Goal: Information Seeking & Learning: Learn about a topic

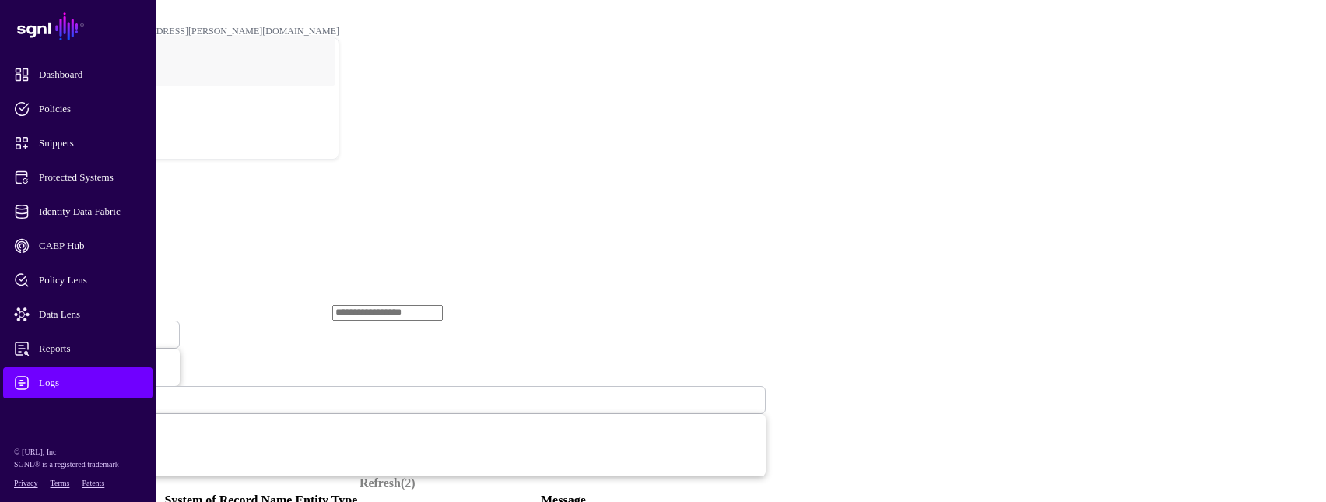
click at [93, 328] on span at bounding box center [93, 334] width 0 height 13
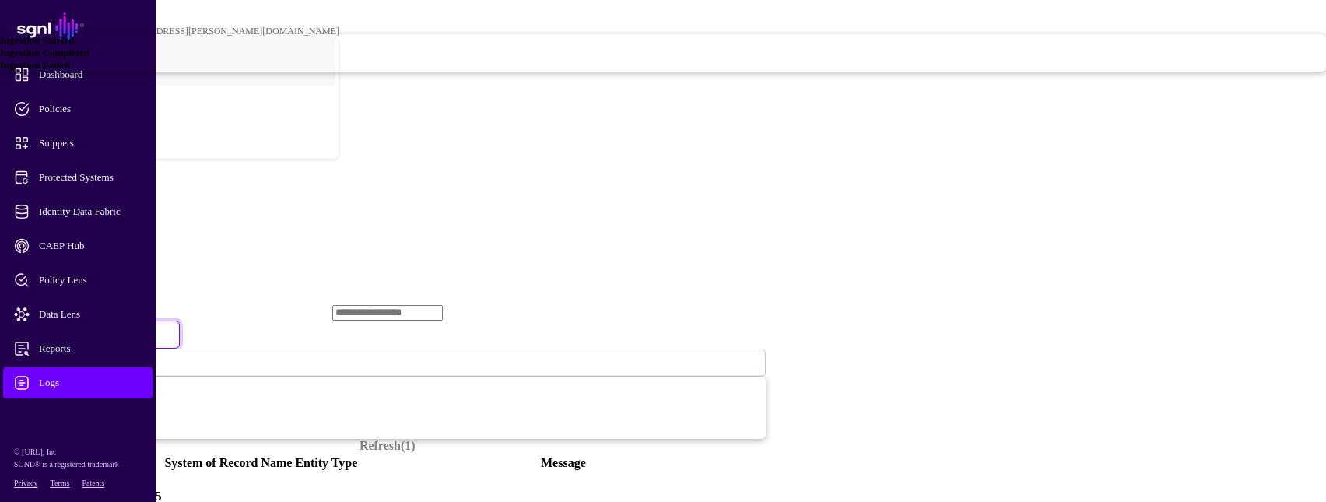
click at [89, 58] on span "Ingestion Completed" at bounding box center [44, 53] width 89 height 12
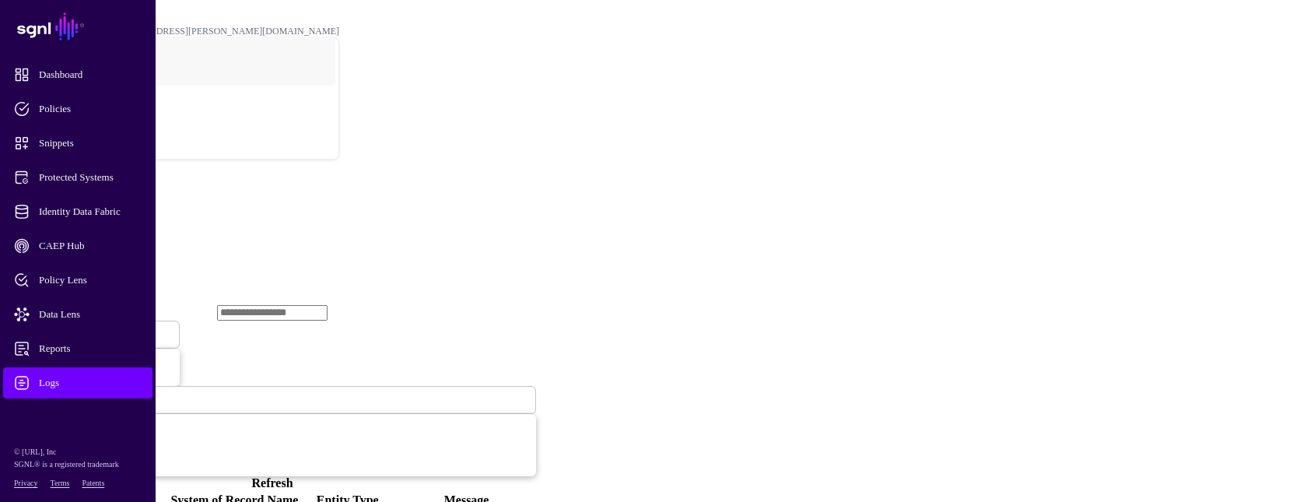
click at [180, 321] on link "Ingestion Completed" at bounding box center [94, 335] width 171 height 28
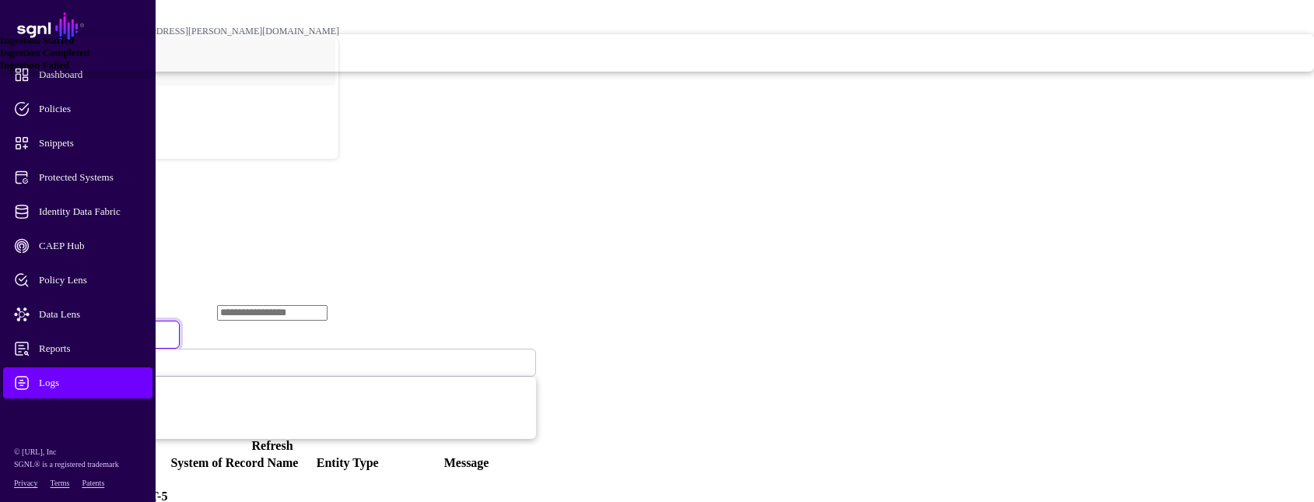
click at [502, 72] on div "Ingestion Failed" at bounding box center [657, 65] width 1314 height 12
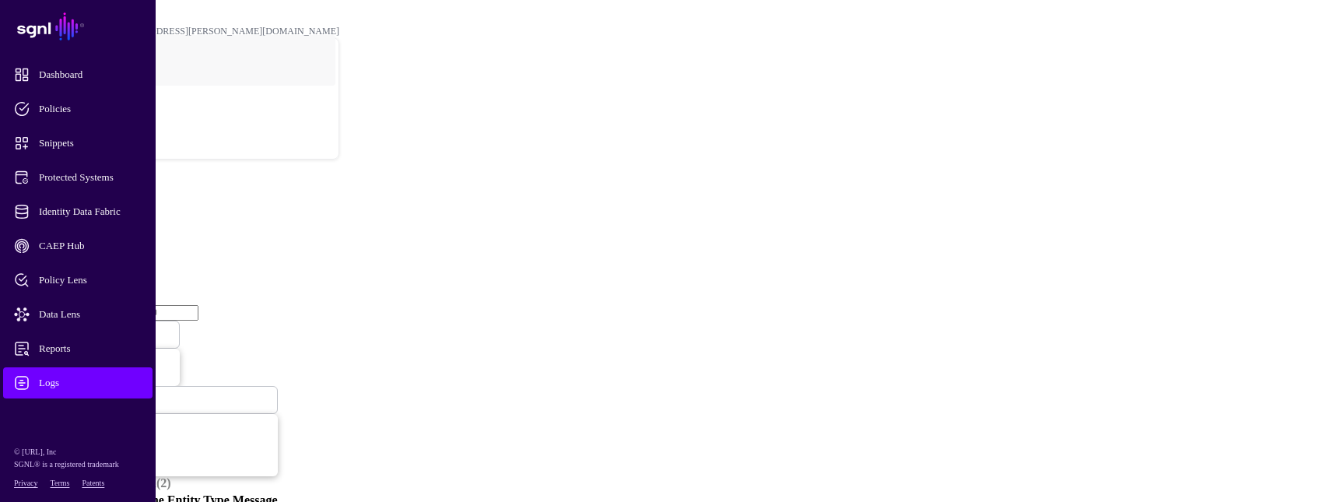
click at [84, 328] on span "Ingestion Failed" at bounding box center [51, 334] width 65 height 13
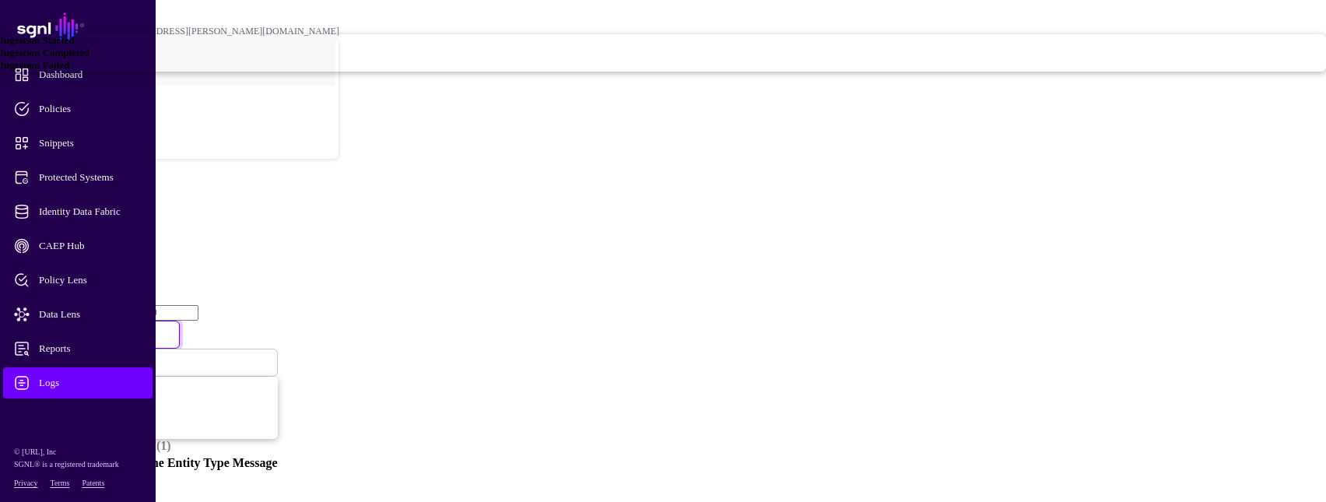
click at [89, 58] on span "Ingestion Completed" at bounding box center [44, 53] width 89 height 12
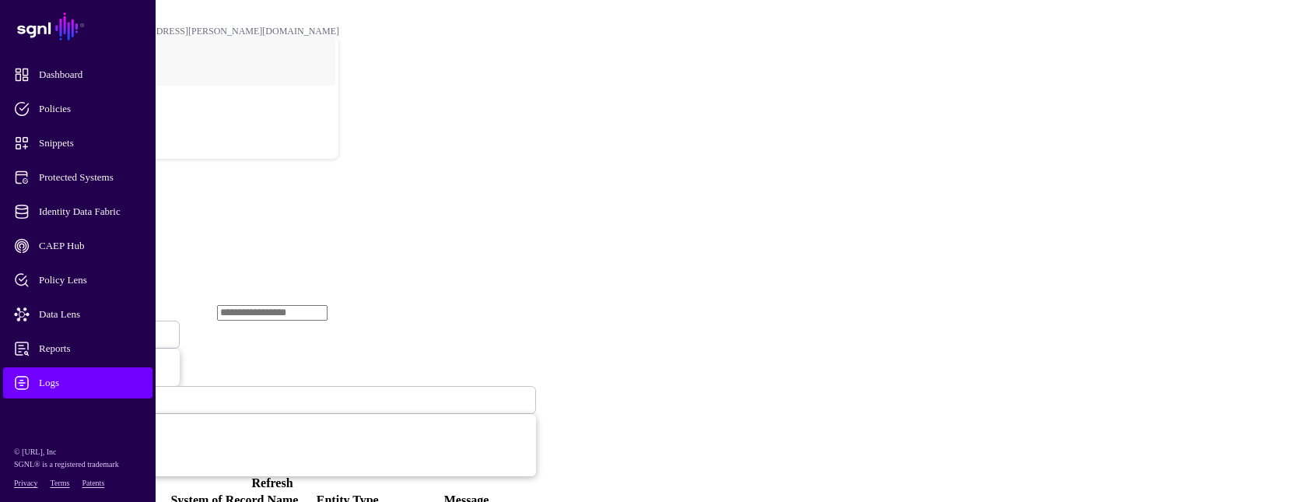
click at [113, 328] on span at bounding box center [108, 334] width 9 height 13
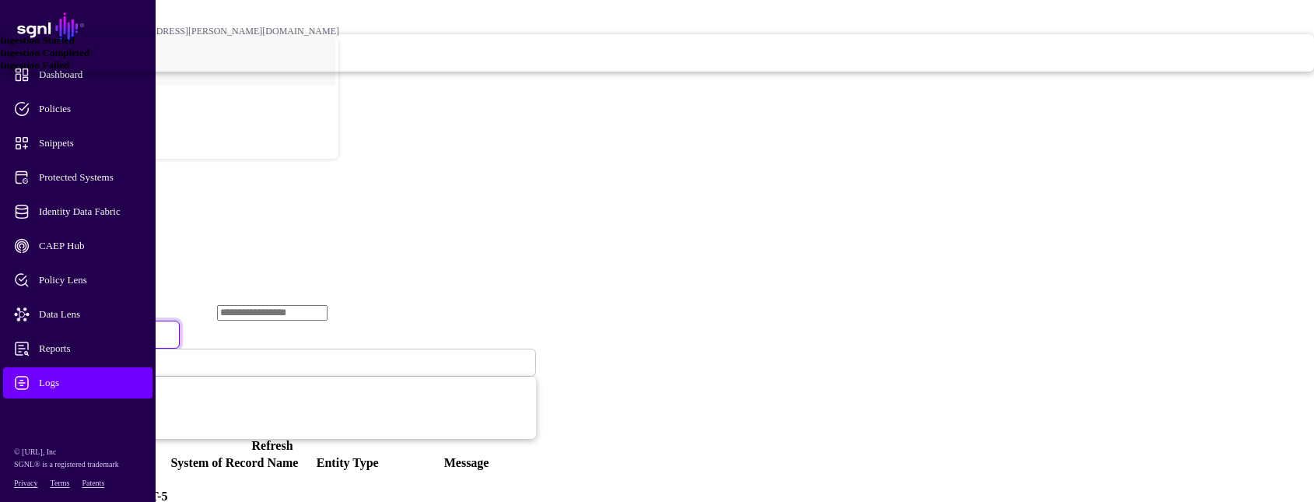
click at [539, 47] on div "Ingestion Started" at bounding box center [657, 40] width 1314 height 12
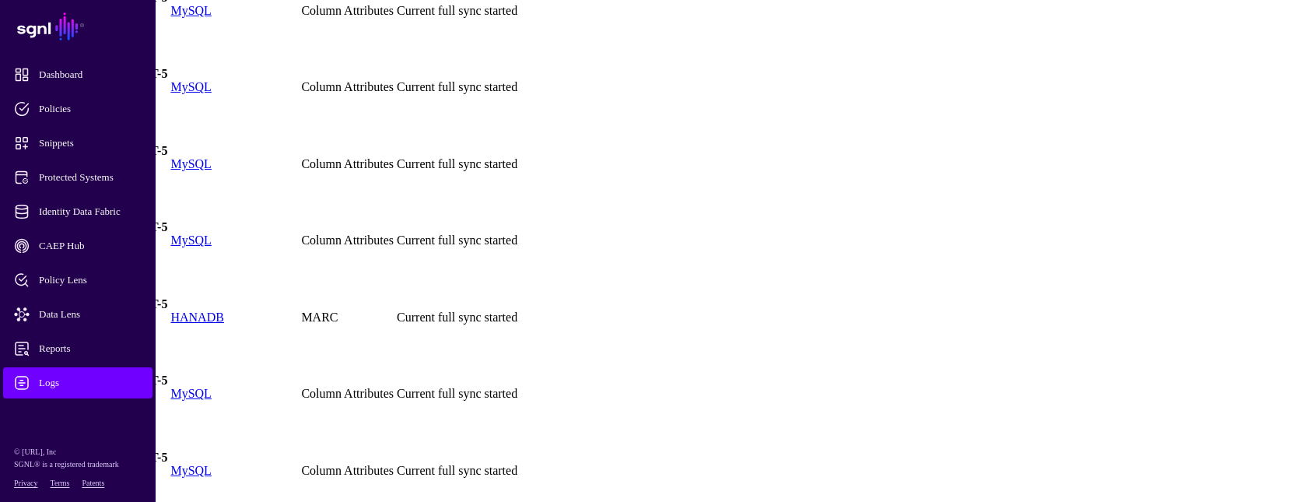
scroll to position [3397, 0]
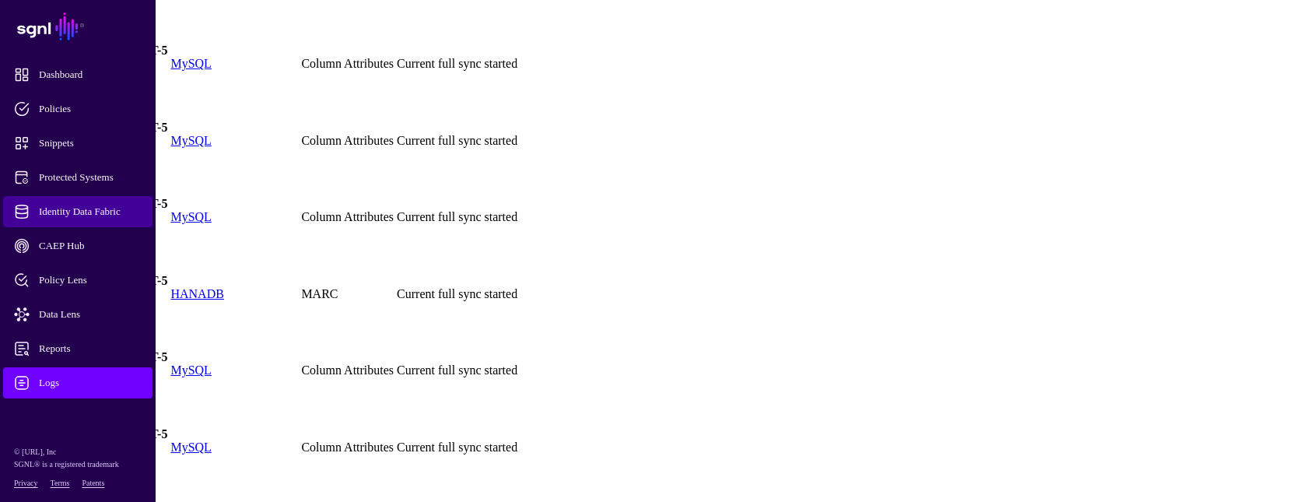
click at [103, 202] on link "Identity Data Fabric" at bounding box center [77, 211] width 149 height 31
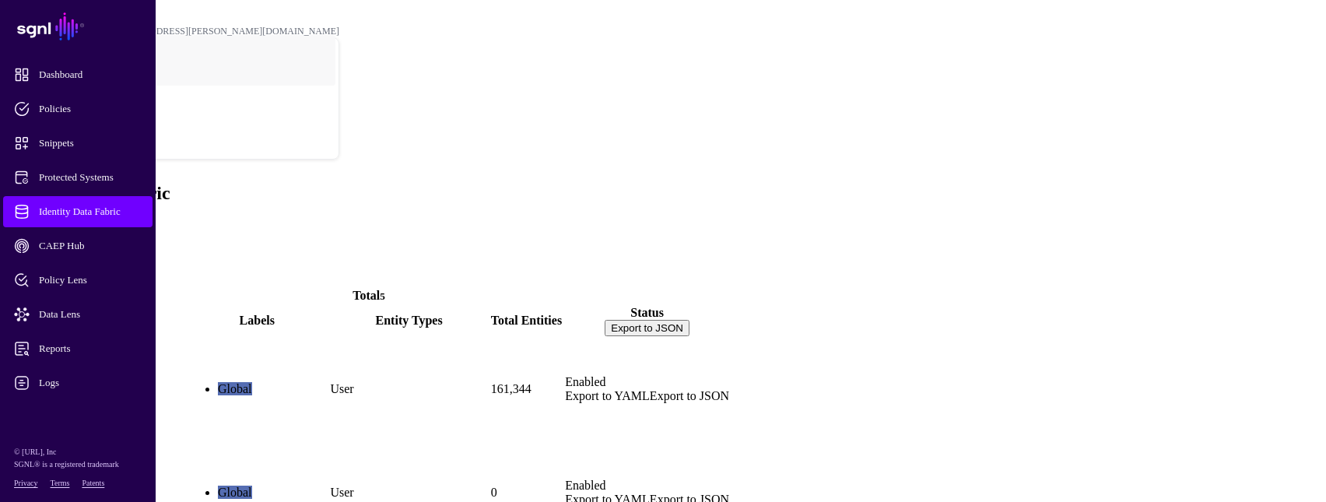
click at [93, 409] on link "ActiveDirectory" at bounding box center [51, 415] width 85 height 13
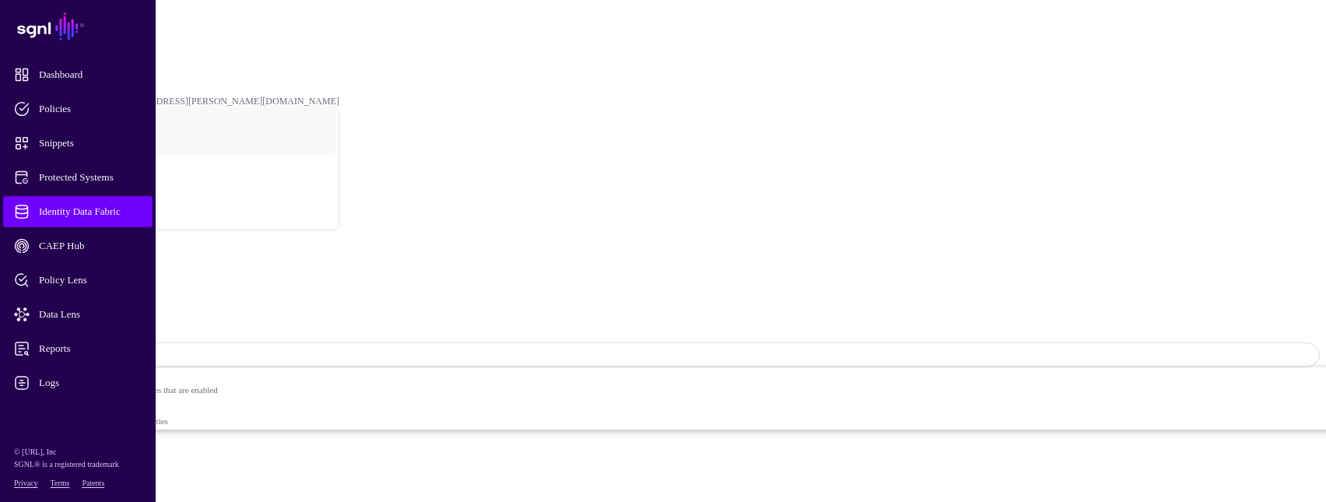
click at [83, 360] on link "Reports" at bounding box center [77, 348] width 149 height 31
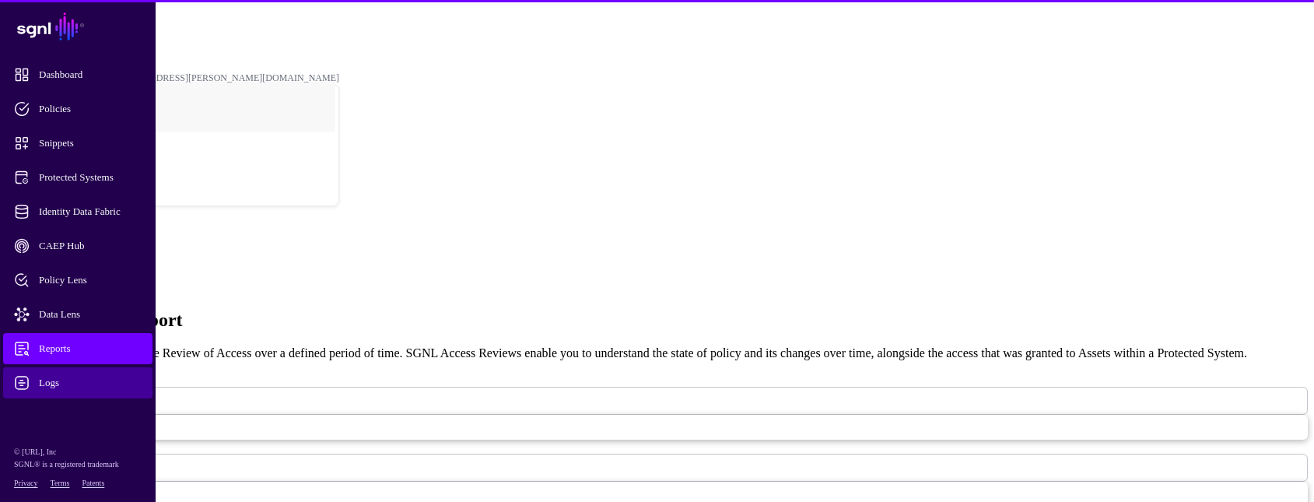
click at [73, 386] on span "Logs" at bounding box center [90, 383] width 153 height 16
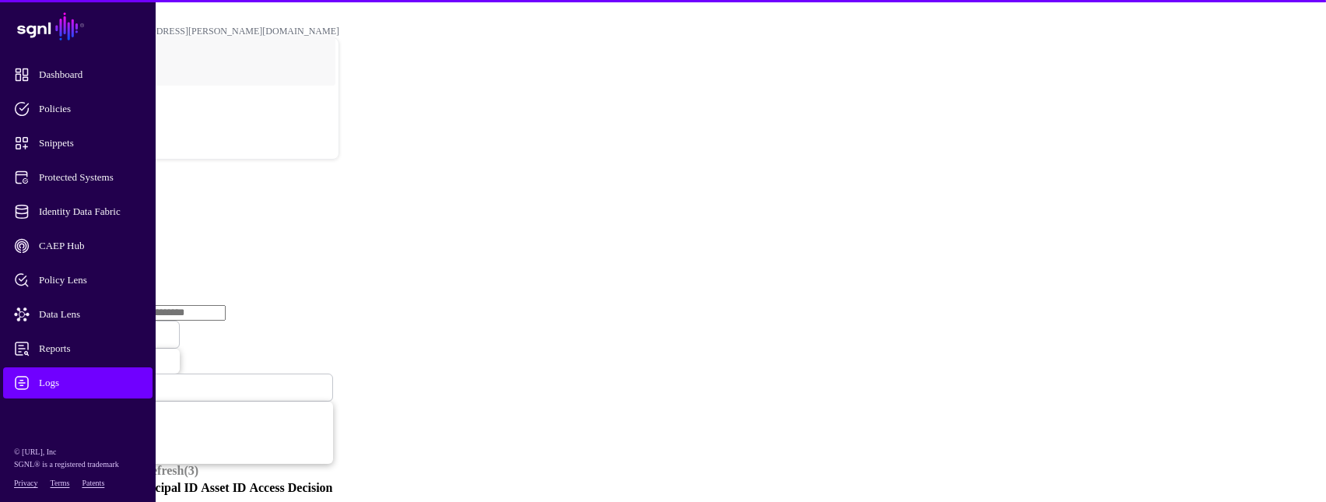
click at [125, 233] on link "Ingestion Service" at bounding box center [80, 239] width 87 height 13
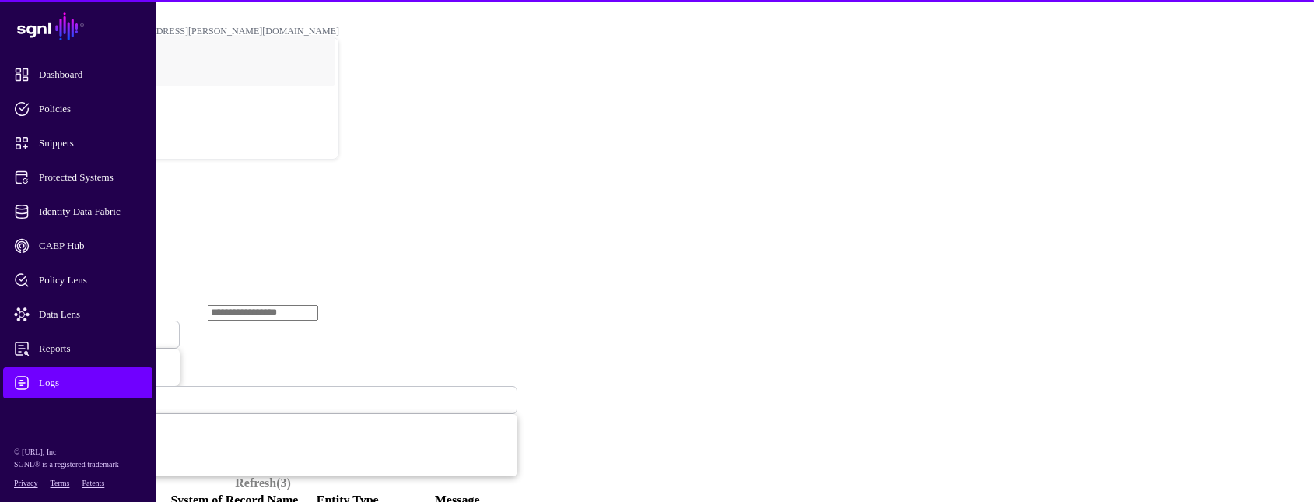
click at [87, 329] on span "Ingestion Started" at bounding box center [53, 335] width 68 height 12
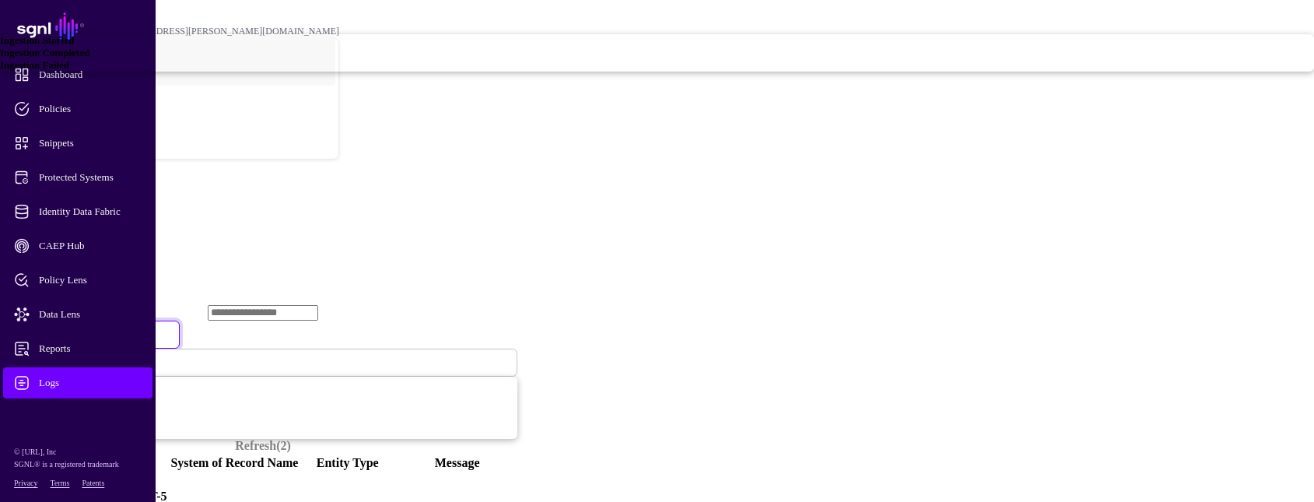
click at [69, 71] on span "Ingestion Failed" at bounding box center [34, 65] width 69 height 12
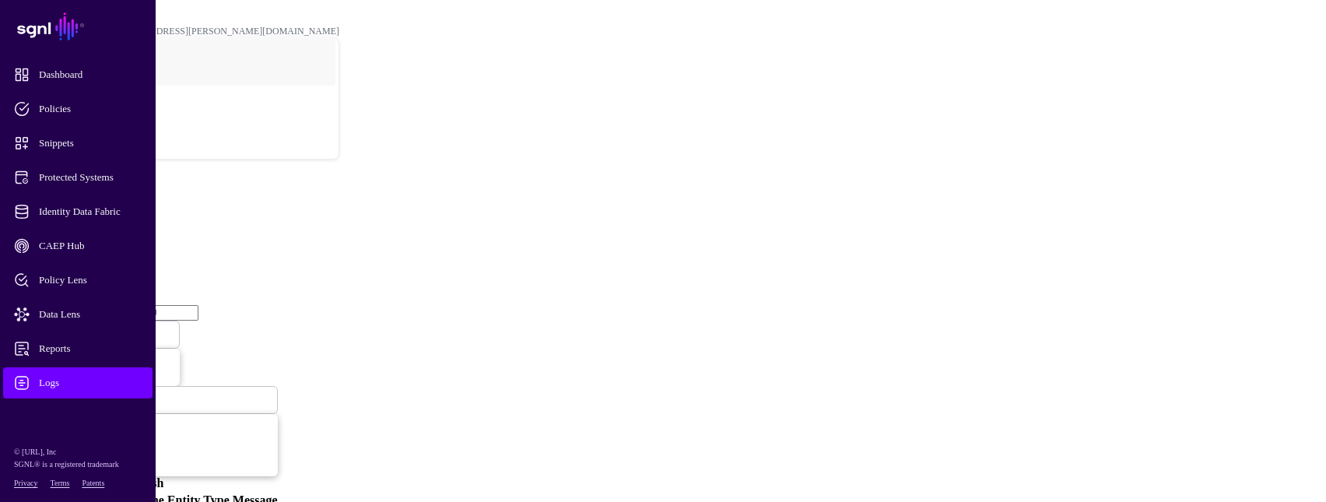
click at [694, 26] on header "POC [PERSON_NAME][EMAIL_ADDRESS][PERSON_NAME][DOMAIN_NAME] Greg Vossen [EMAIL_A…" at bounding box center [663, 86] width 1314 height 161
click at [118, 205] on span "Identity Data Fabric" at bounding box center [90, 212] width 153 height 16
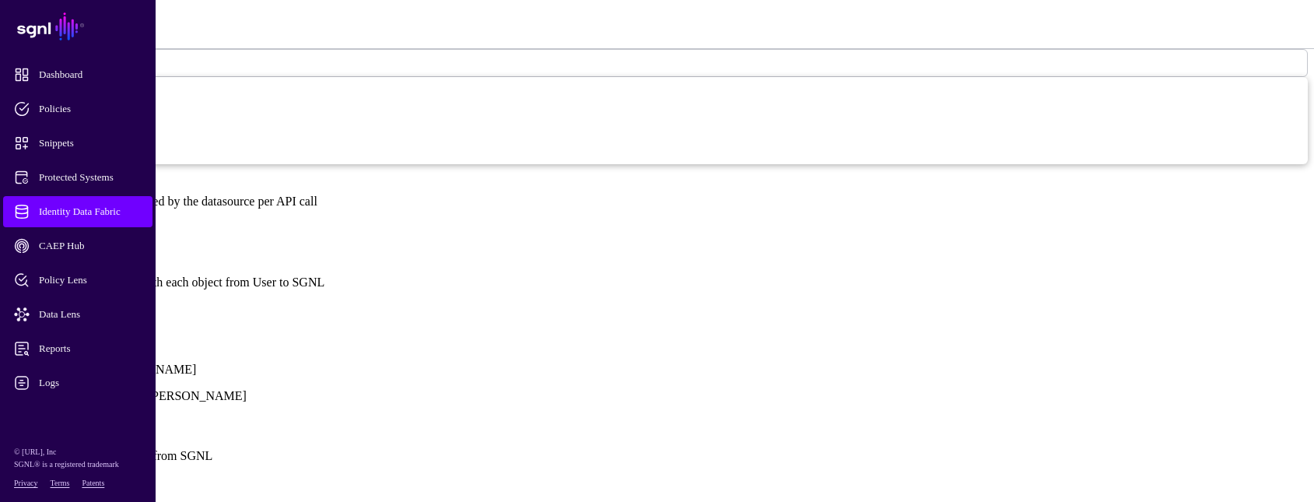
scroll to position [1012, 0]
click at [100, 300] on link "Show all attributes" at bounding box center [52, 306] width 93 height 13
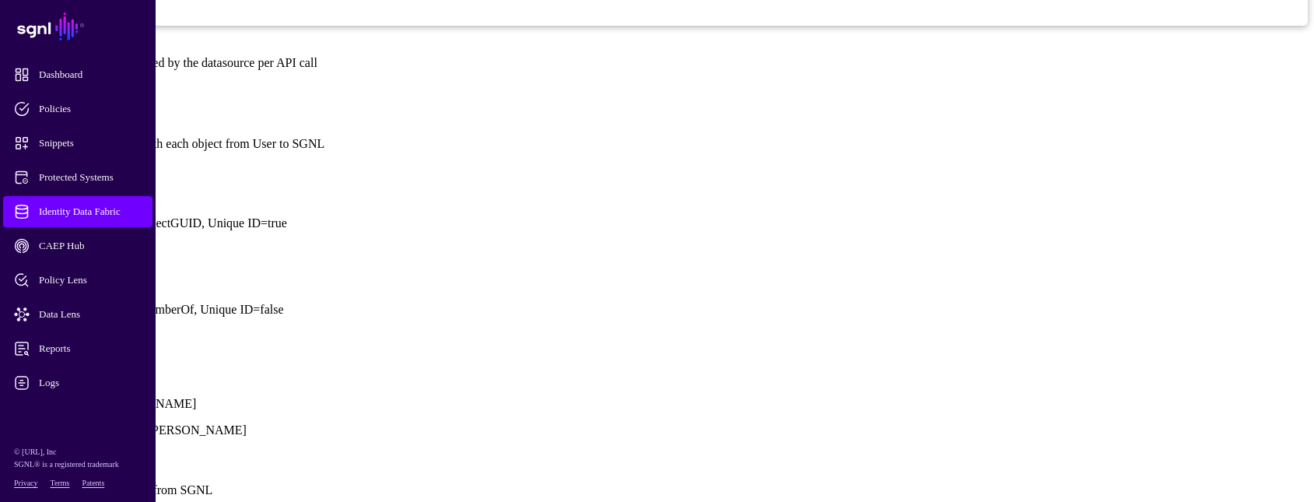
scroll to position [1167, 0]
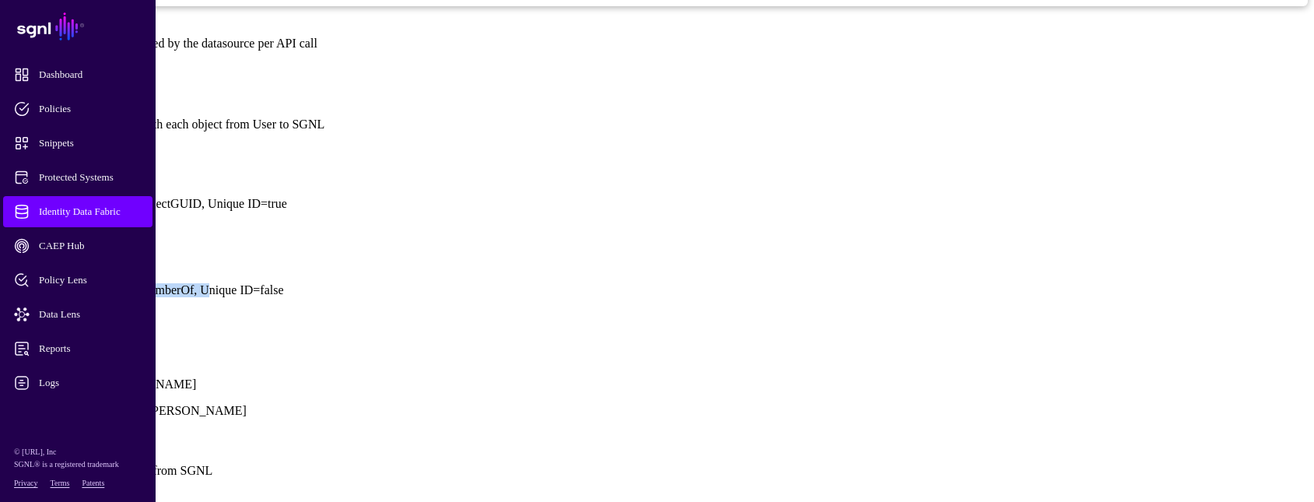
drag, startPoint x: 575, startPoint y: 236, endPoint x: 629, endPoint y: 239, distance: 53.8
click at [629, 283] on p "Type=String, External ID=memberOf, Unique ID=false" at bounding box center [657, 290] width 1302 height 14
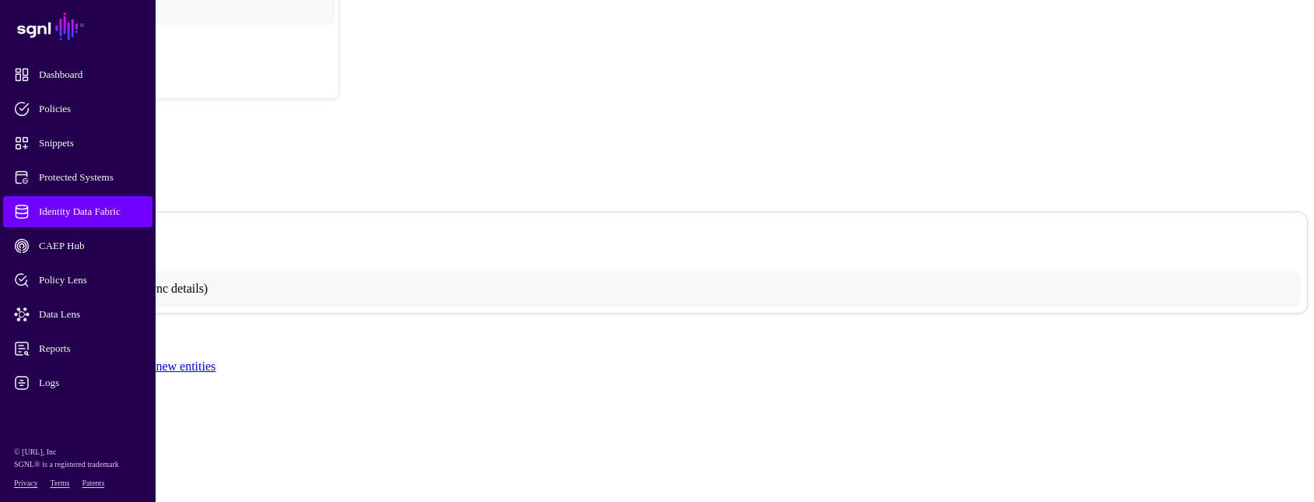
scroll to position [0, 0]
click at [103, 212] on span "Identity Data Fabric" at bounding box center [90, 212] width 153 height 16
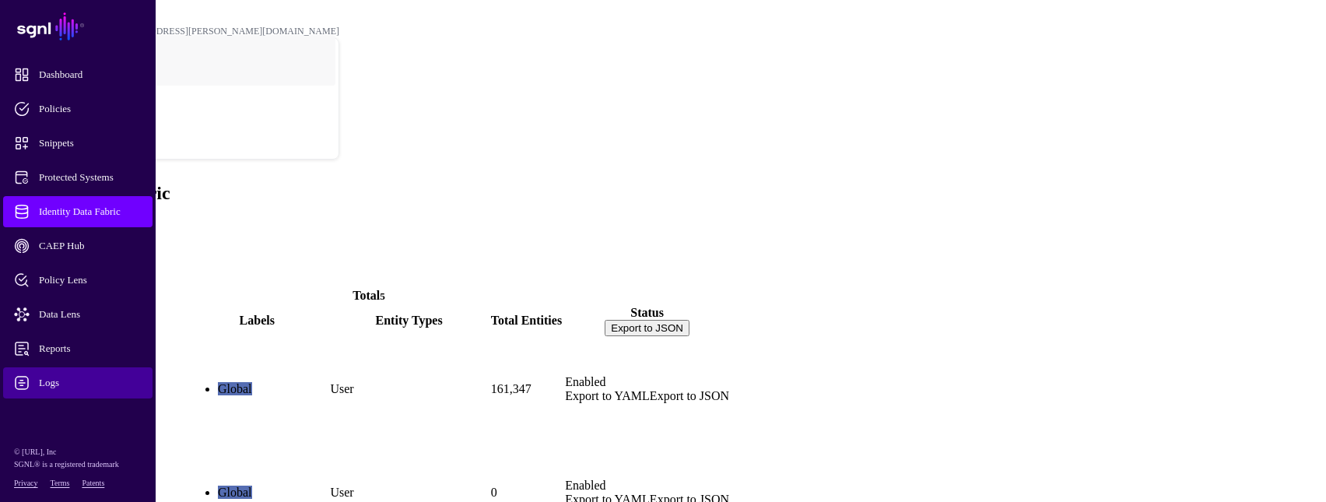
click at [42, 377] on span "Logs" at bounding box center [90, 383] width 153 height 16
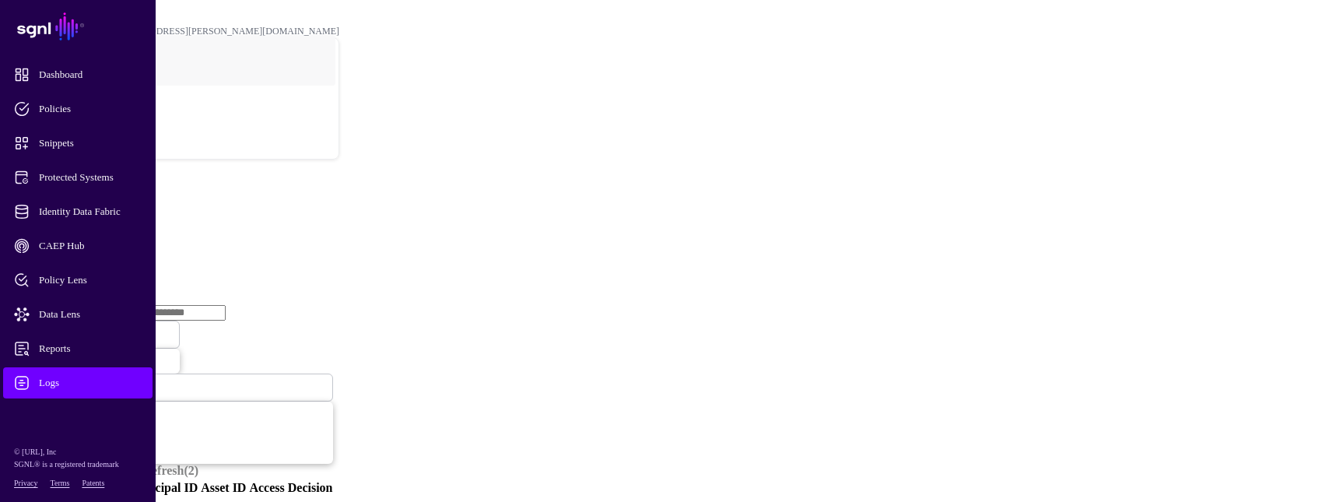
click at [377, 219] on ul "Access Service Ingestion Service CAEP Hub Event Streams Transforms" at bounding box center [663, 254] width 1314 height 70
click at [125, 233] on link "Ingestion Service" at bounding box center [80, 239] width 87 height 13
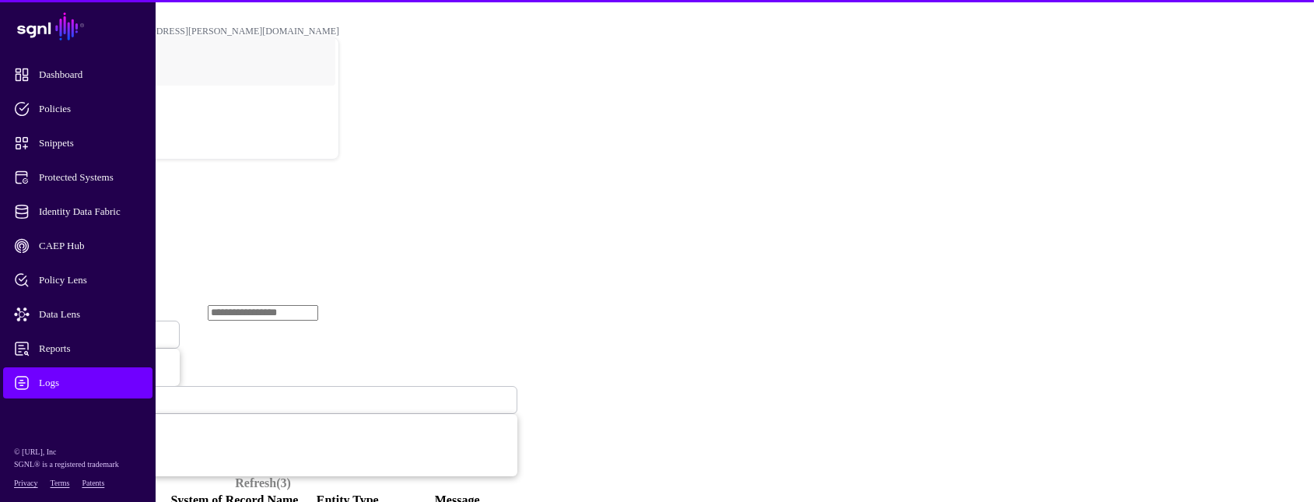
click at [87, 328] on span "Ingestion Started" at bounding box center [53, 334] width 68 height 13
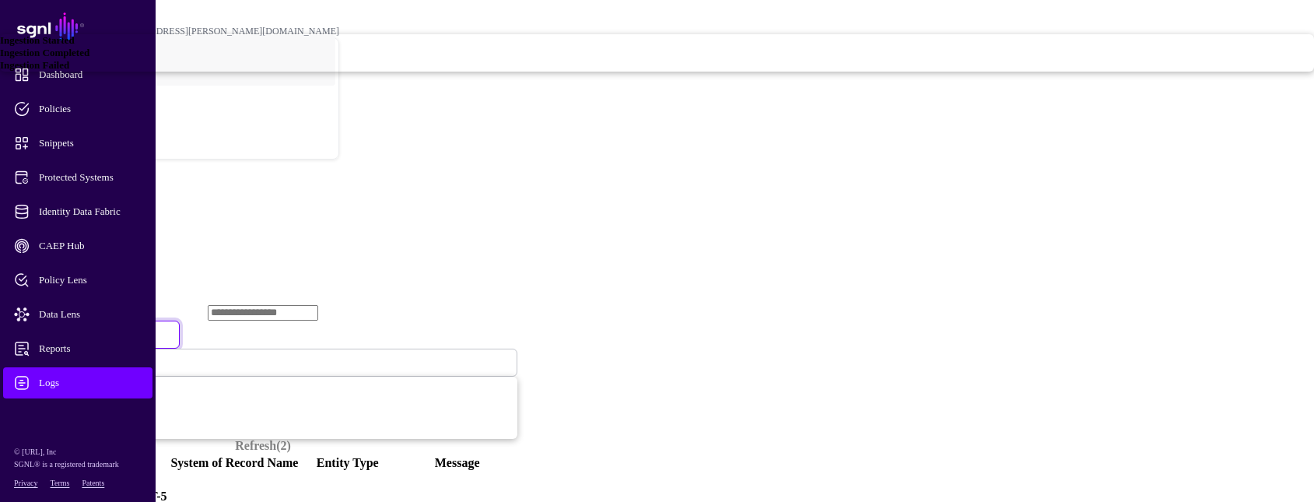
click at [69, 71] on span "Ingestion Failed" at bounding box center [34, 65] width 69 height 12
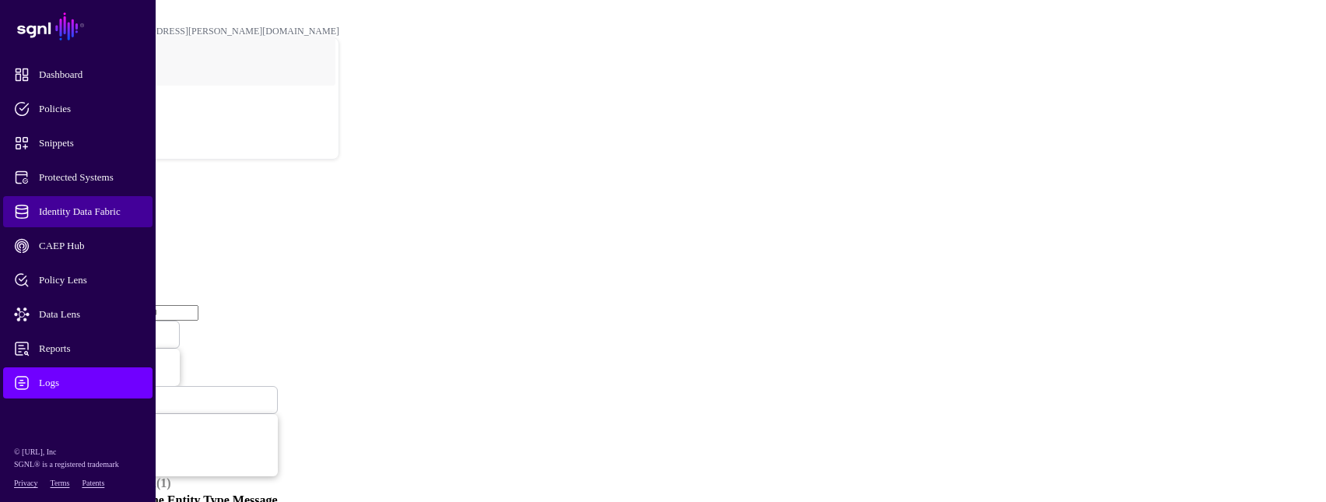
click at [84, 205] on span "Identity Data Fabric" at bounding box center [90, 212] width 153 height 16
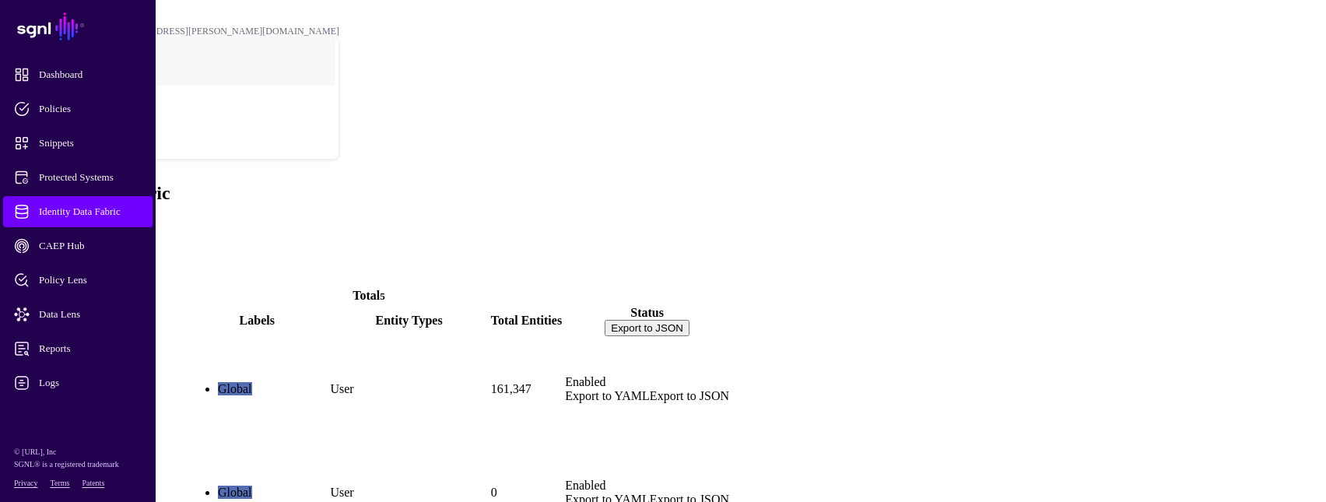
click at [93, 409] on link "ActiveDirectory" at bounding box center [51, 415] width 85 height 13
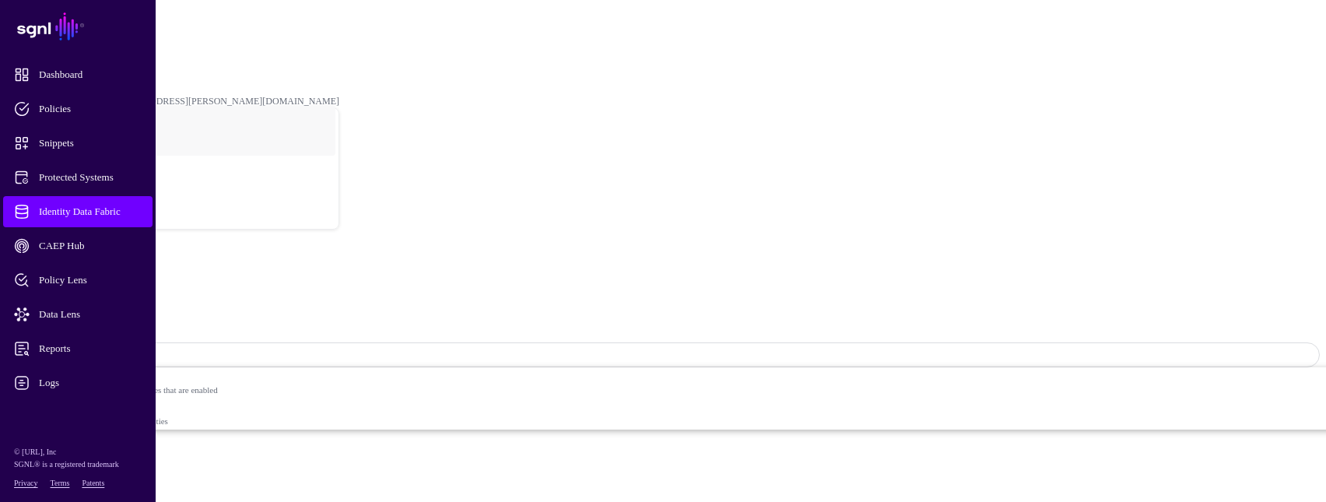
click at [68, 381] on span "Logs" at bounding box center [90, 383] width 153 height 16
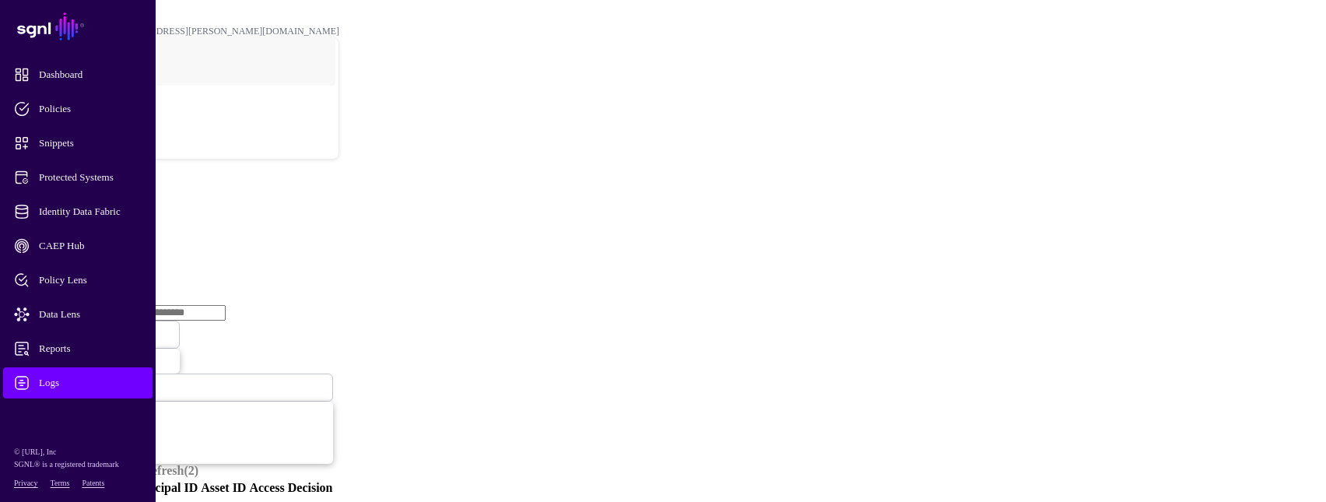
click at [125, 233] on link "Ingestion Service" at bounding box center [80, 239] width 87 height 13
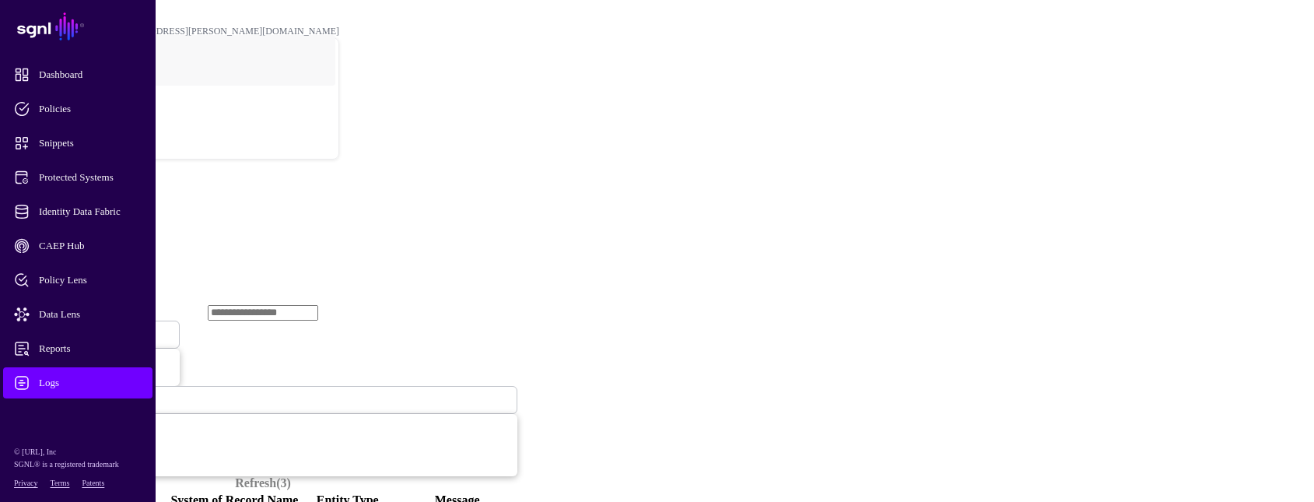
click at [87, 329] on span "Ingestion Started" at bounding box center [53, 335] width 68 height 12
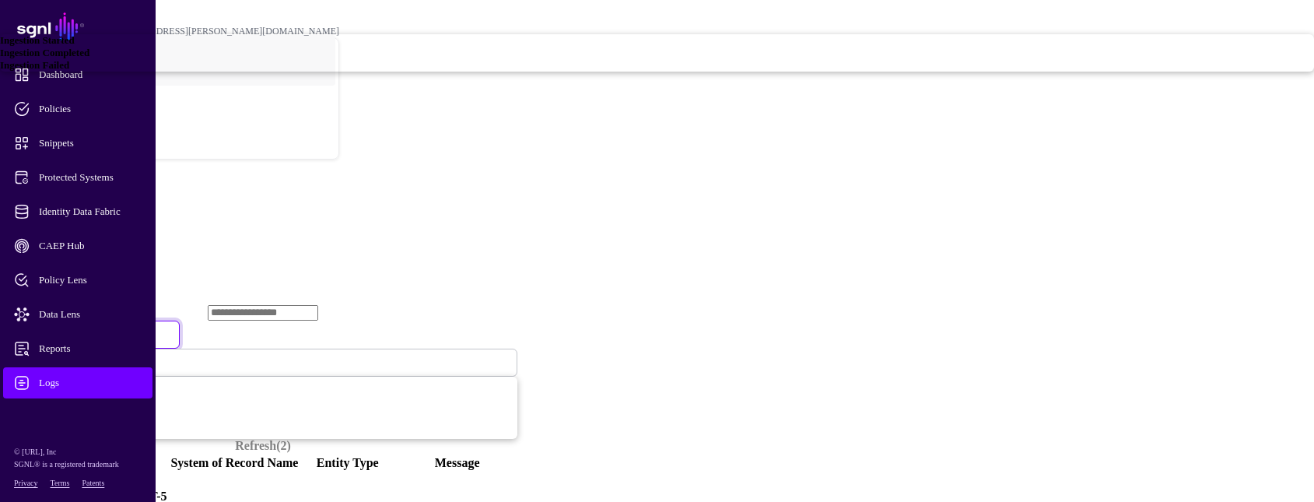
click at [89, 58] on span "Ingestion Completed" at bounding box center [44, 53] width 89 height 12
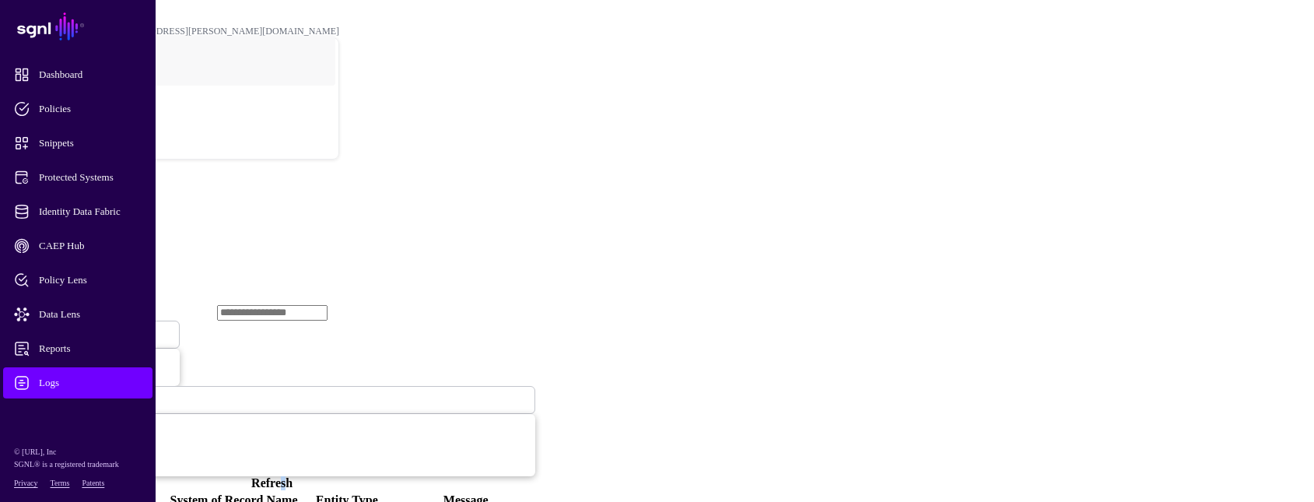
drag, startPoint x: 773, startPoint y: 166, endPoint x: 777, endPoint y: 181, distance: 16.0
click at [535, 304] on div "Ingestion Completed Ingestion Started Ingestion Completed Ingestion Failed Last…" at bounding box center [272, 397] width 527 height 186
drag, startPoint x: 777, startPoint y: 181, endPoint x: 774, endPoint y: 198, distance: 16.6
click at [536, 304] on thead "Ingestion Completed Ingestion Started Ingestion Completed Ingestion Failed Last…" at bounding box center [272, 406] width 528 height 205
drag, startPoint x: 774, startPoint y: 198, endPoint x: 756, endPoint y: 161, distance: 40.4
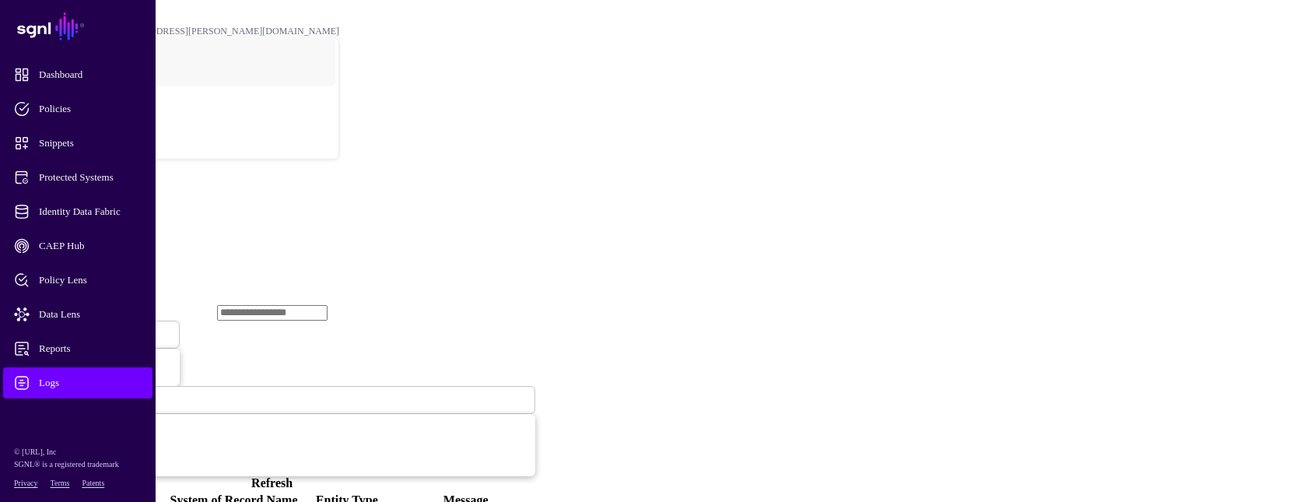
click at [293, 476] on link "Refresh" at bounding box center [271, 482] width 41 height 13
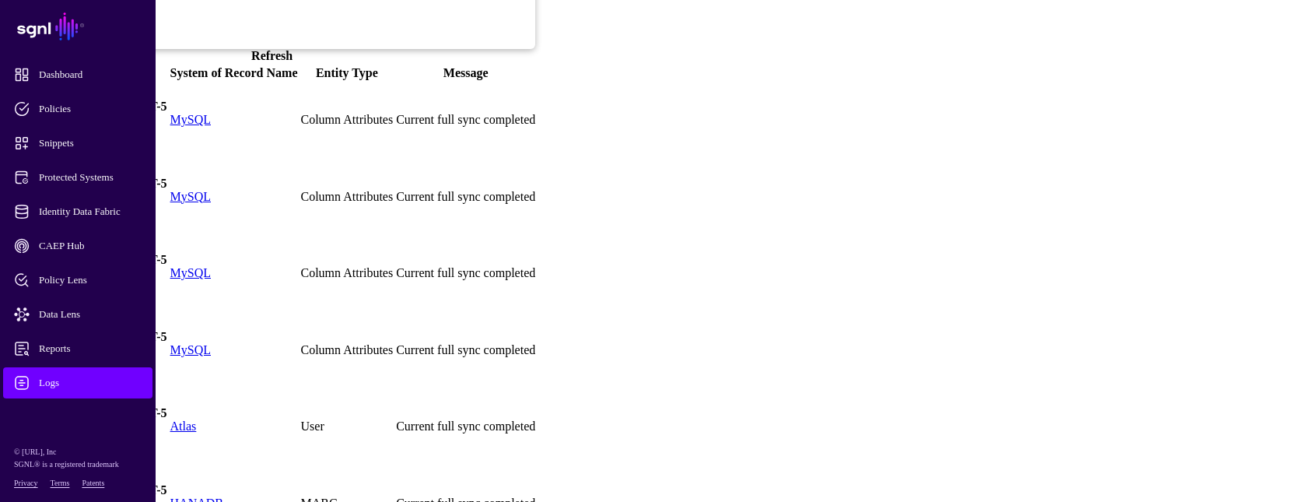
scroll to position [233, 0]
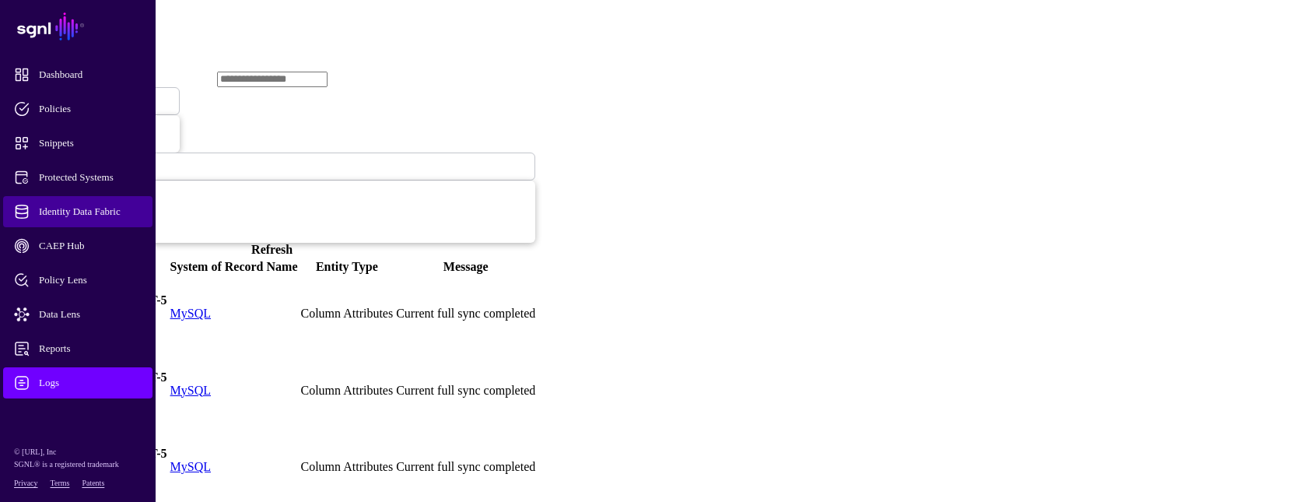
click at [101, 210] on span "Identity Data Fabric" at bounding box center [90, 212] width 153 height 16
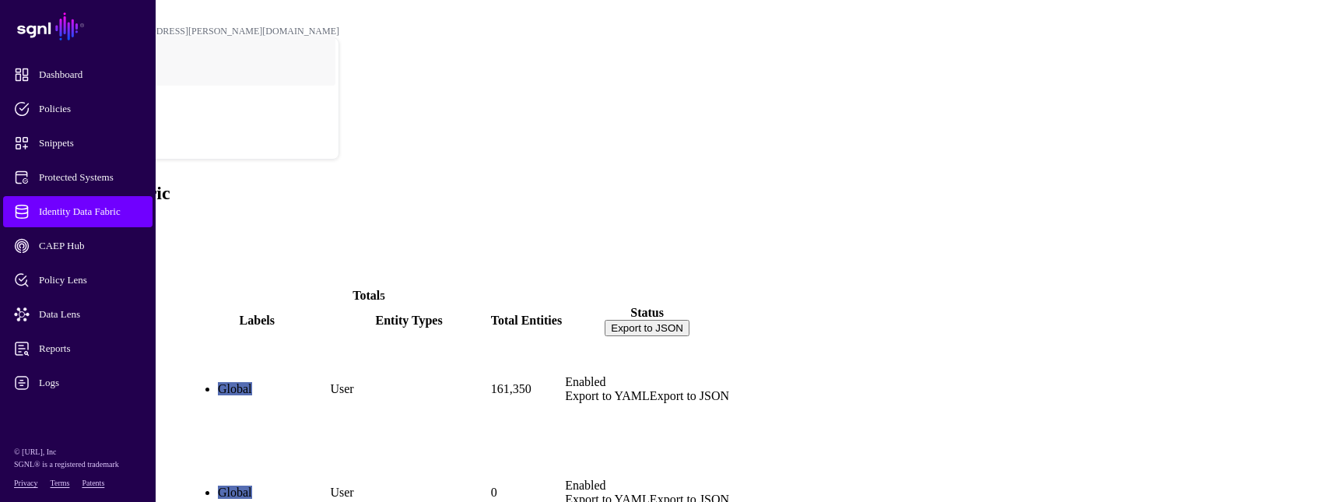
click at [93, 409] on link "ActiveDirectory" at bounding box center [51, 415] width 85 height 13
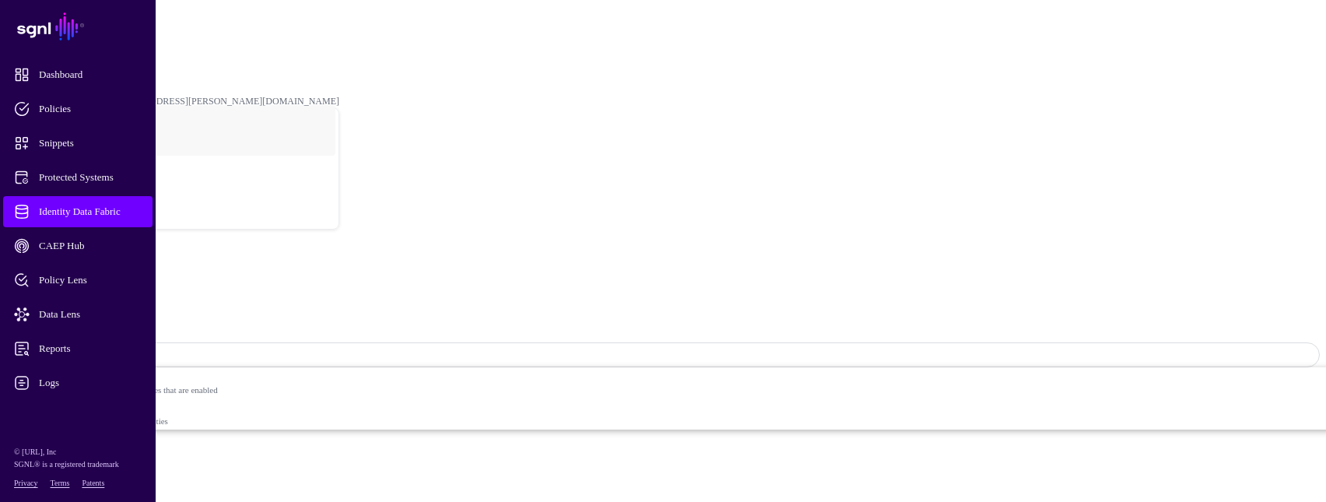
click at [121, 349] on span "Sync Status: Enabled" at bounding box center [70, 355] width 102 height 12
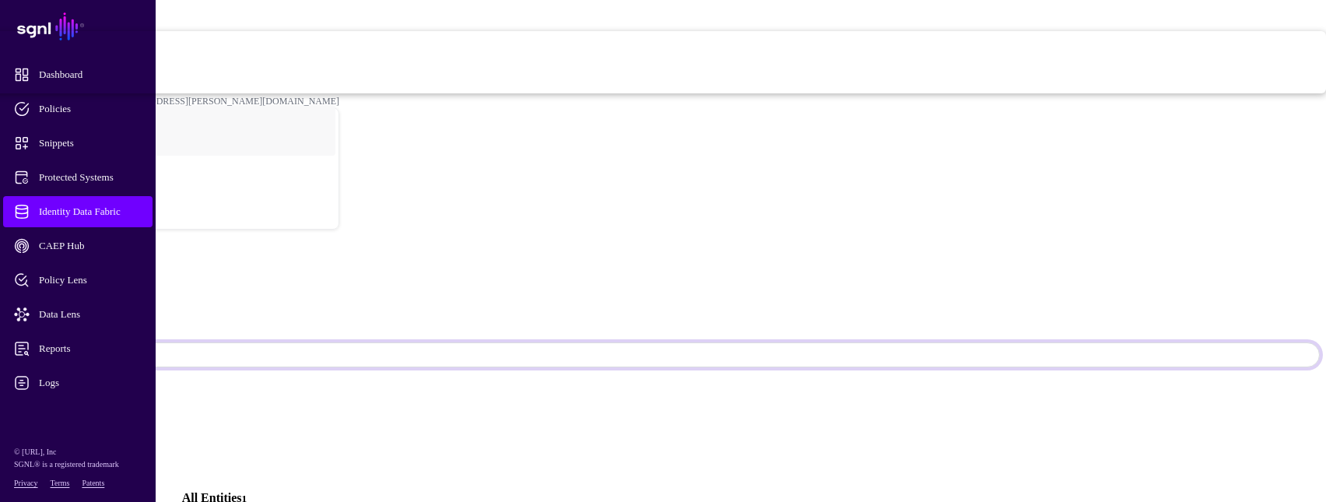
click at [1162, 93] on span "Disabled Syncing inactive for all configured entities" at bounding box center [531, 77] width 1592 height 31
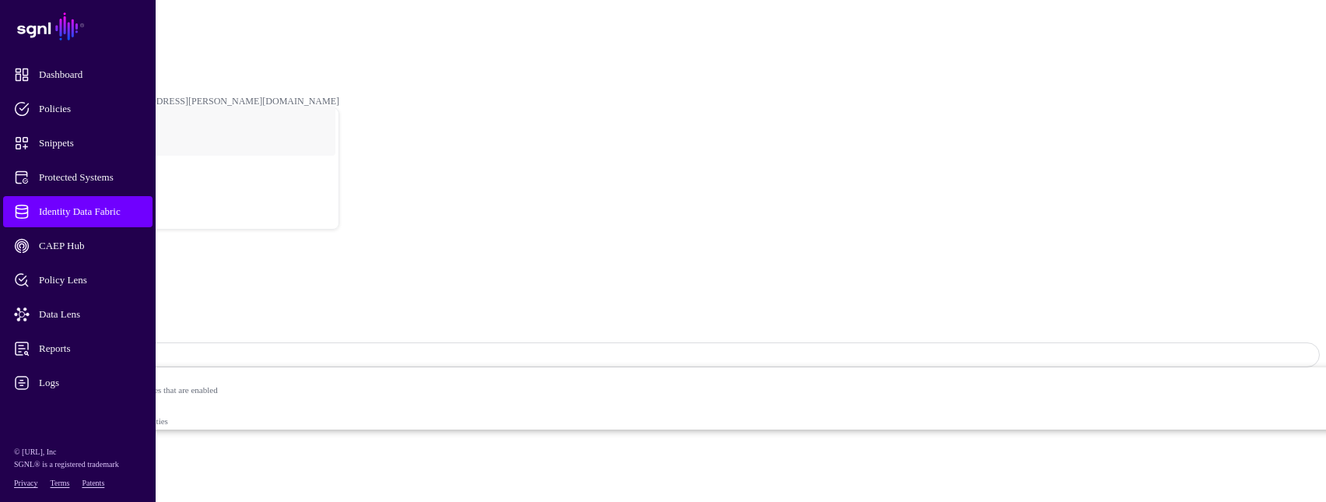
click at [139, 203] on link "Identity Data Fabric" at bounding box center [77, 211] width 149 height 31
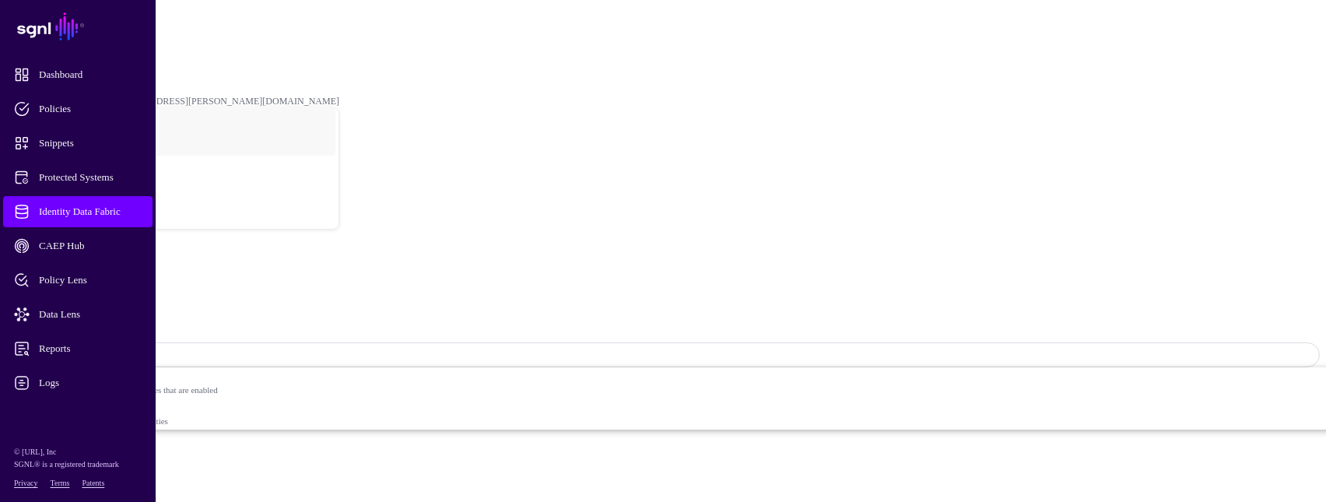
click at [66, 384] on span "Logs" at bounding box center [90, 383] width 153 height 16
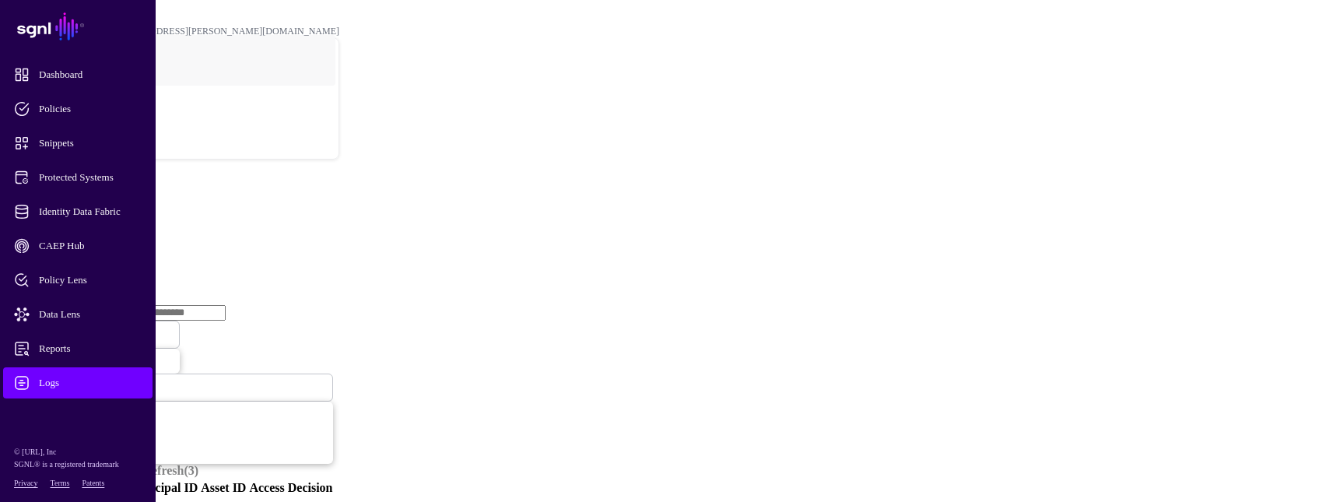
click at [125, 233] on link "Ingestion Service" at bounding box center [80, 239] width 87 height 13
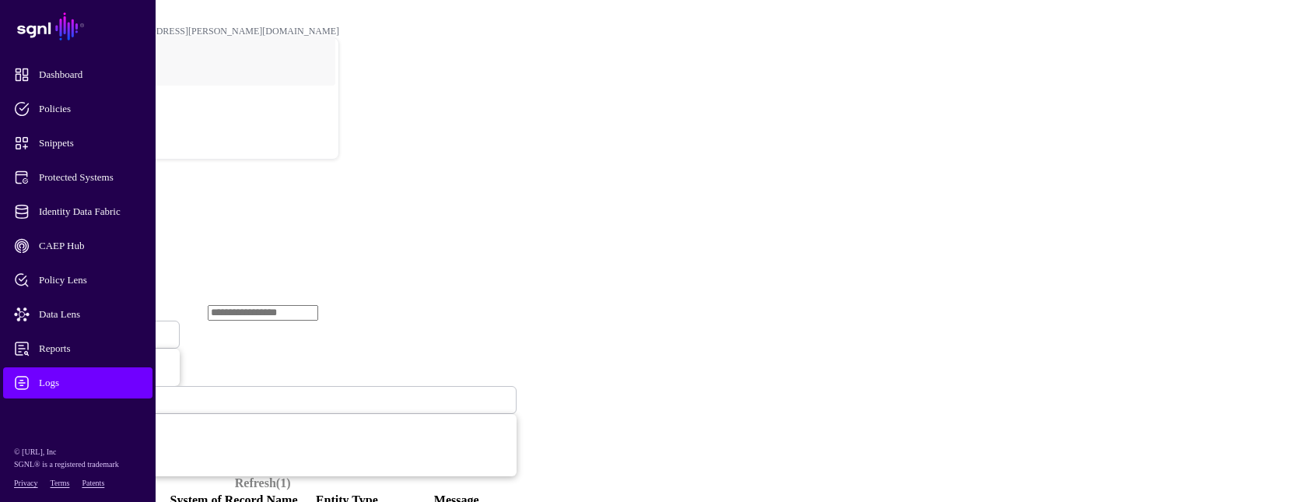
click at [87, 328] on span "Ingestion Started" at bounding box center [53, 334] width 68 height 13
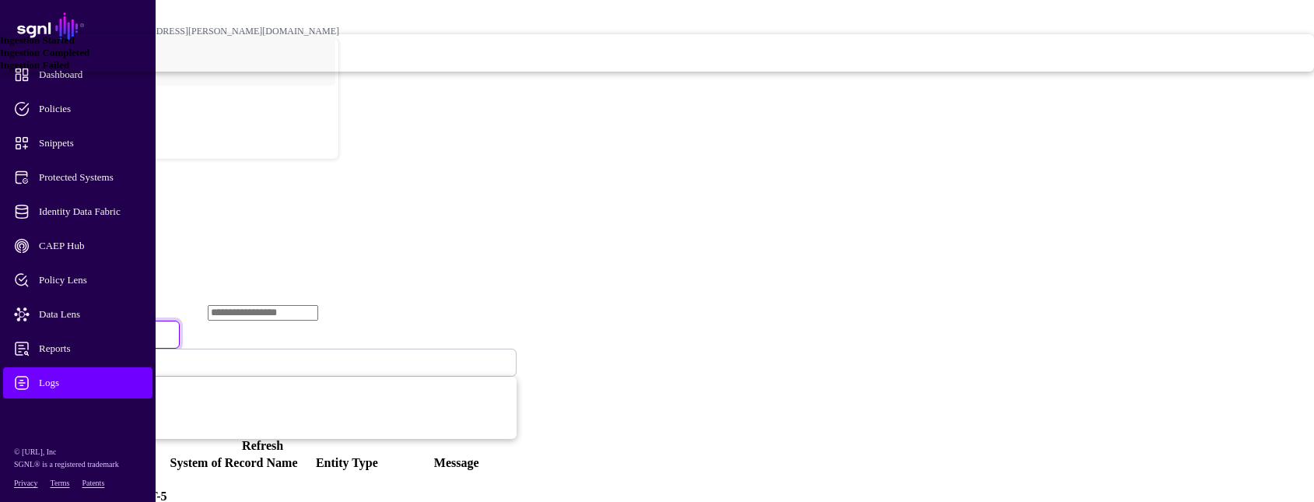
click at [69, 71] on span "Ingestion Failed" at bounding box center [34, 65] width 69 height 12
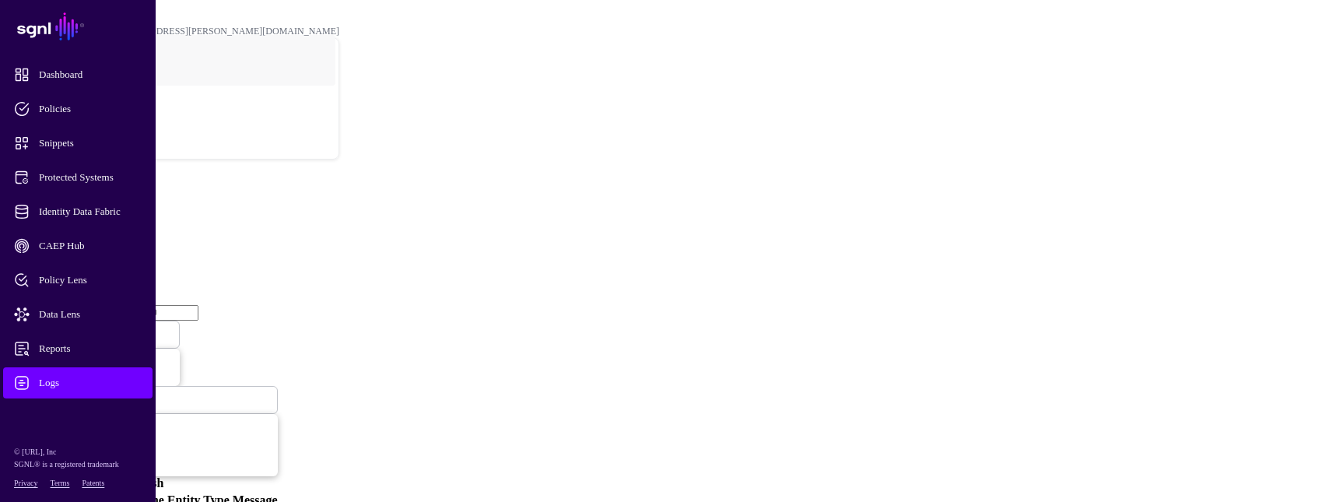
click at [163, 476] on link "Refresh" at bounding box center [142, 482] width 41 height 13
click at [101, 205] on span "Identity Data Fabric" at bounding box center [90, 212] width 153 height 16
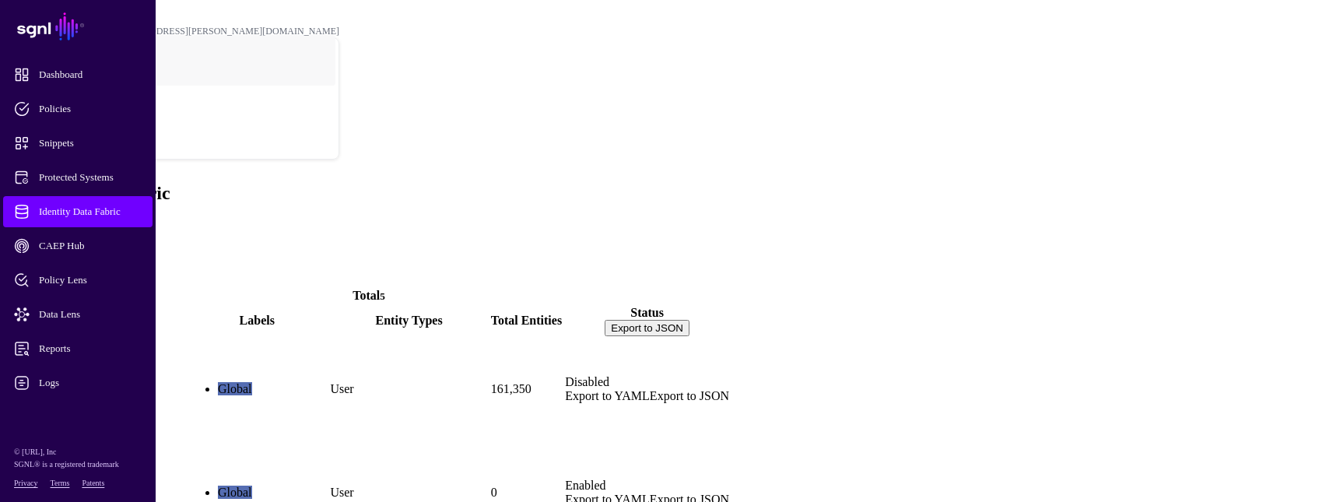
click at [93, 409] on link "ActiveDirectory" at bounding box center [51, 415] width 85 height 13
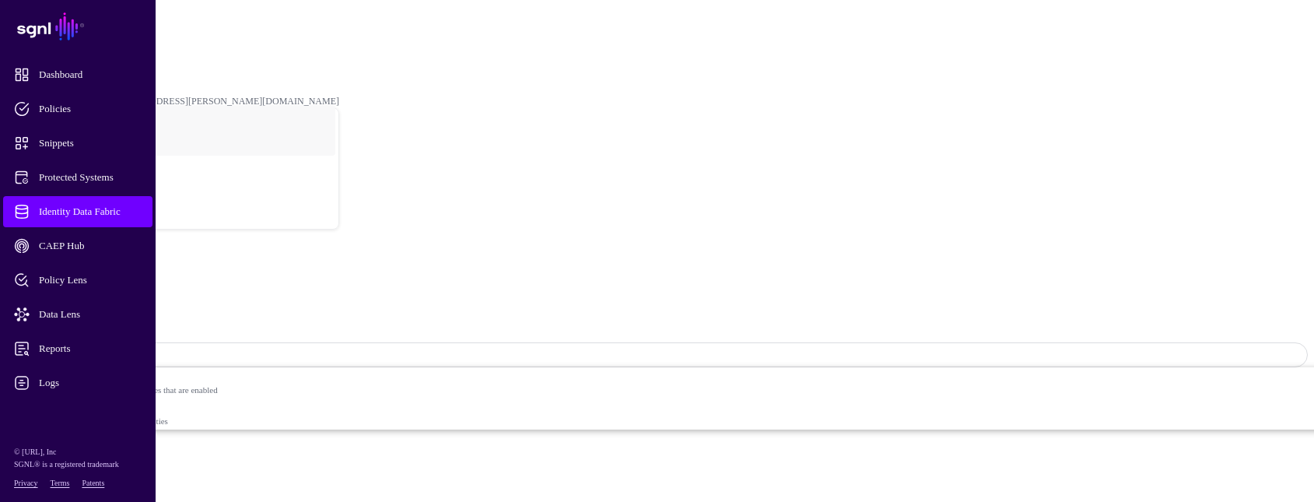
click at [105, 497] on link "Relationships" at bounding box center [71, 503] width 68 height 13
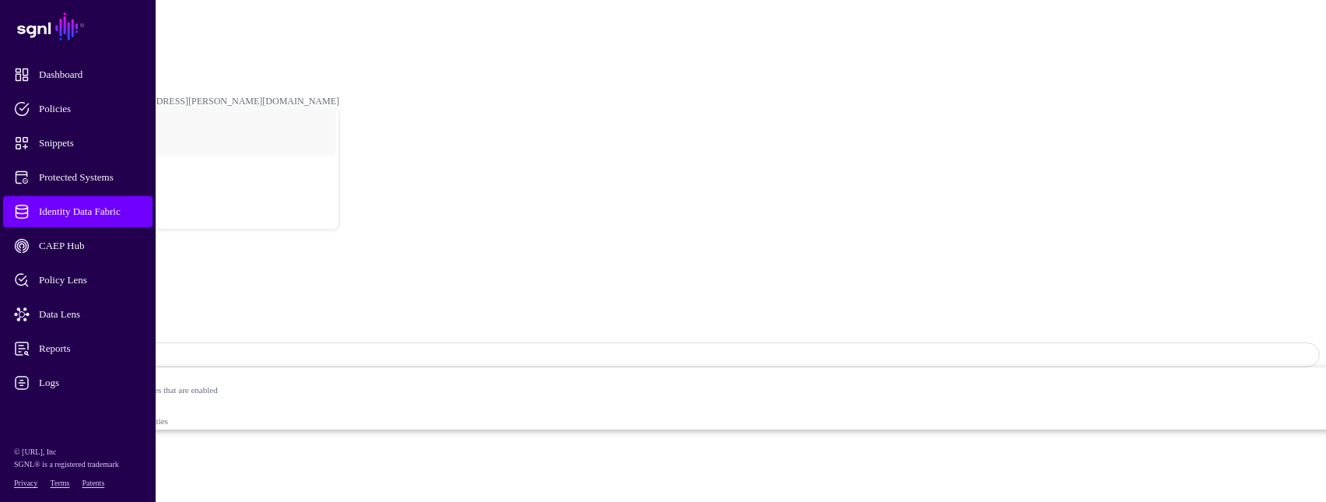
click at [75, 483] on link "Entities" at bounding box center [56, 489] width 38 height 13
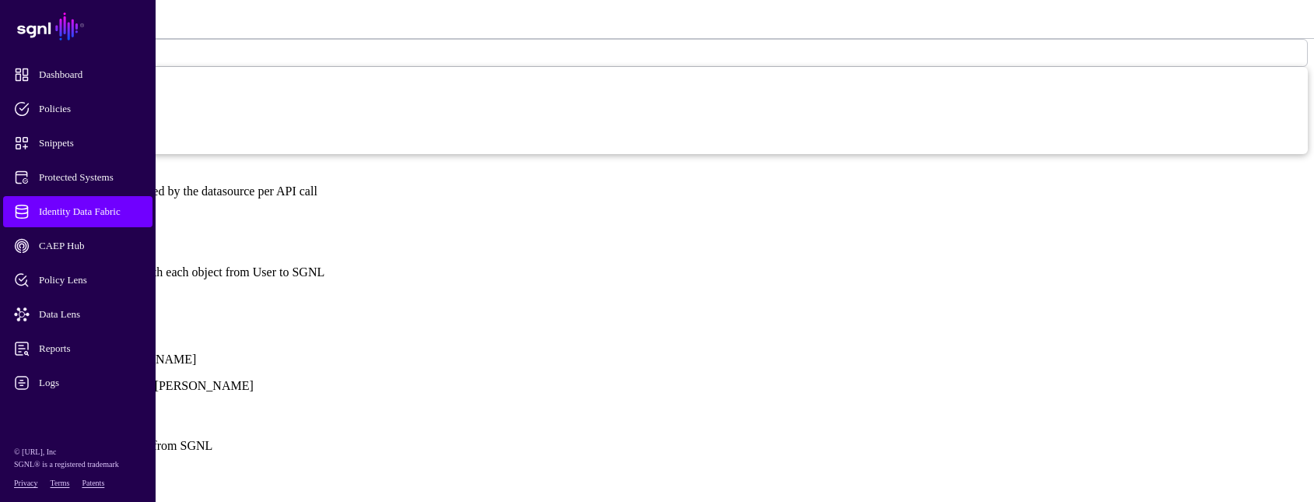
scroll to position [1214, 0]
click at [132, 209] on span "Identity Data Fabric" at bounding box center [90, 212] width 153 height 16
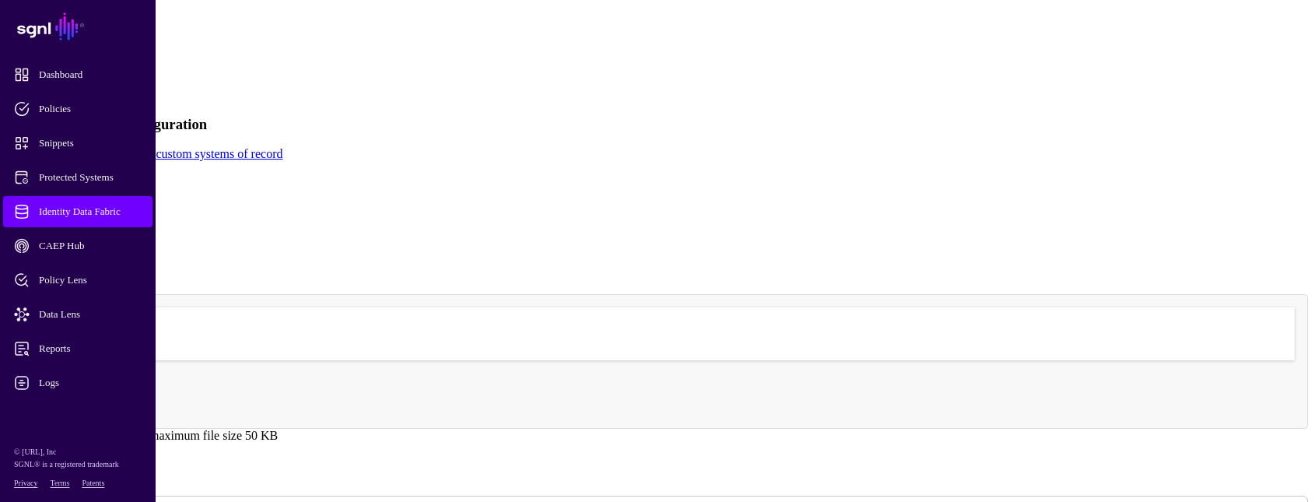
scroll to position [48, 0]
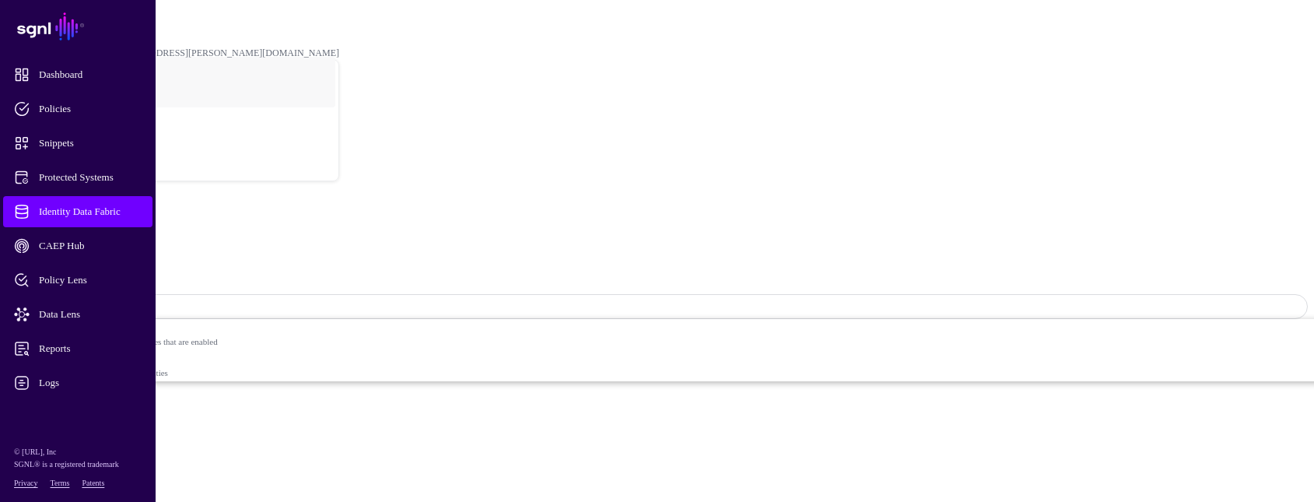
click at [88, 462] on link "Visualizer" at bounding box center [62, 468] width 51 height 13
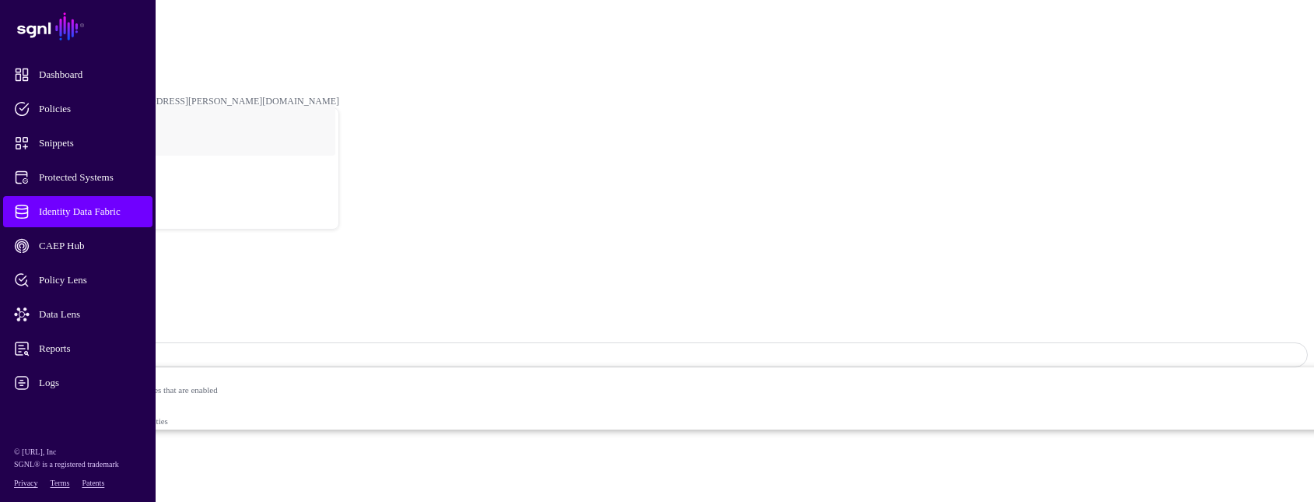
click at [105, 497] on link "Relationships" at bounding box center [71, 503] width 68 height 13
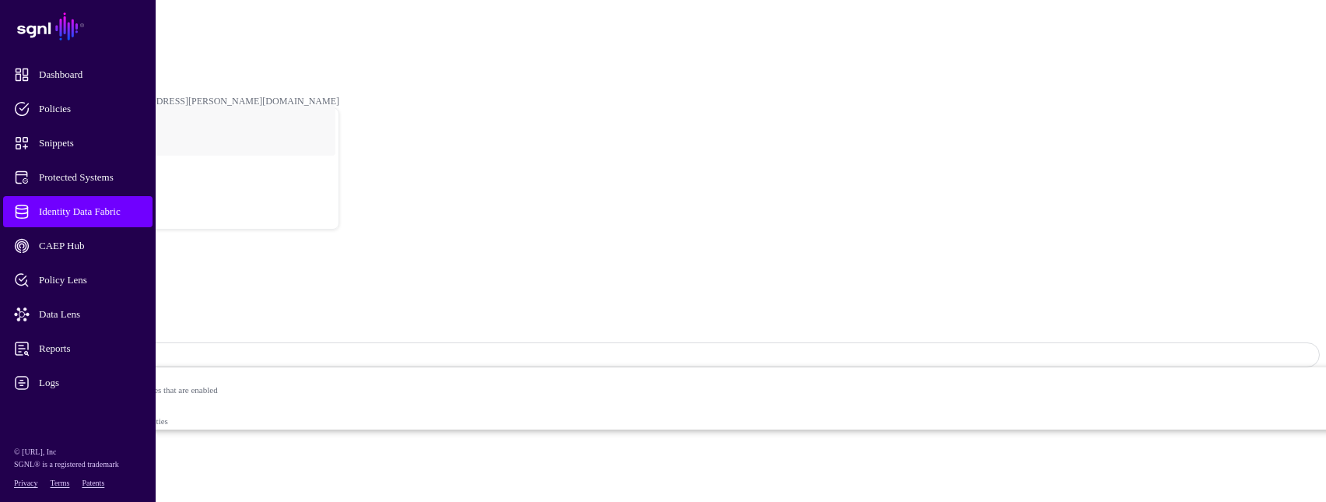
click at [75, 483] on link "Entities" at bounding box center [56, 489] width 38 height 13
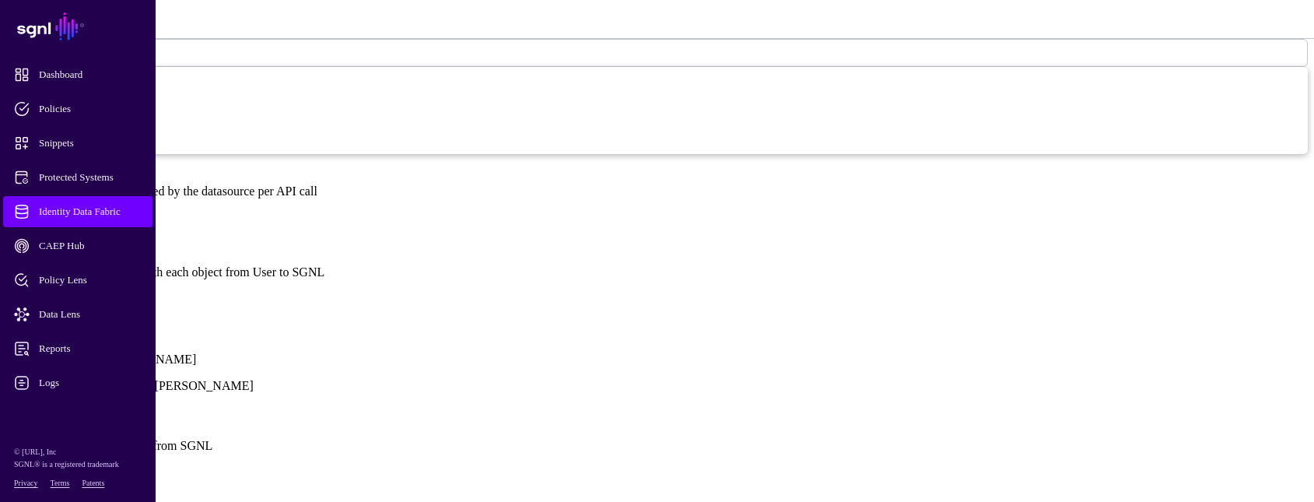
scroll to position [1214, 0]
click at [67, 374] on link "Logs" at bounding box center [77, 382] width 149 height 31
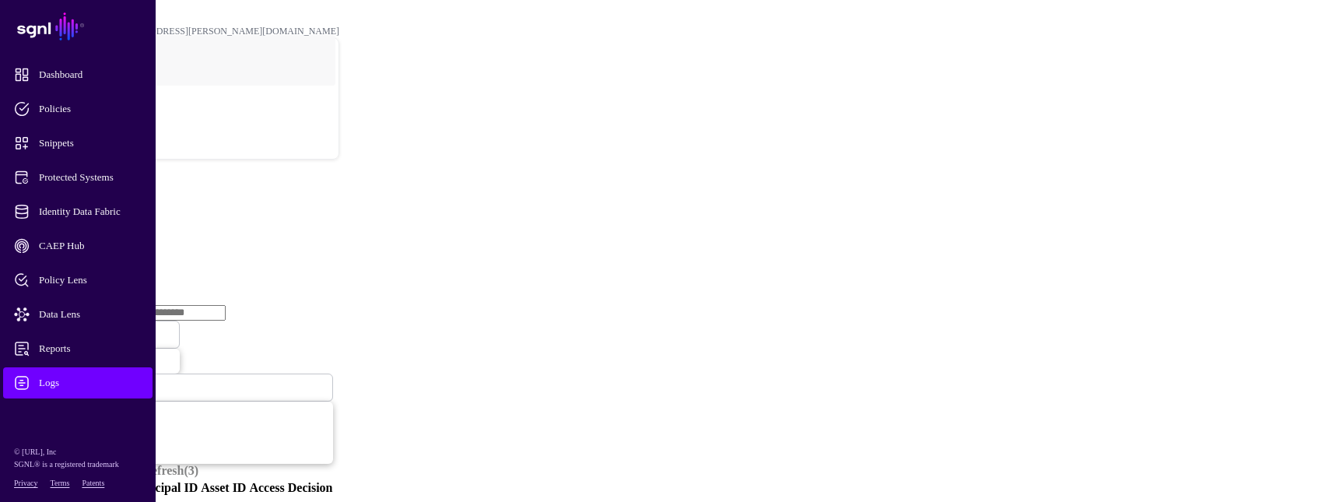
click at [125, 233] on link "Ingestion Service" at bounding box center [80, 239] width 87 height 13
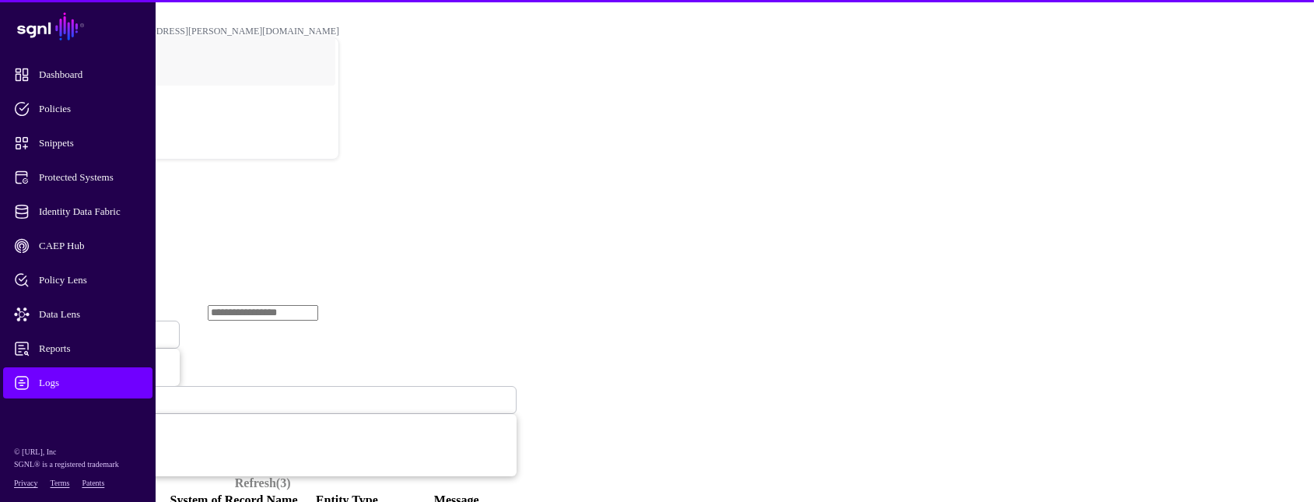
click at [87, 329] on span "Ingestion Started" at bounding box center [53, 335] width 68 height 12
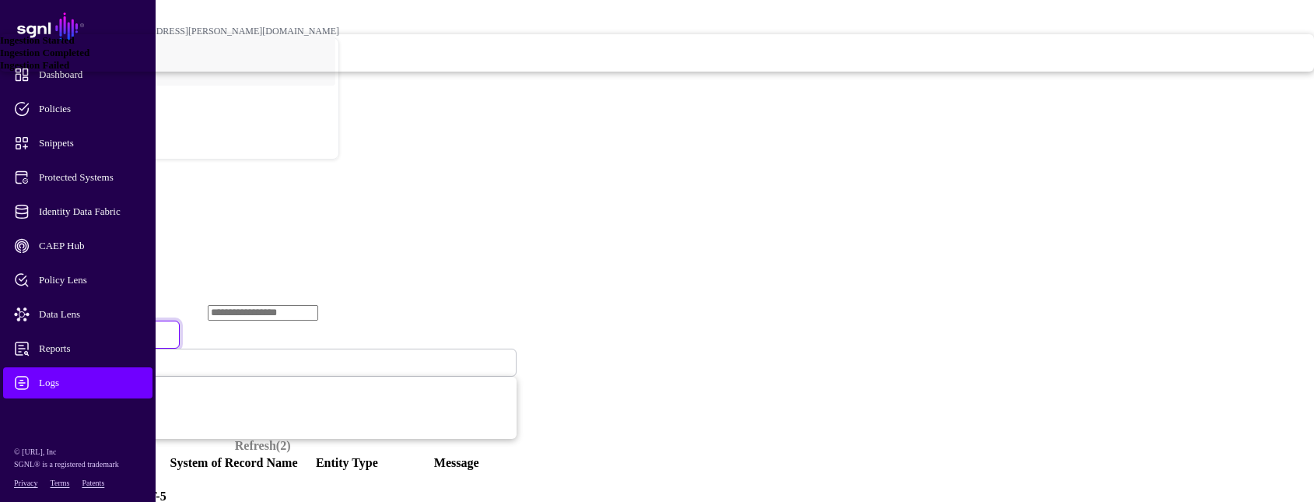
click at [69, 71] on span "Ingestion Failed" at bounding box center [34, 65] width 69 height 12
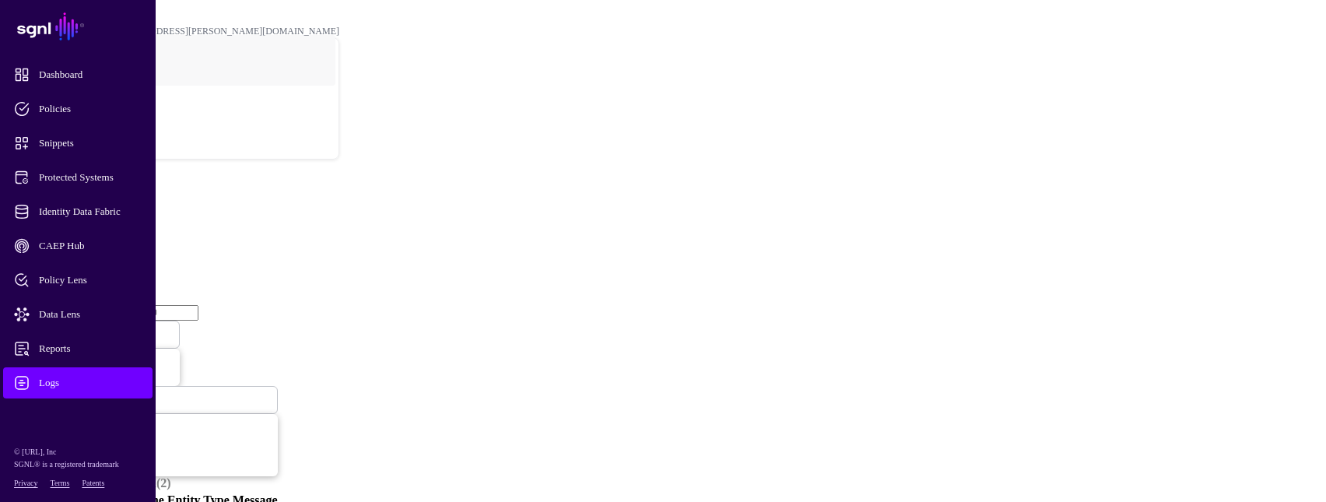
click at [84, 328] on span "Ingestion Failed" at bounding box center [51, 334] width 65 height 13
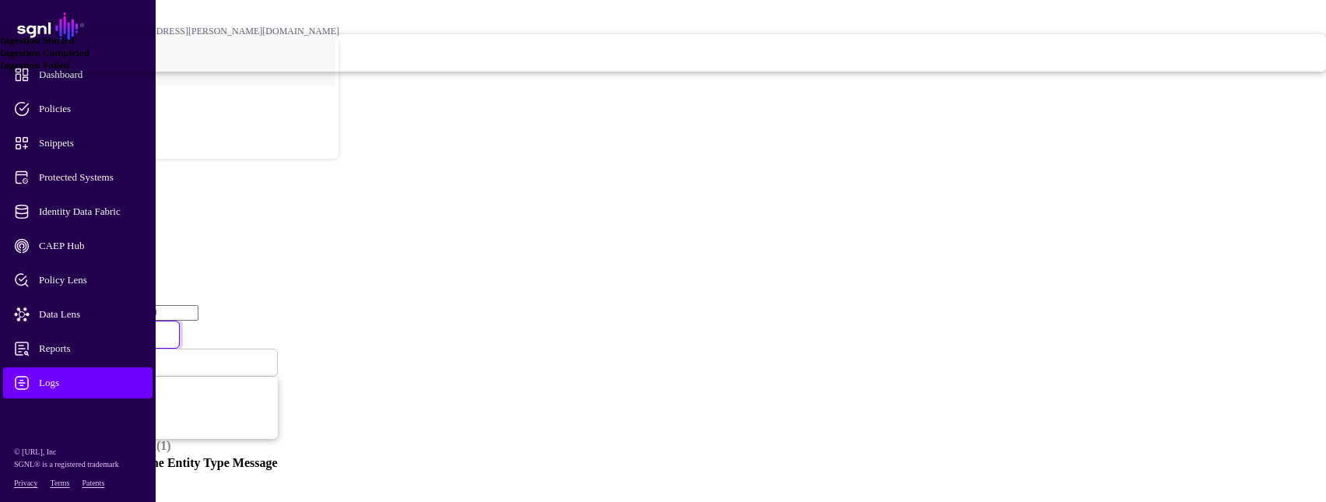
click at [528, 47] on div "Ingestion Started" at bounding box center [663, 40] width 1326 height 12
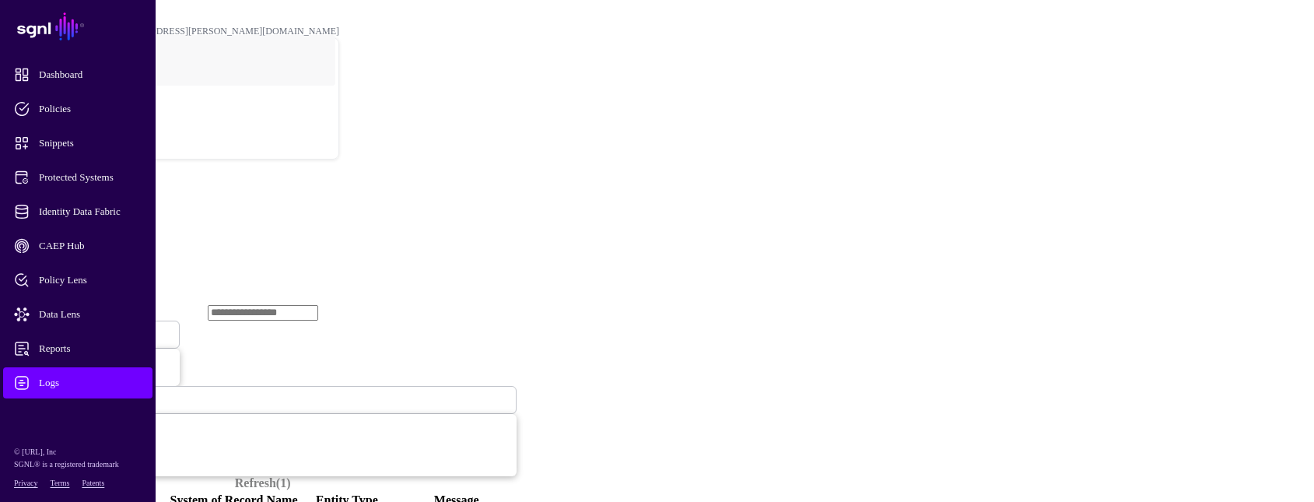
click at [87, 328] on span "Ingestion Started" at bounding box center [53, 334] width 68 height 13
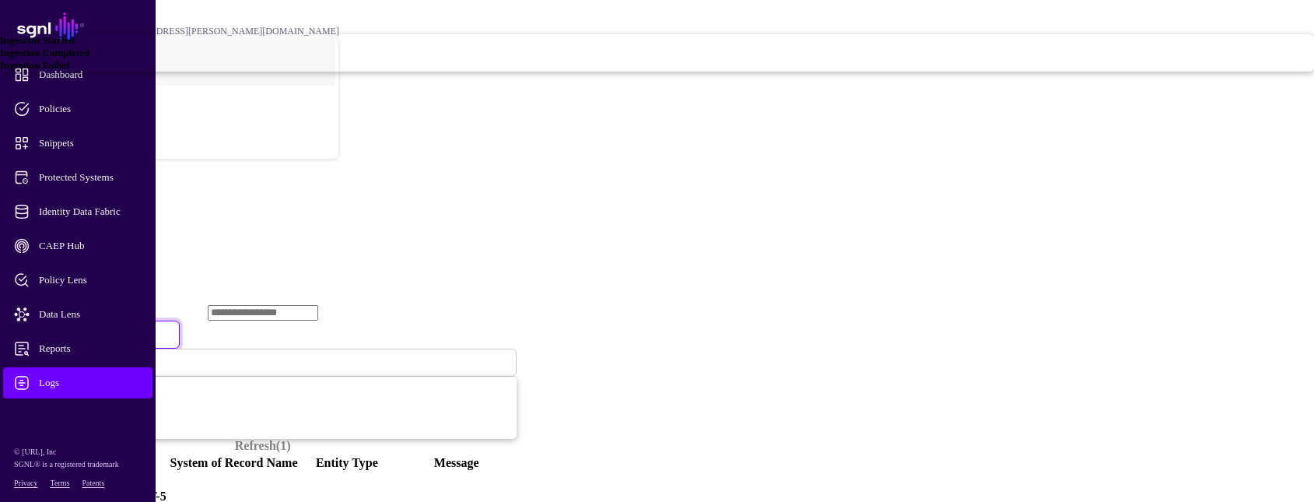
click at [89, 58] on span "Ingestion Completed" at bounding box center [44, 53] width 89 height 12
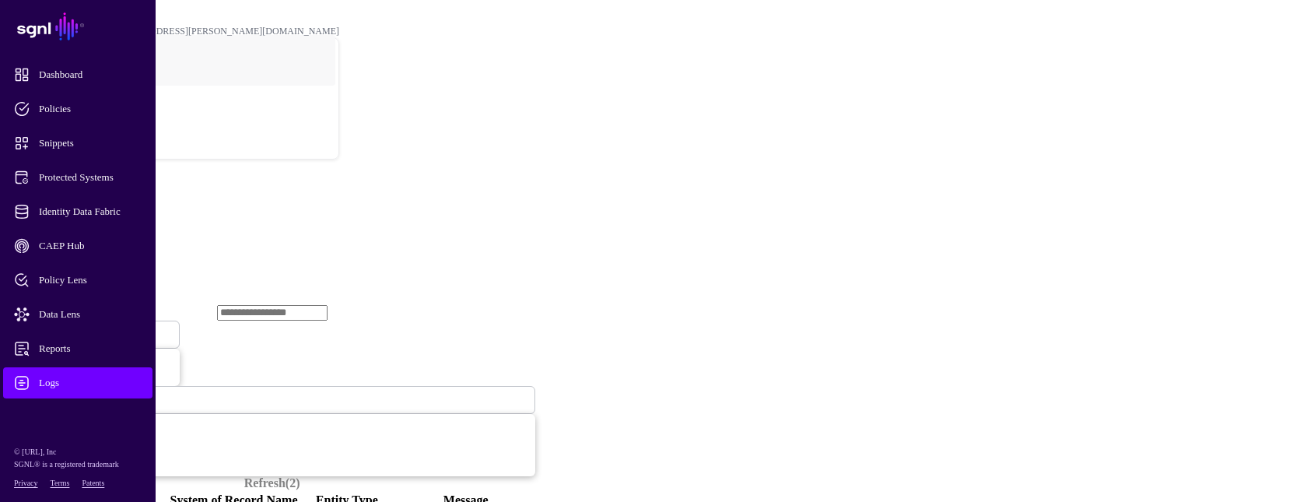
click at [104, 328] on span "Ingestion Completed" at bounding box center [61, 334] width 85 height 13
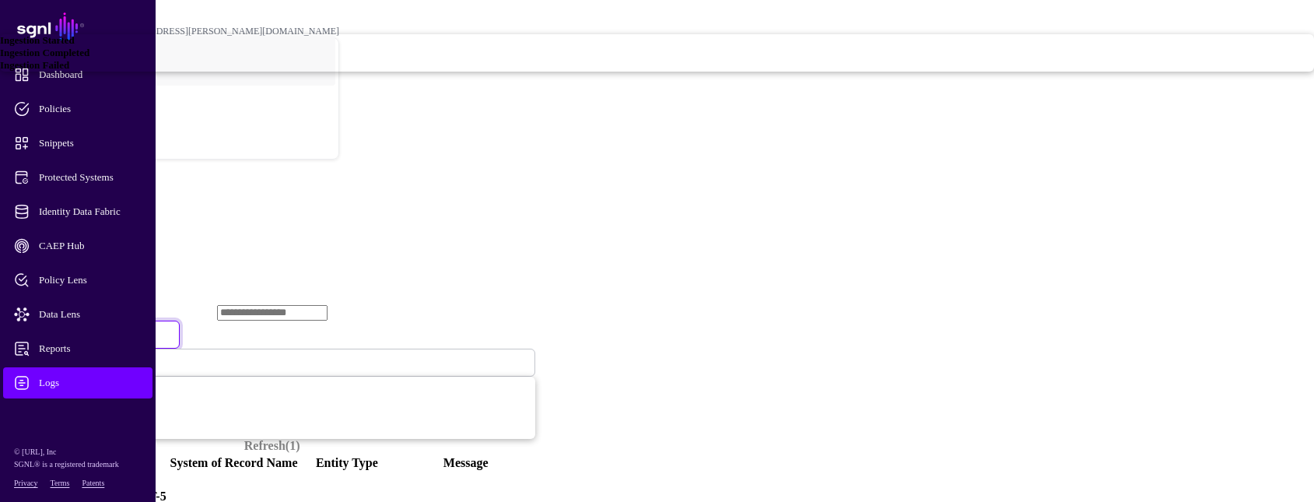
click at [541, 72] on div "Ingestion Failed" at bounding box center [657, 65] width 1314 height 12
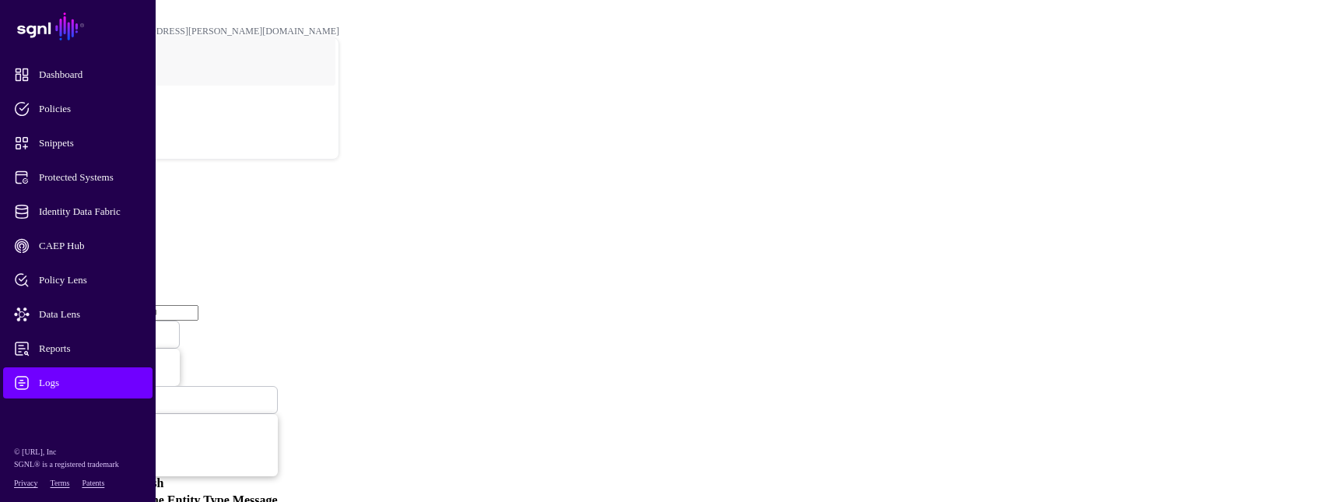
click at [163, 476] on link "Refresh" at bounding box center [142, 482] width 41 height 13
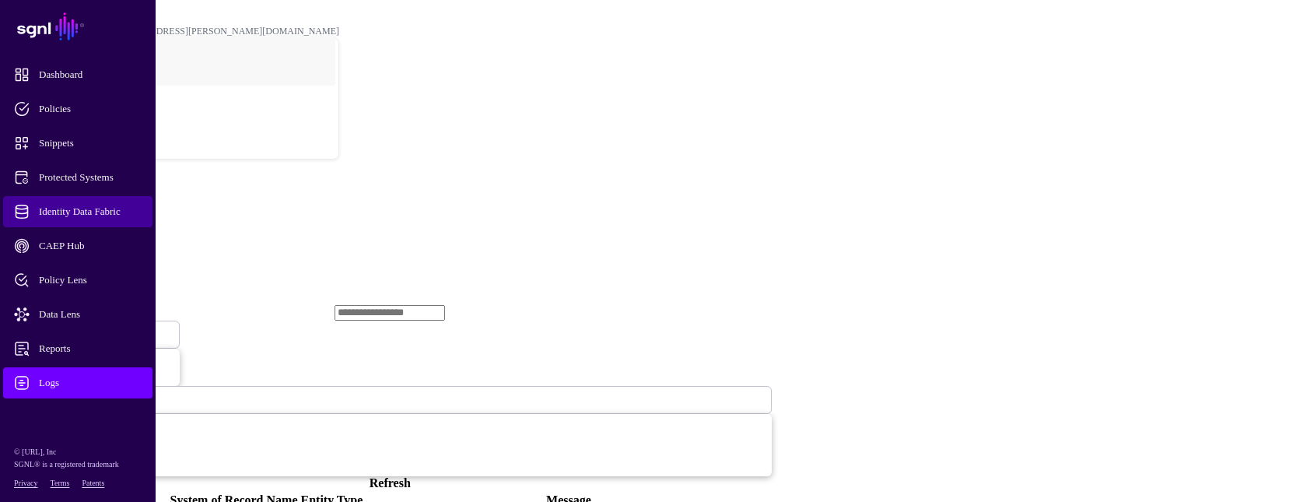
click at [102, 217] on span "Identity Data Fabric" at bounding box center [90, 212] width 153 height 16
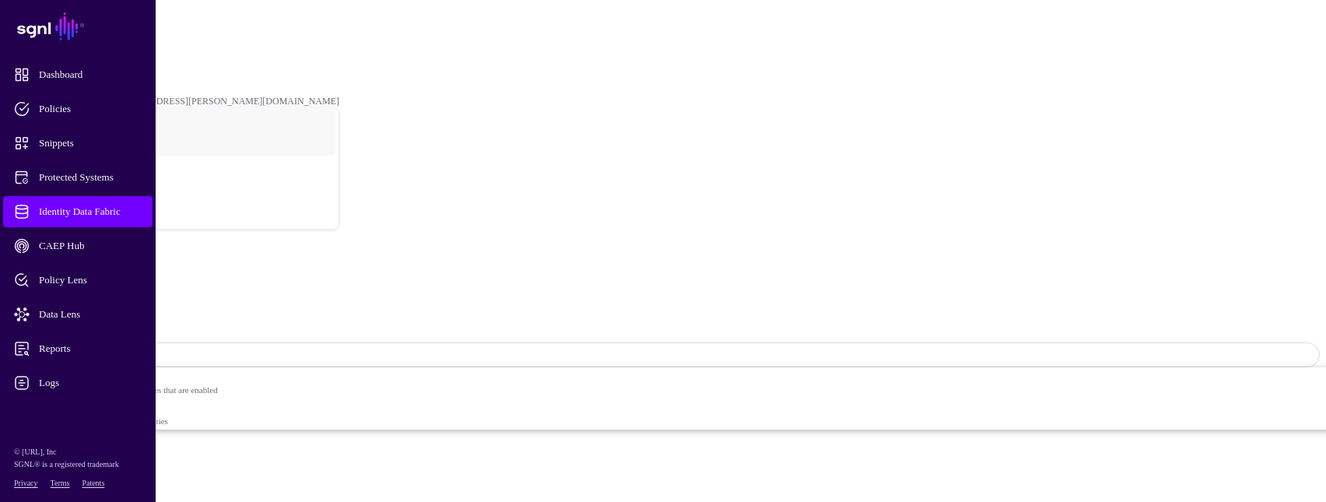
click at [107, 37] on link "Identity Data Fabric" at bounding box center [68, 42] width 75 height 11
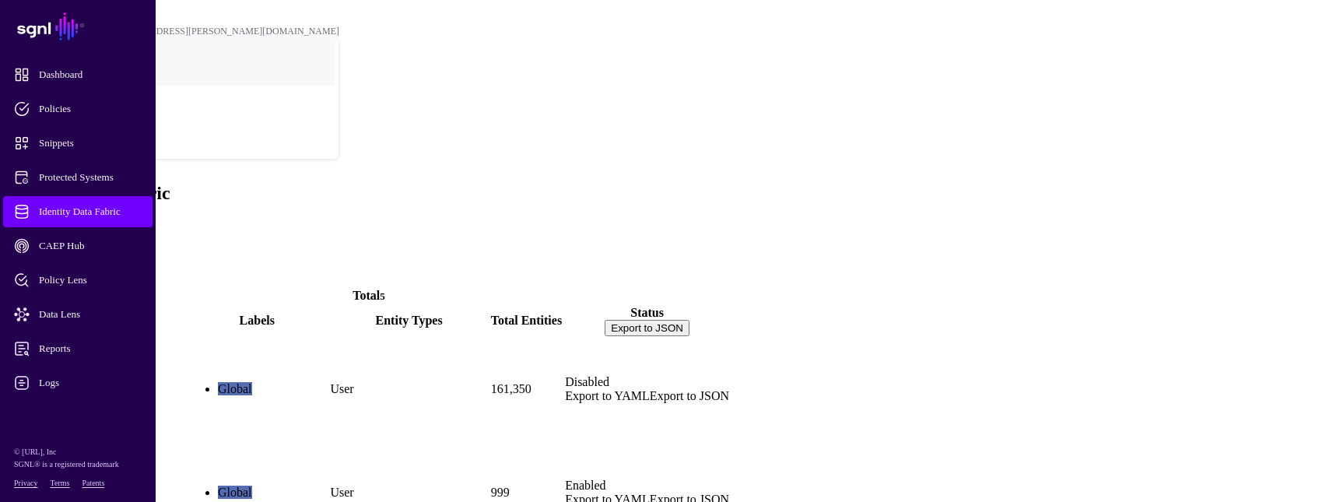
click at [93, 409] on link "ActiveDirectory" at bounding box center [51, 415] width 85 height 13
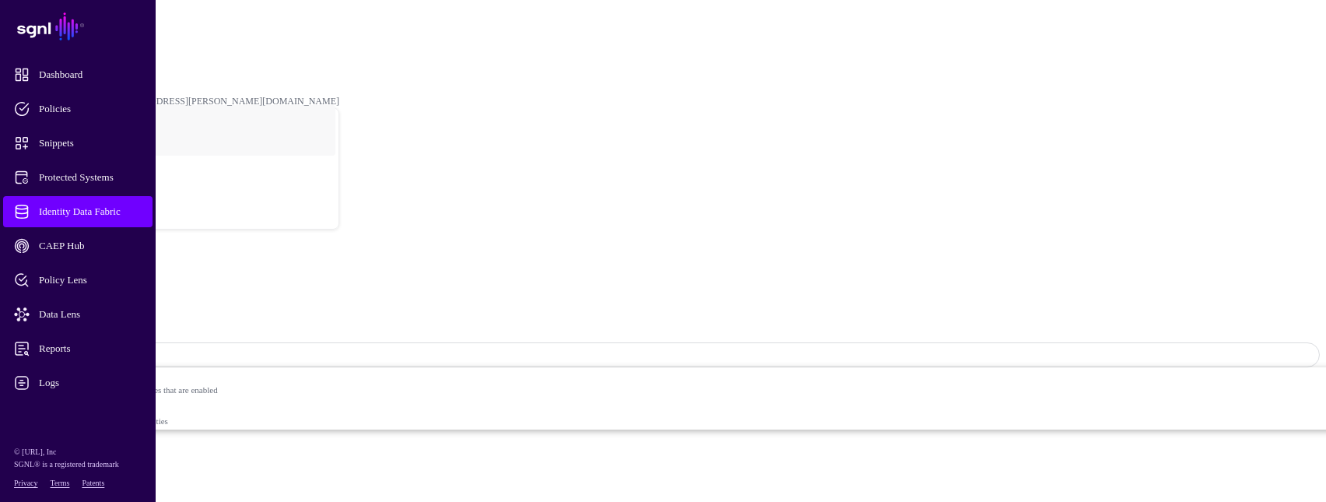
click at [114, 199] on link "Identity Data Fabric" at bounding box center [77, 211] width 149 height 31
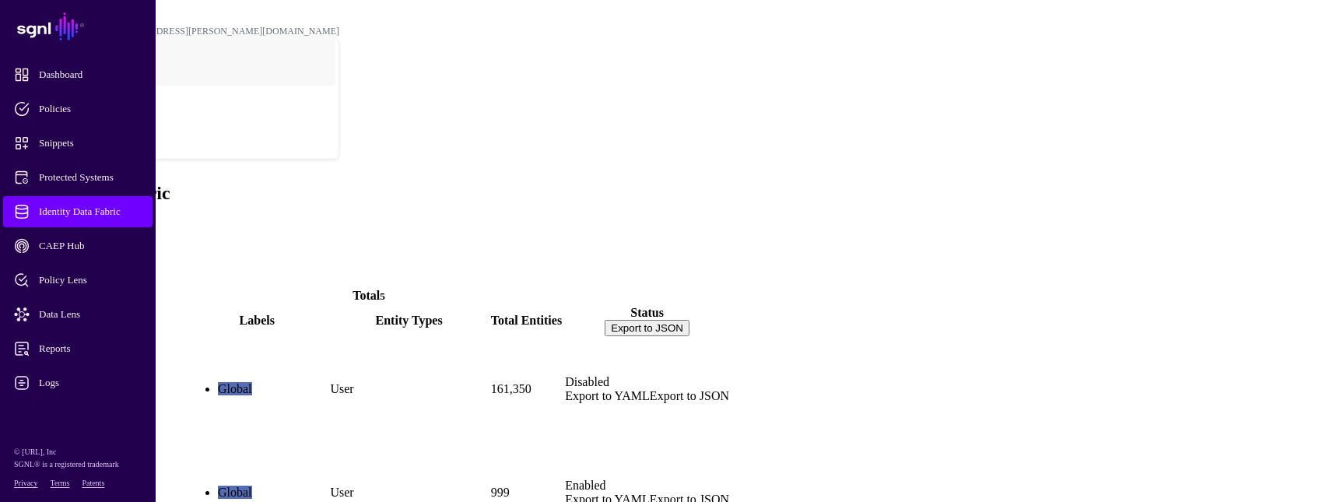
click at [93, 409] on link "ActiveDirectory" at bounding box center [51, 415] width 85 height 13
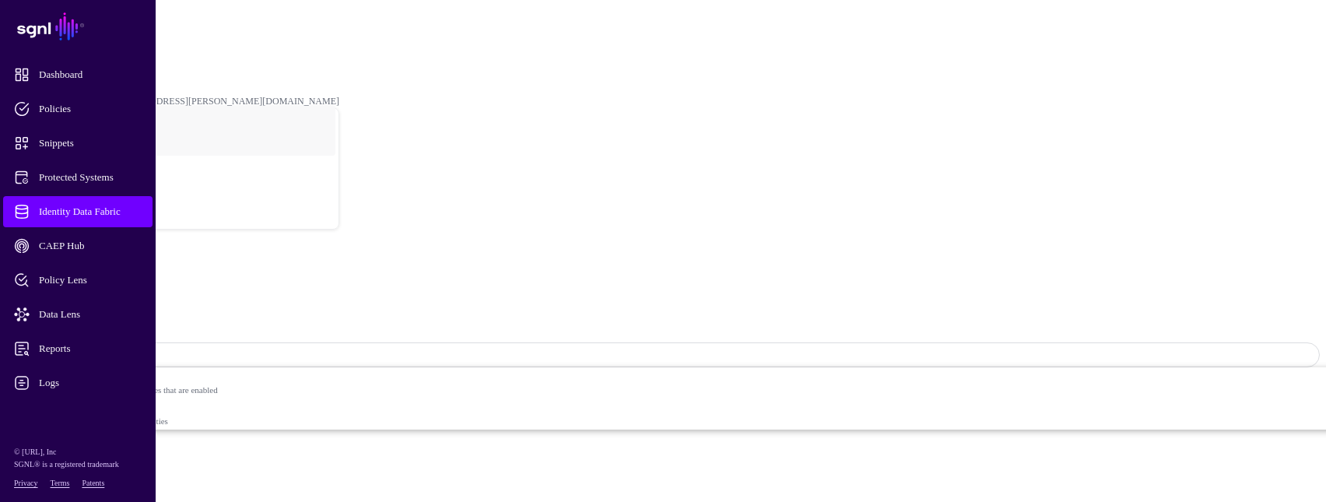
click at [122, 349] on strong "Disabled" at bounding box center [103, 355] width 37 height 12
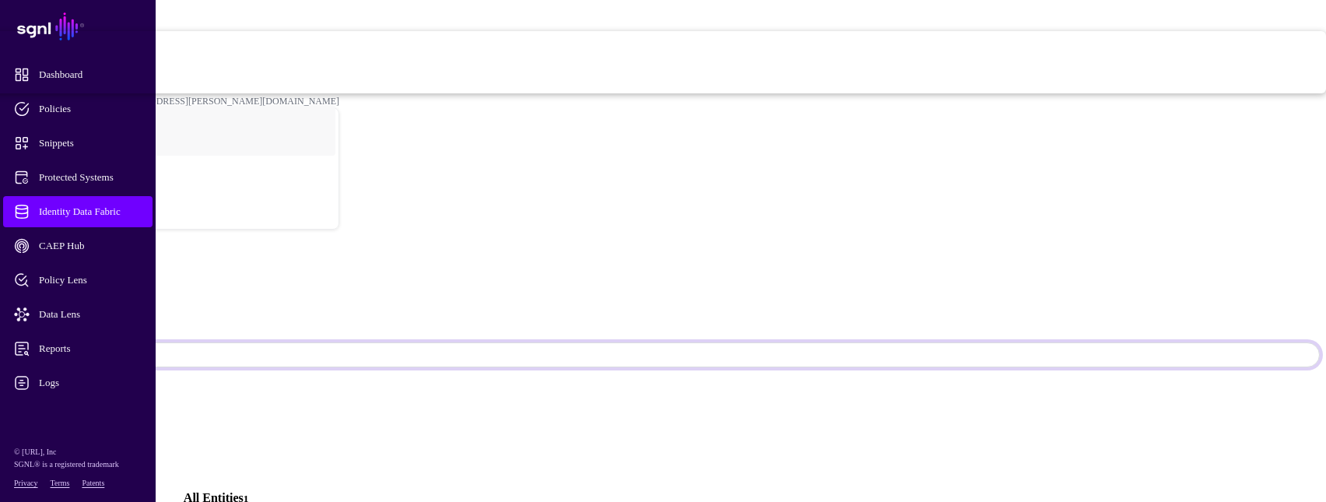
click at [1157, 58] on span "Syncing active for all configured entities that are enabled" at bounding box center [538, 53] width 1576 height 9
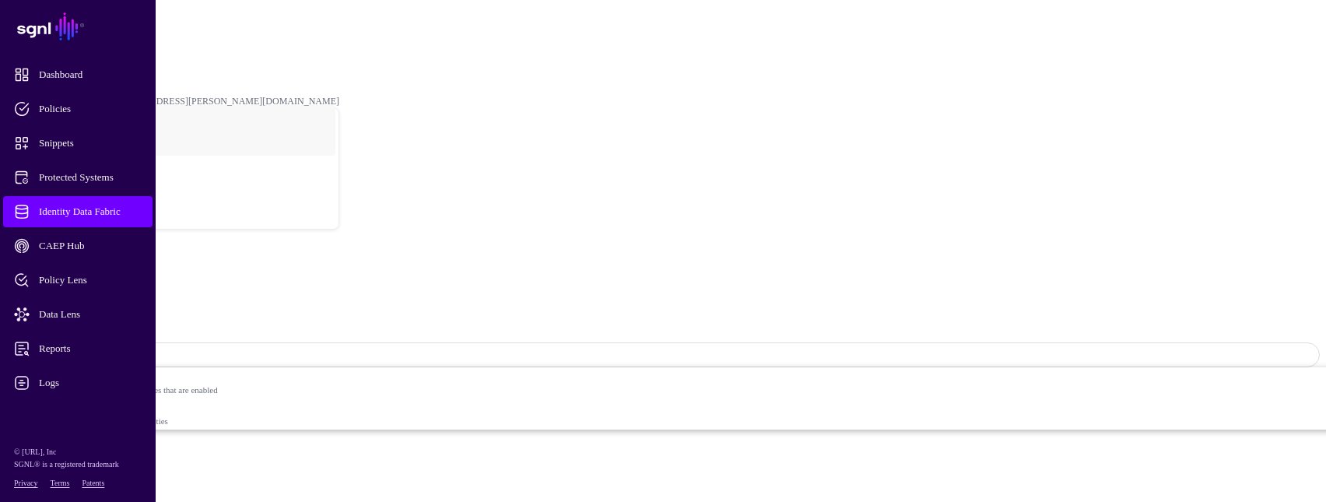
click at [119, 210] on span "Identity Data Fabric" at bounding box center [90, 212] width 153 height 16
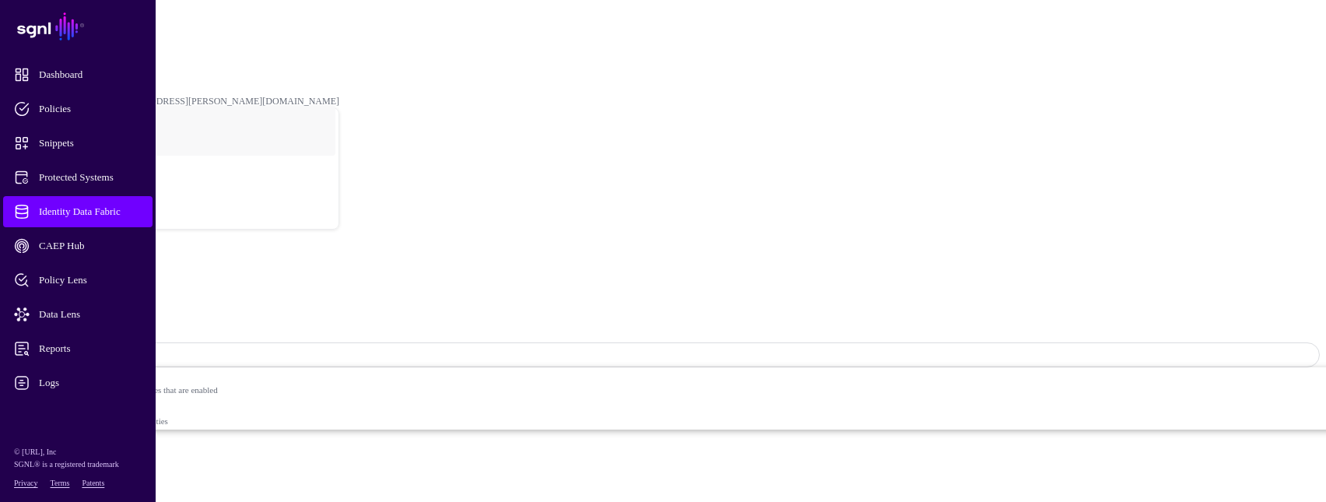
click at [127, 205] on span "Identity Data Fabric" at bounding box center [90, 212] width 153 height 16
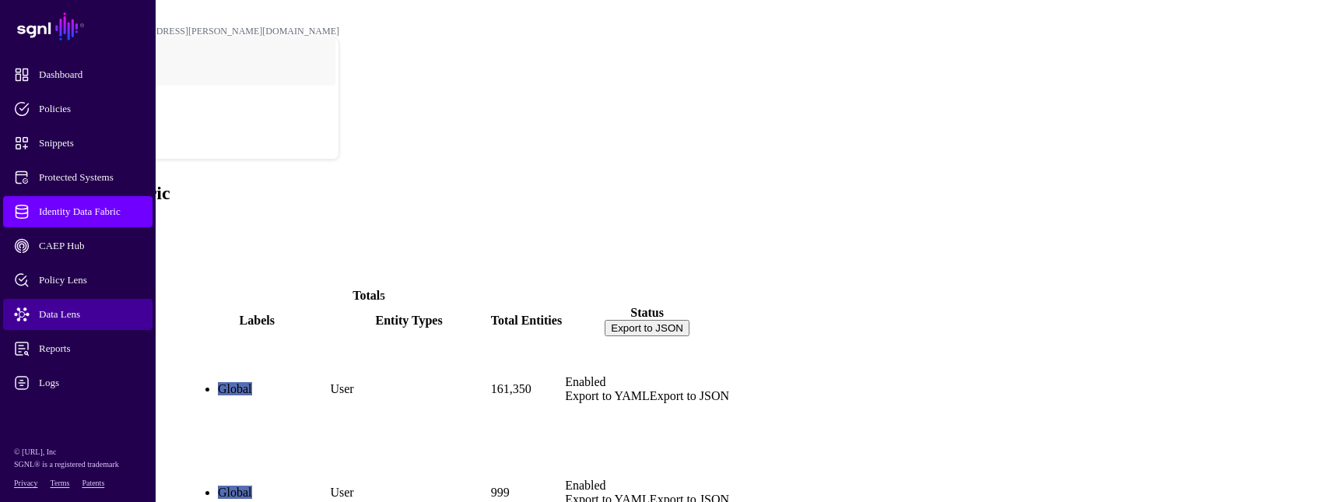
click at [60, 318] on span "Data Lens" at bounding box center [90, 315] width 153 height 16
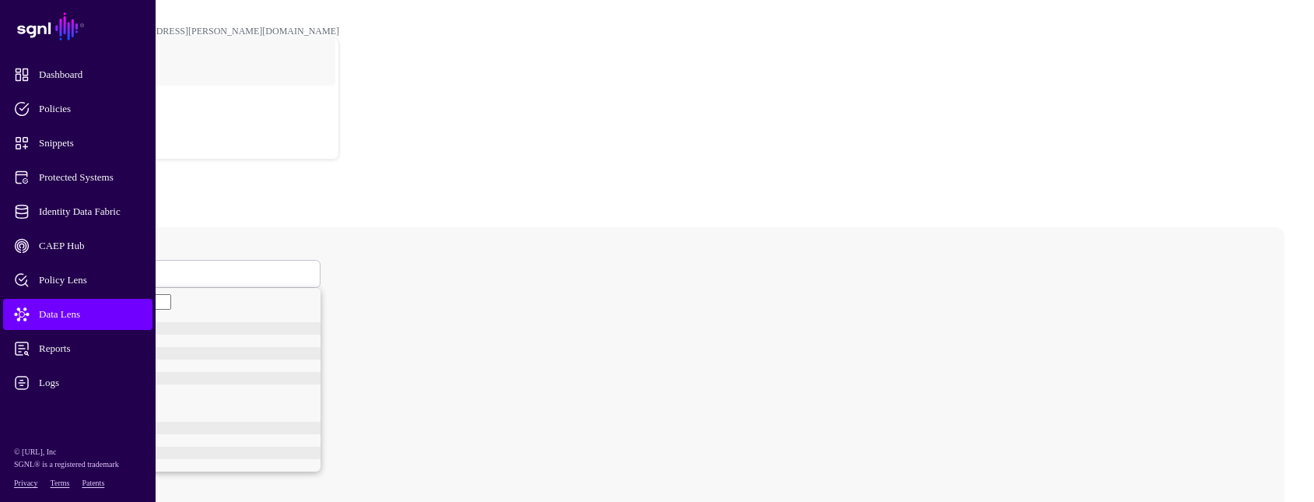
click at [68, 267] on span at bounding box center [62, 273] width 9 height 13
click at [259, 327] on div "User" at bounding box center [192, 333] width 257 height 12
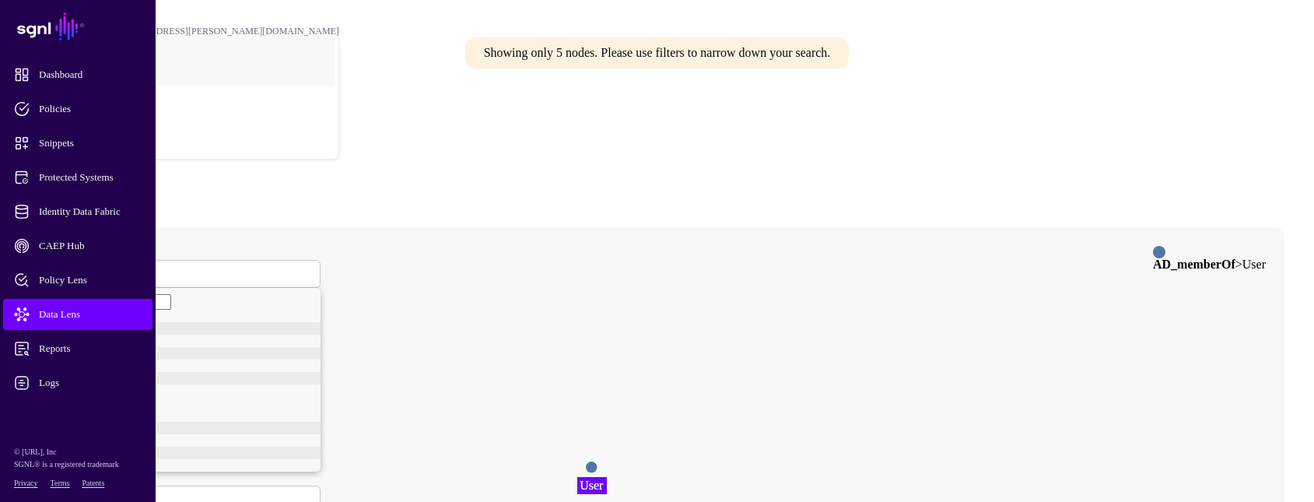
click at [598, 461] on circle at bounding box center [591, 467] width 12 height 12
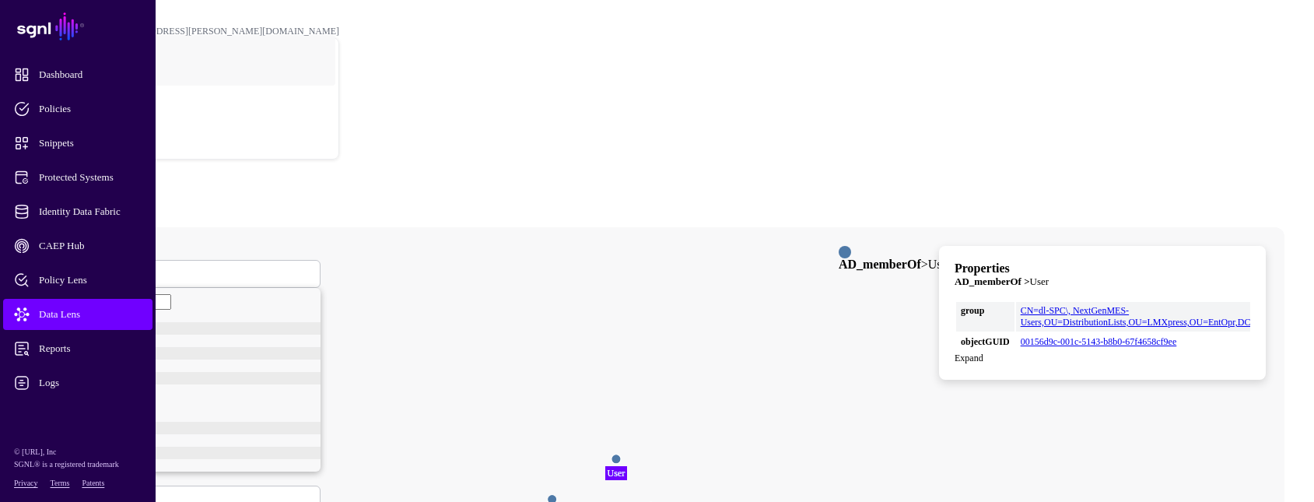
click at [553, 493] on circle at bounding box center [548, 497] width 9 height 9
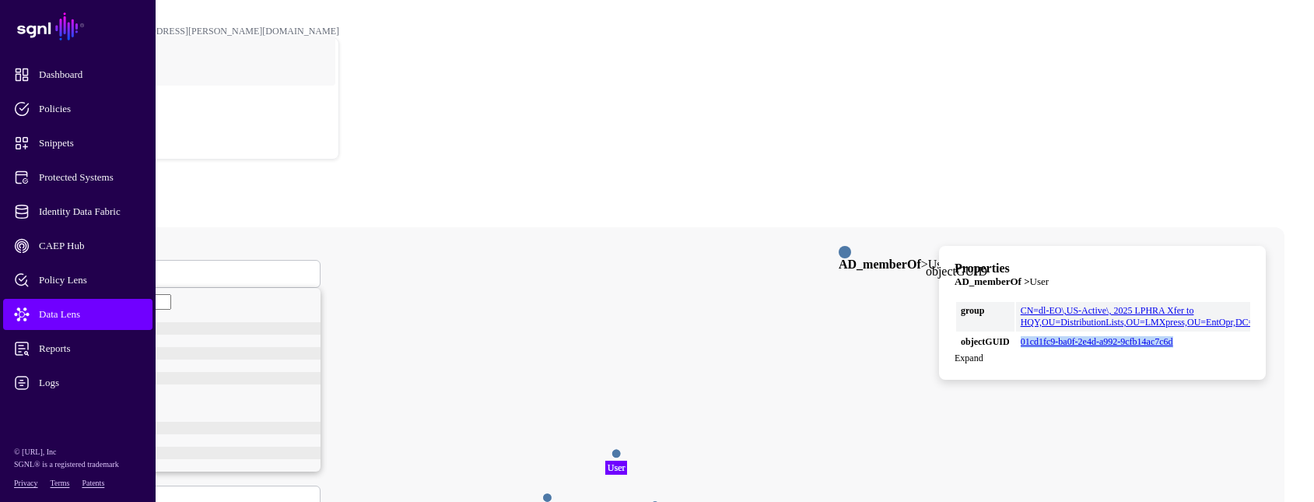
drag, startPoint x: 1241, startPoint y: 276, endPoint x: 1058, endPoint y: 283, distance: 183.8
click at [1058, 333] on td "01cd1fc9-ba0f-2e4d-a992-9cfb14ac7c6d" at bounding box center [1179, 342] width 327 height 18
copy link "01cd1fc9-ba0f-2e4d-a992-9cfb14ac7c6d"
click at [78, 267] on span "User" at bounding box center [67, 273] width 19 height 13
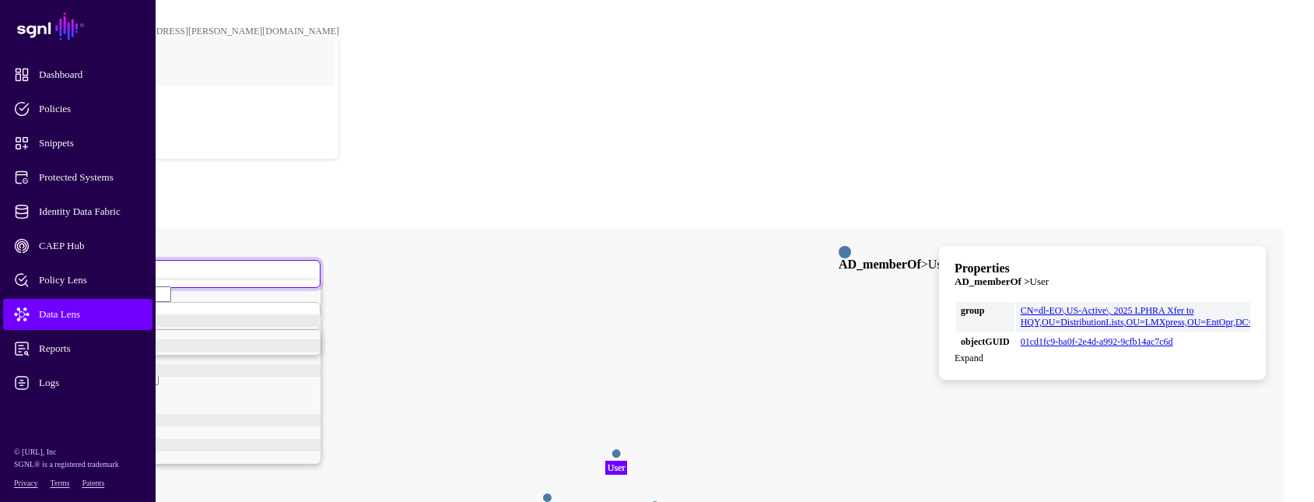
scroll to position [93, 0]
click at [268, 464] on div "User" at bounding box center [192, 457] width 257 height 12
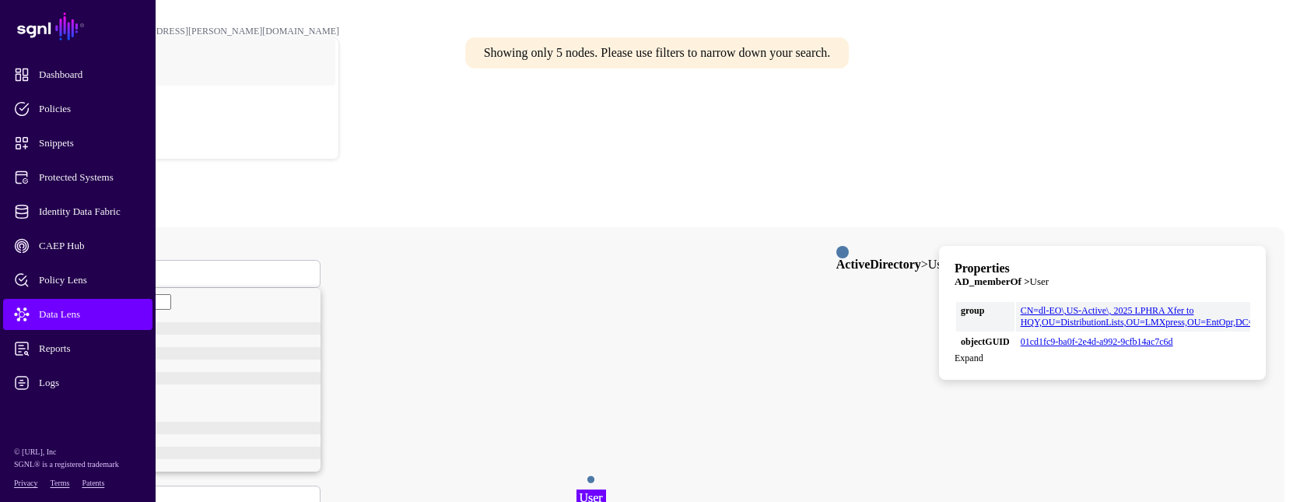
click at [68, 493] on span at bounding box center [62, 499] width 9 height 13
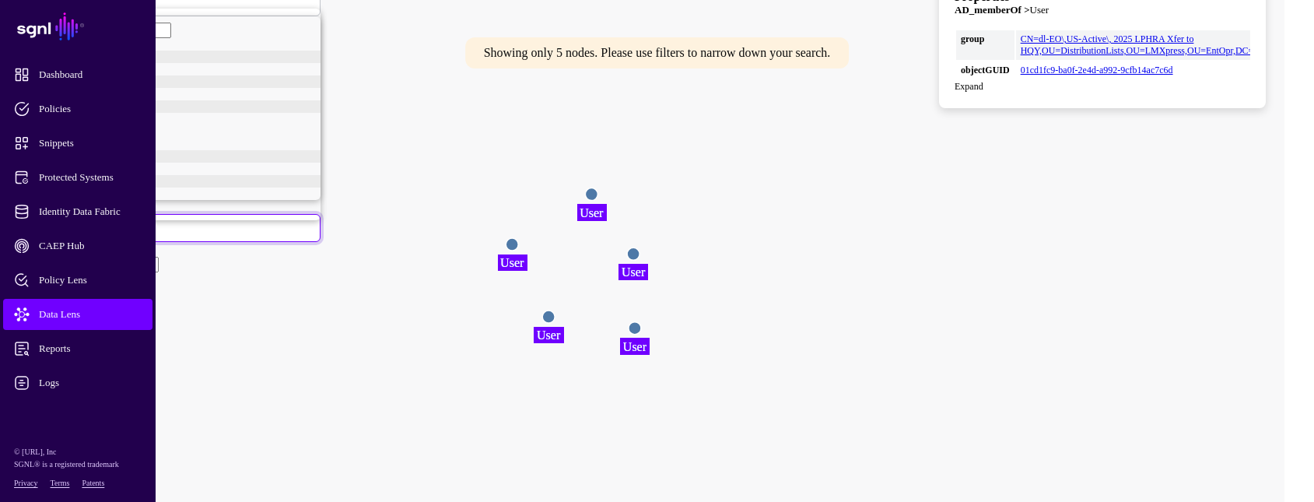
scroll to position [183, 0]
click at [320, 183] on div "objectGUID" at bounding box center [184, 189] width 272 height 12
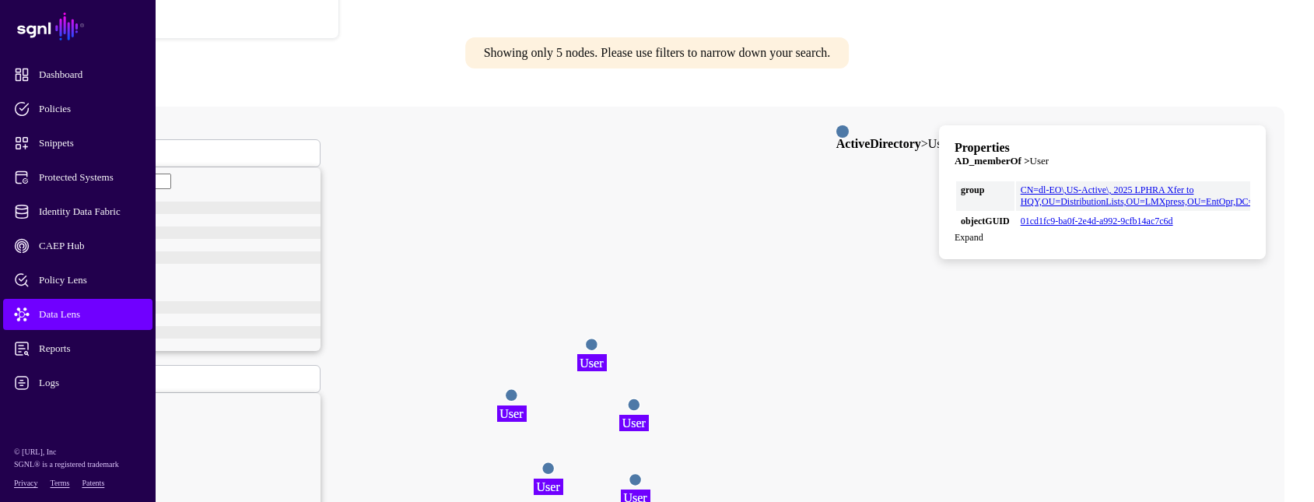
scroll to position [116, 0]
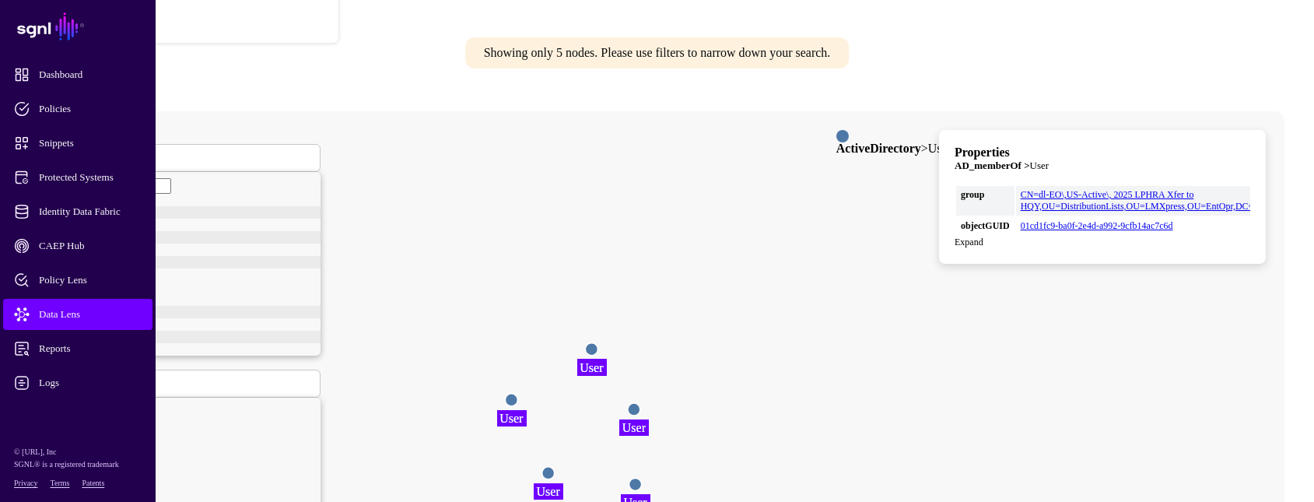
paste input "**********"
type input "**********"
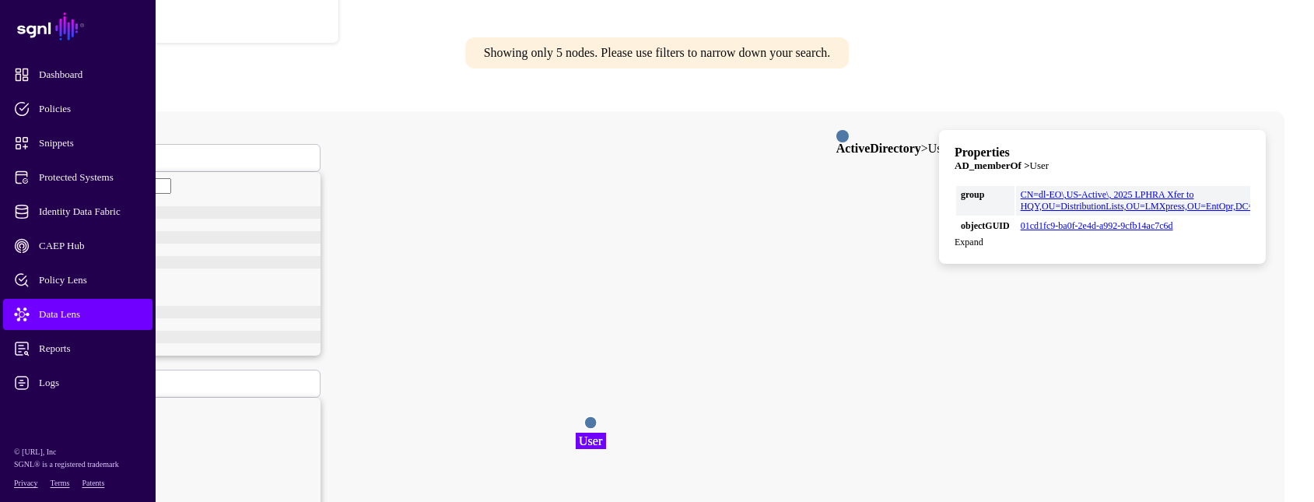
click at [597, 416] on circle at bounding box center [590, 422] width 12 height 12
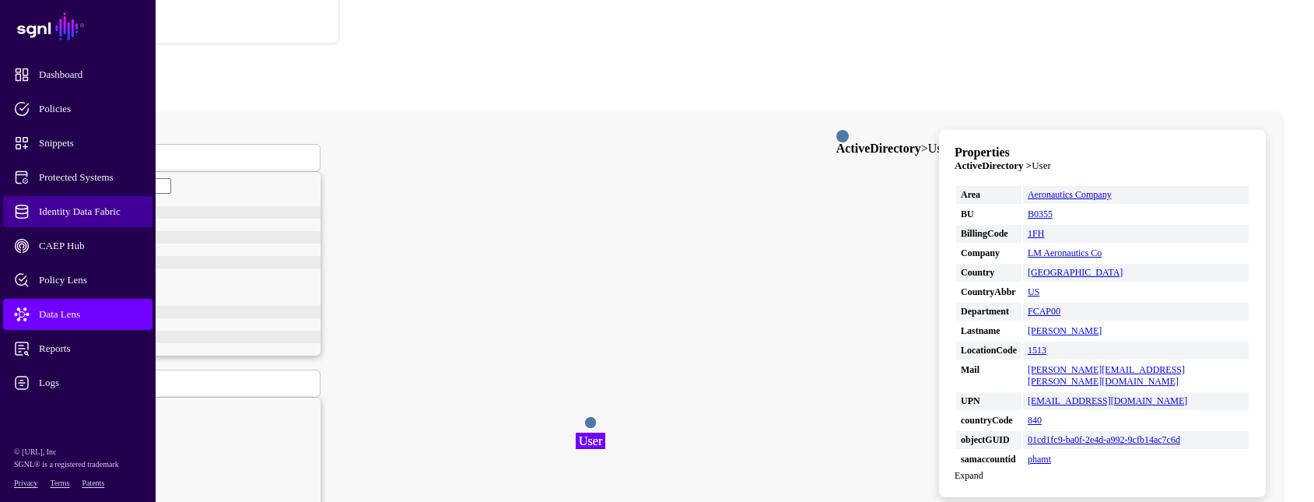
click at [115, 207] on span "Identity Data Fabric" at bounding box center [90, 212] width 153 height 16
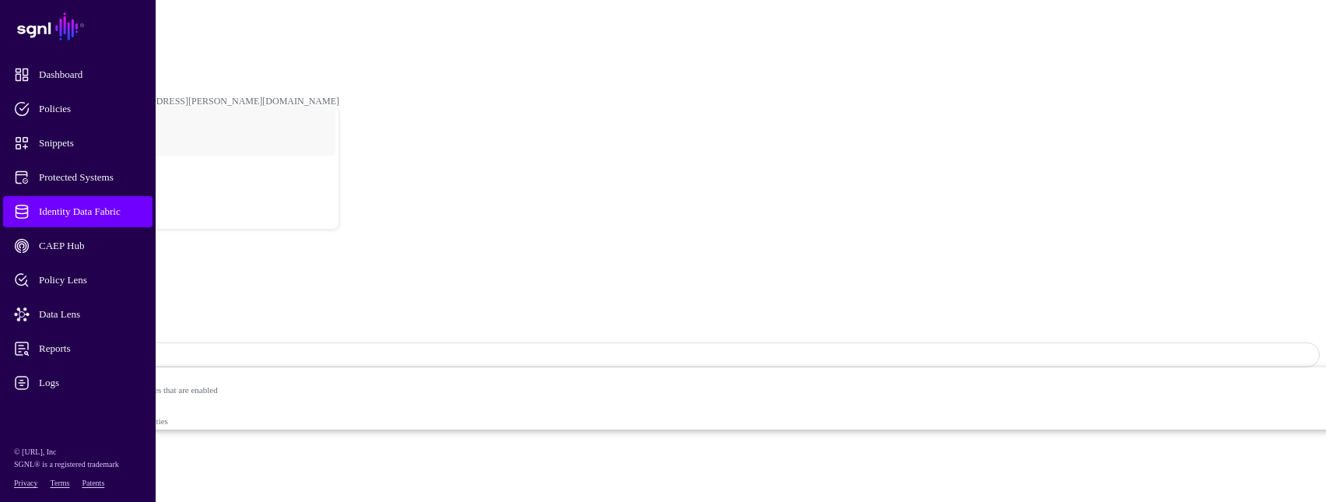
click at [121, 349] on span "Sync Status: Enabled" at bounding box center [70, 355] width 102 height 12
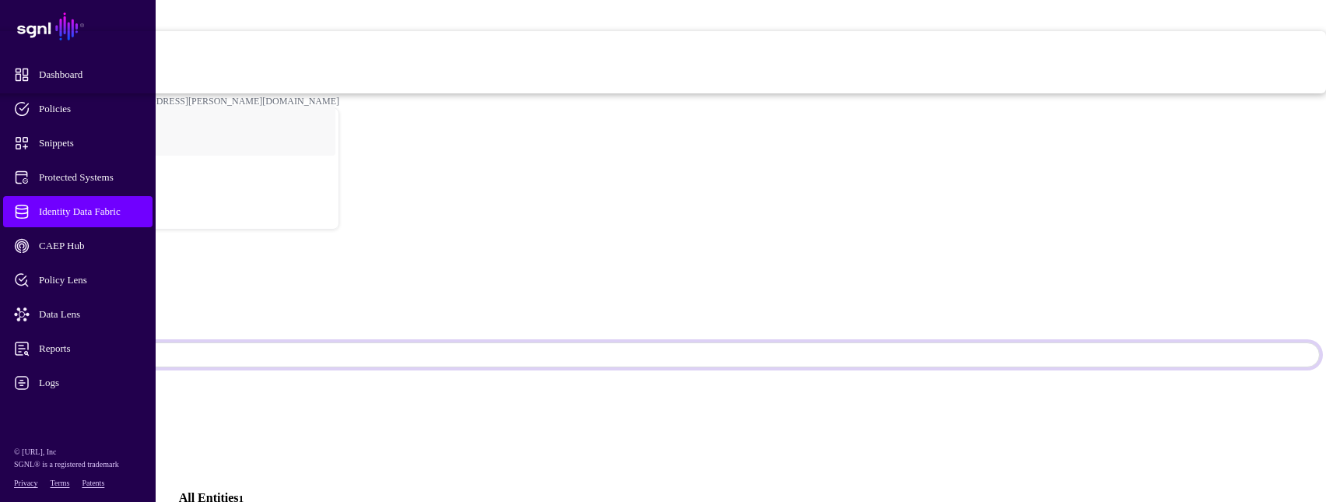
click at [1150, 93] on span "Disabled Syncing inactive for all configured entities" at bounding box center [531, 77] width 1592 height 31
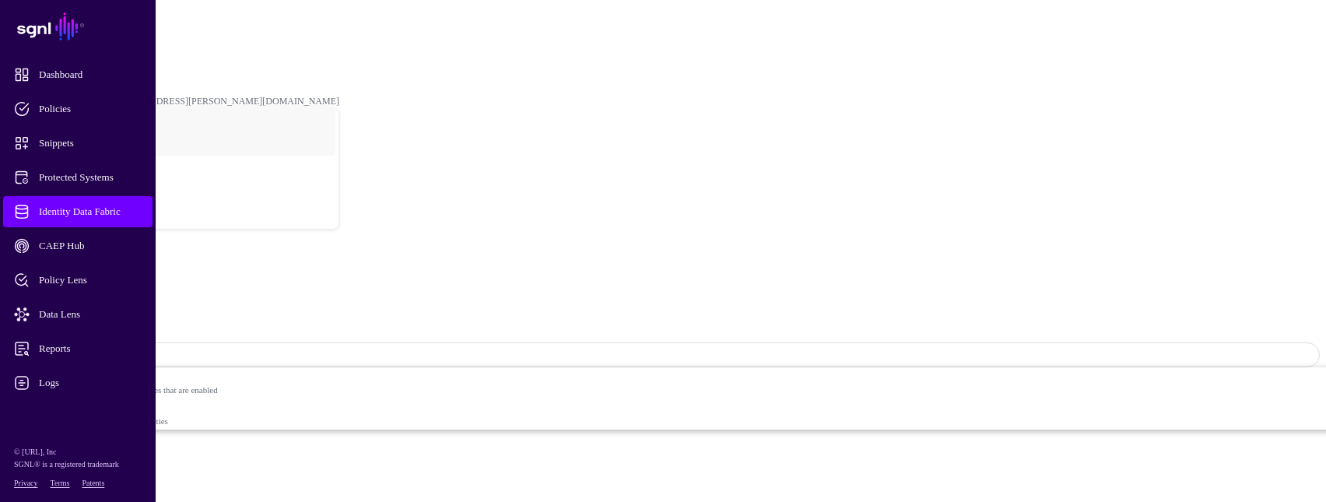
click at [107, 37] on link "Identity Data Fabric" at bounding box center [68, 42] width 75 height 11
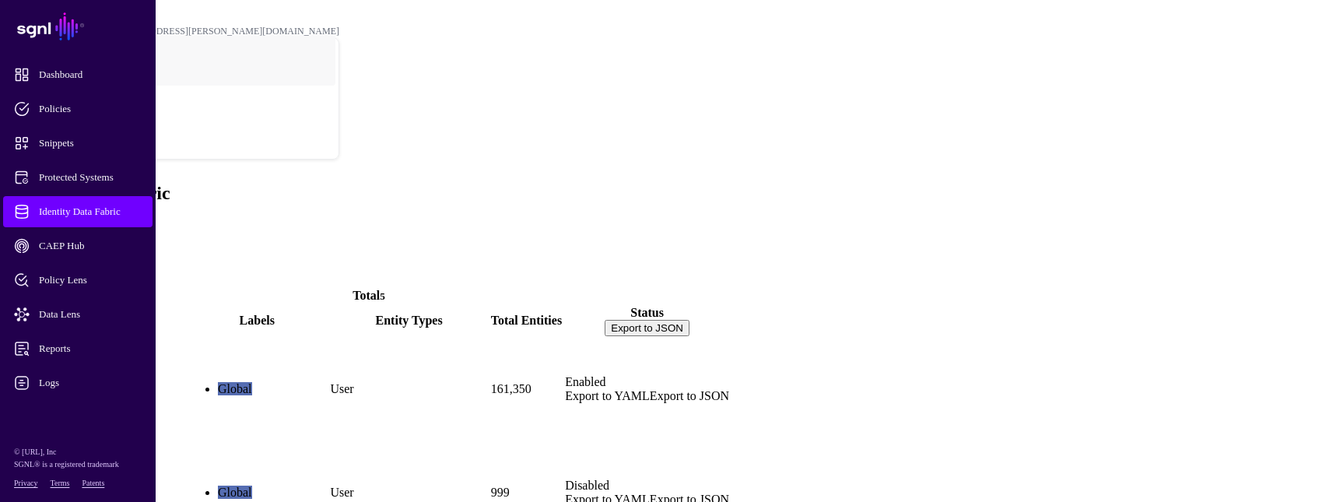
click at [93, 409] on link "ActiveDirectory" at bounding box center [51, 415] width 85 height 13
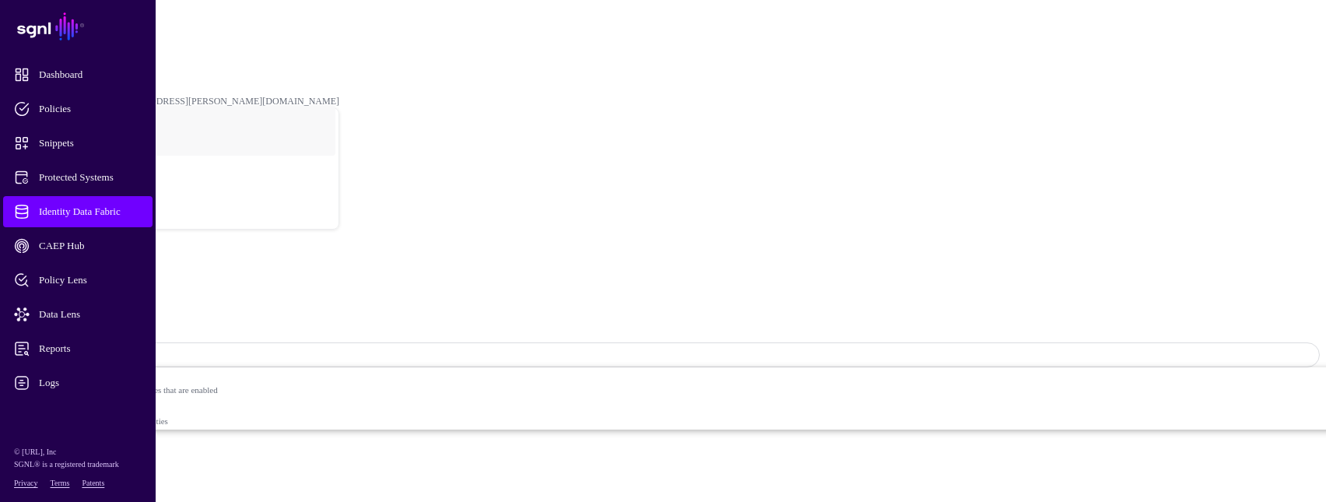
click at [59, 377] on span "Logs" at bounding box center [90, 383] width 153 height 16
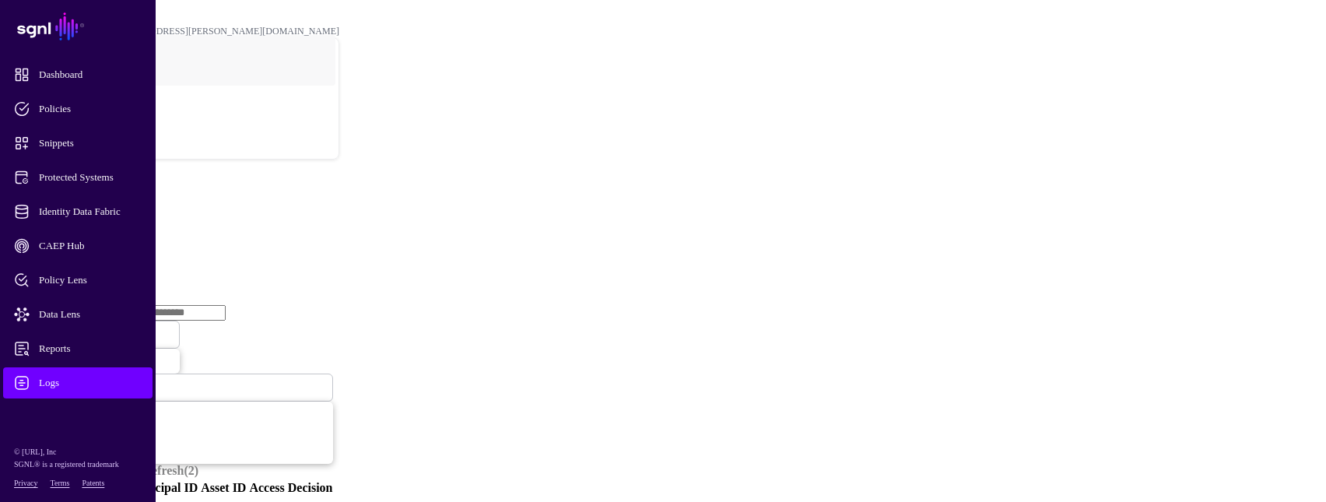
click at [125, 233] on link "Ingestion Service" at bounding box center [80, 239] width 87 height 13
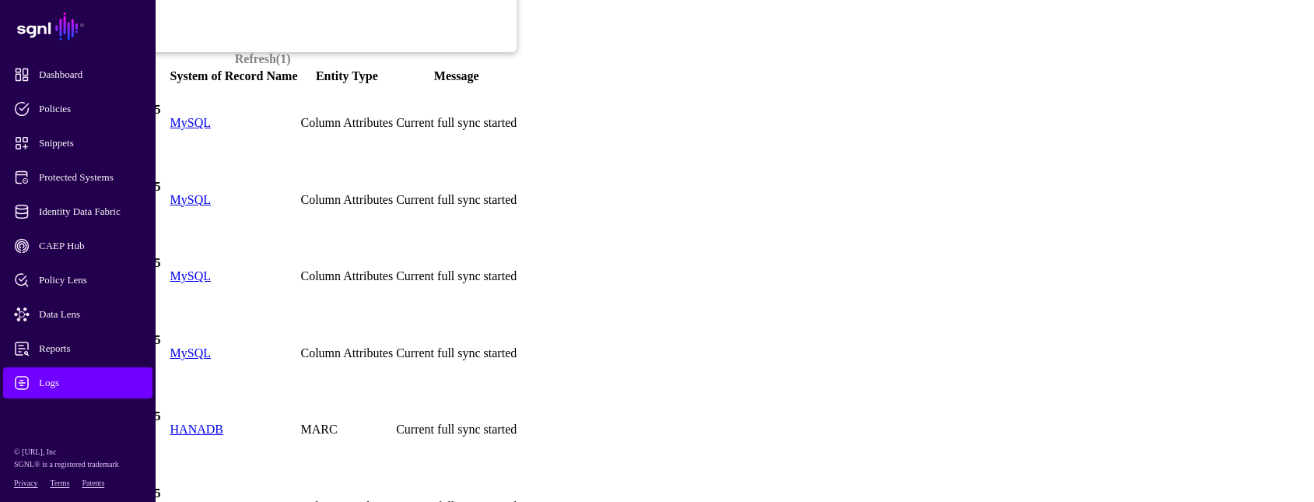
scroll to position [389, 0]
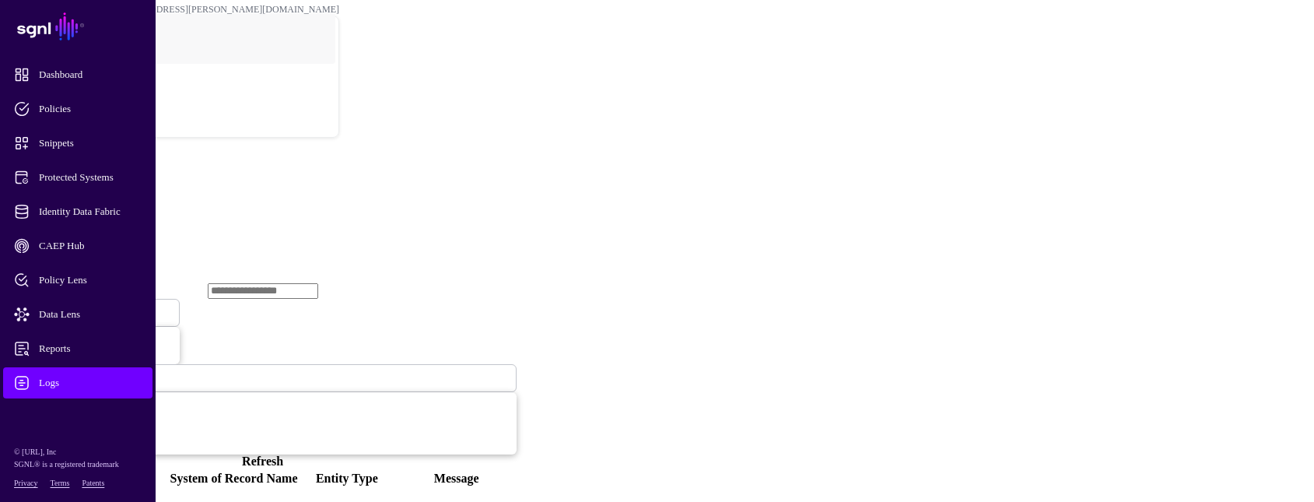
scroll to position [0, 0]
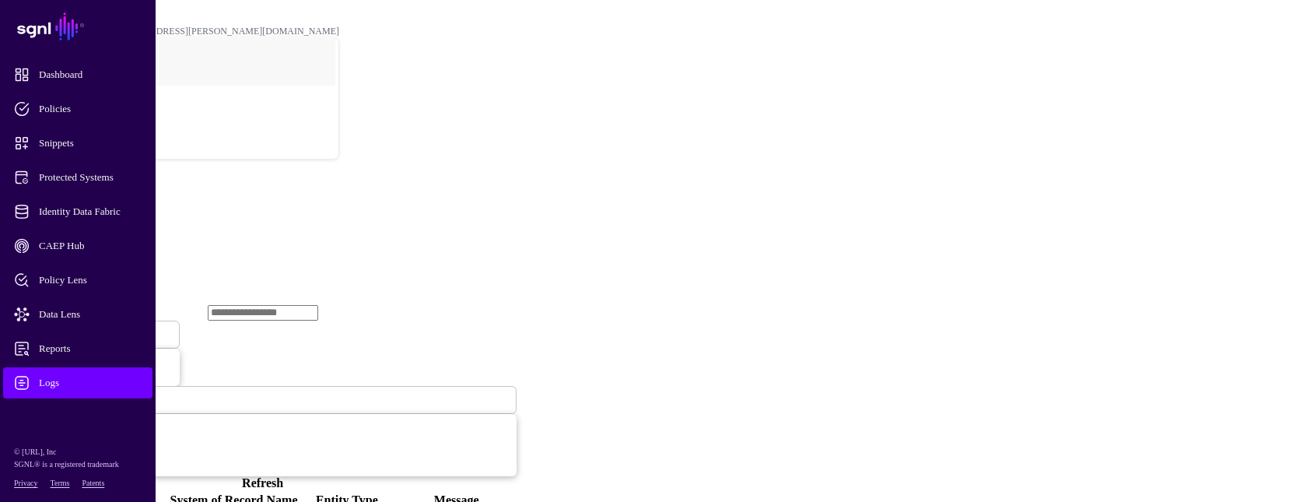
click at [87, 328] on span "Ingestion Started" at bounding box center [53, 334] width 68 height 13
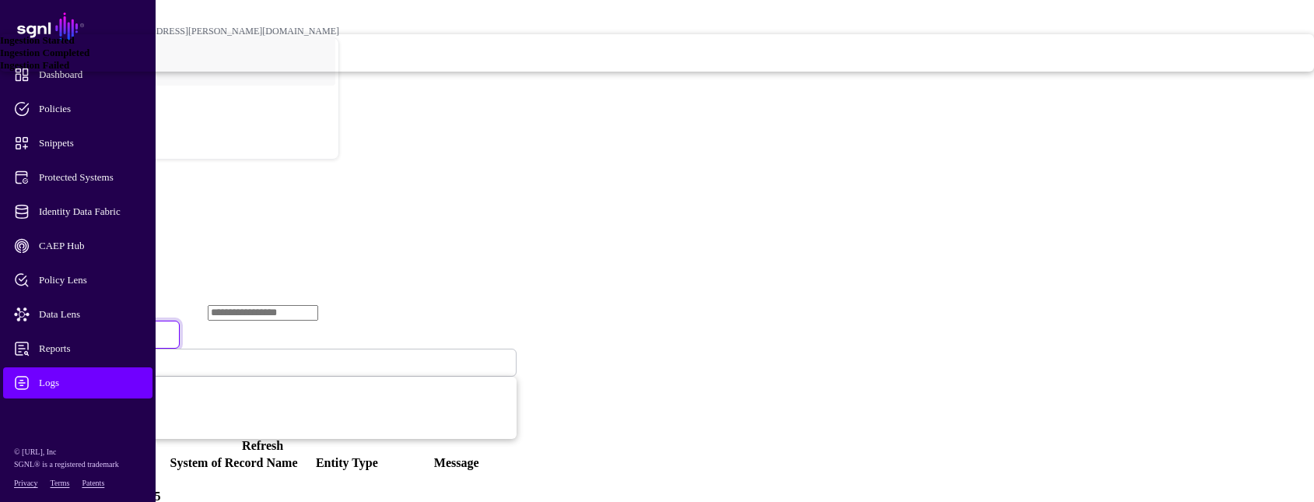
click at [526, 72] on div "Ingestion Failed" at bounding box center [657, 65] width 1314 height 12
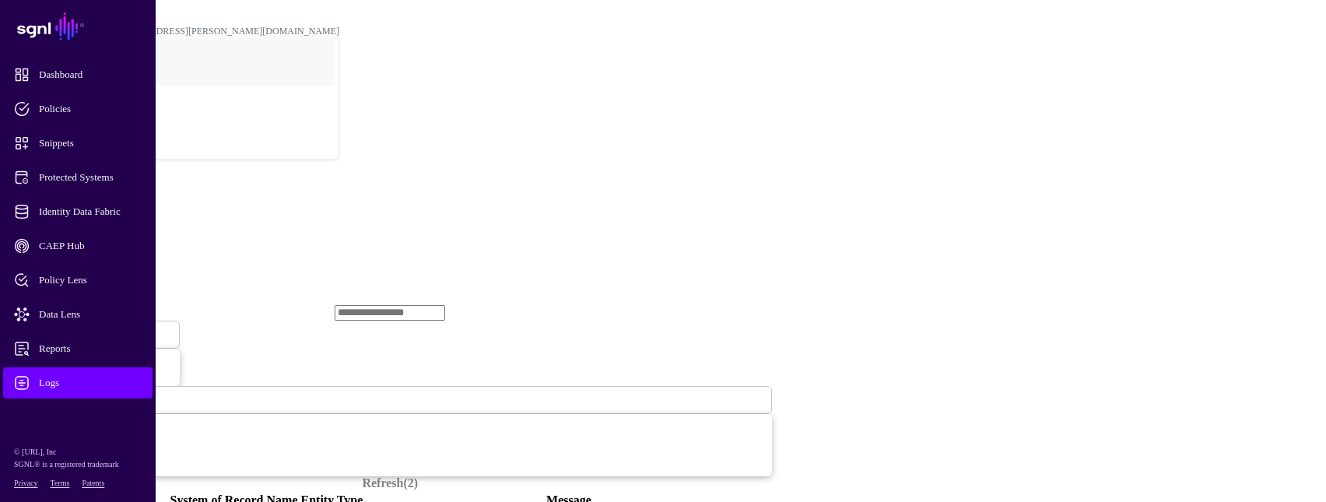
click at [84, 328] on span "Ingestion Failed" at bounding box center [51, 334] width 65 height 13
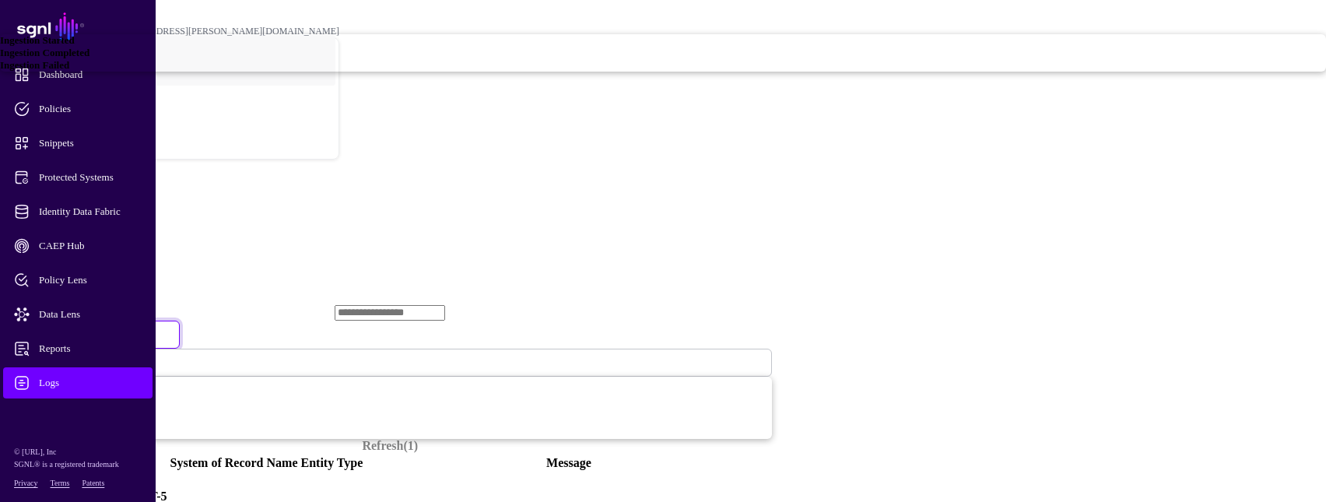
click at [89, 58] on span "Ingestion Completed" at bounding box center [44, 53] width 89 height 12
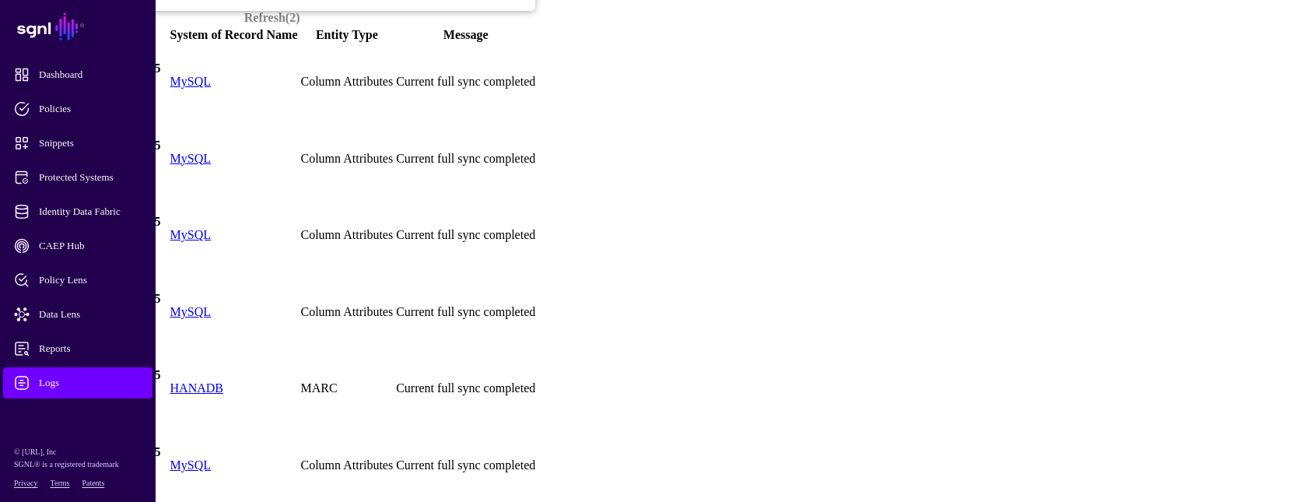
scroll to position [467, 0]
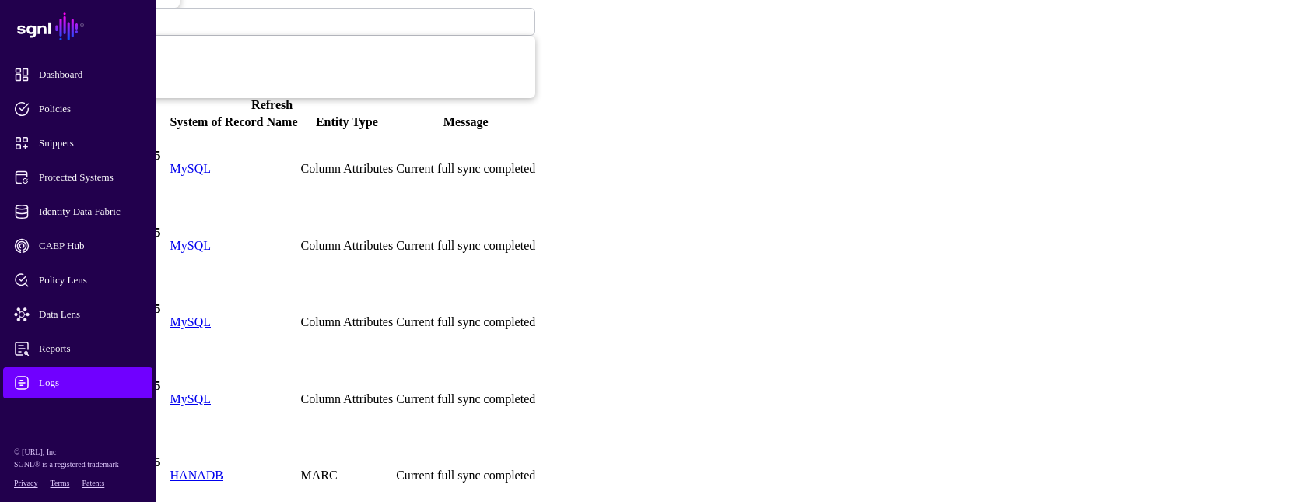
scroll to position [0, 0]
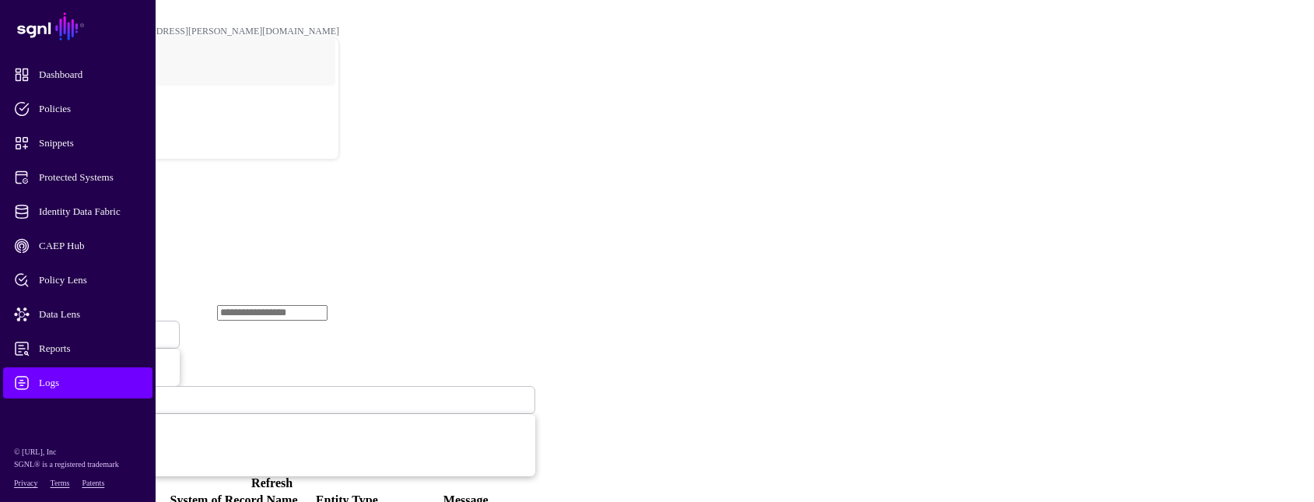
click at [293, 476] on link "Refresh" at bounding box center [271, 482] width 41 height 13
click at [113, 328] on span at bounding box center [108, 334] width 9 height 13
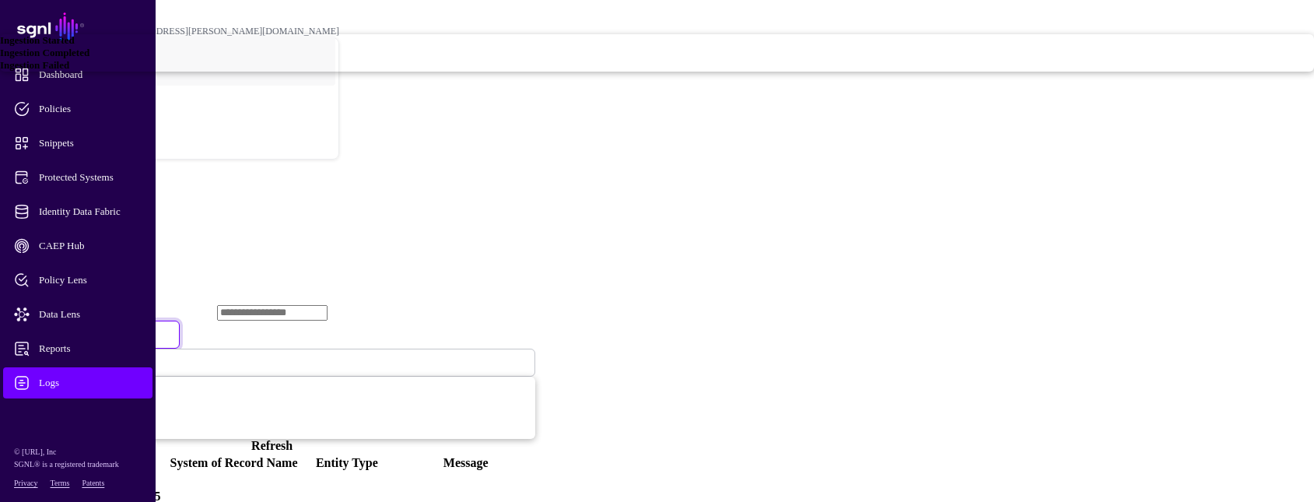
click at [69, 71] on span "Ingestion Failed" at bounding box center [34, 65] width 69 height 12
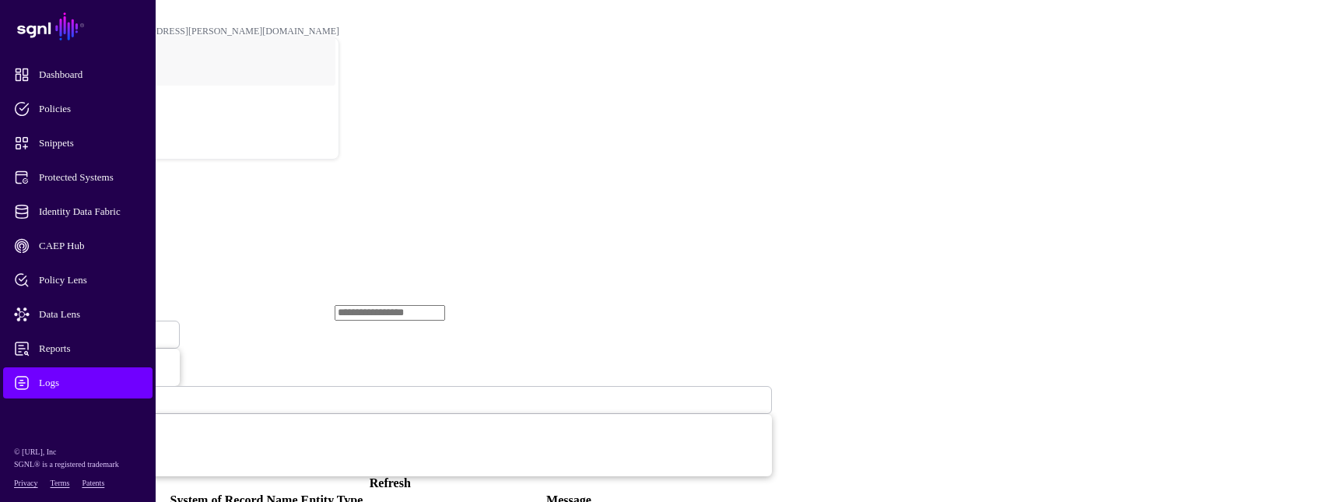
click at [93, 328] on span at bounding box center [93, 334] width 0 height 13
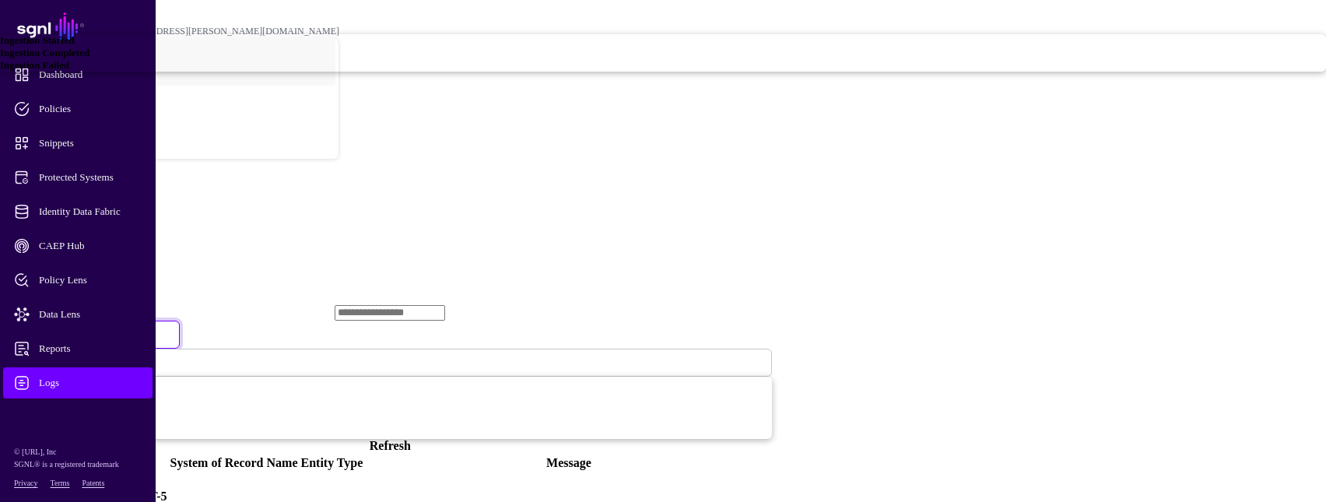
click at [546, 59] on div "Ingestion Completed" at bounding box center [663, 53] width 1326 height 12
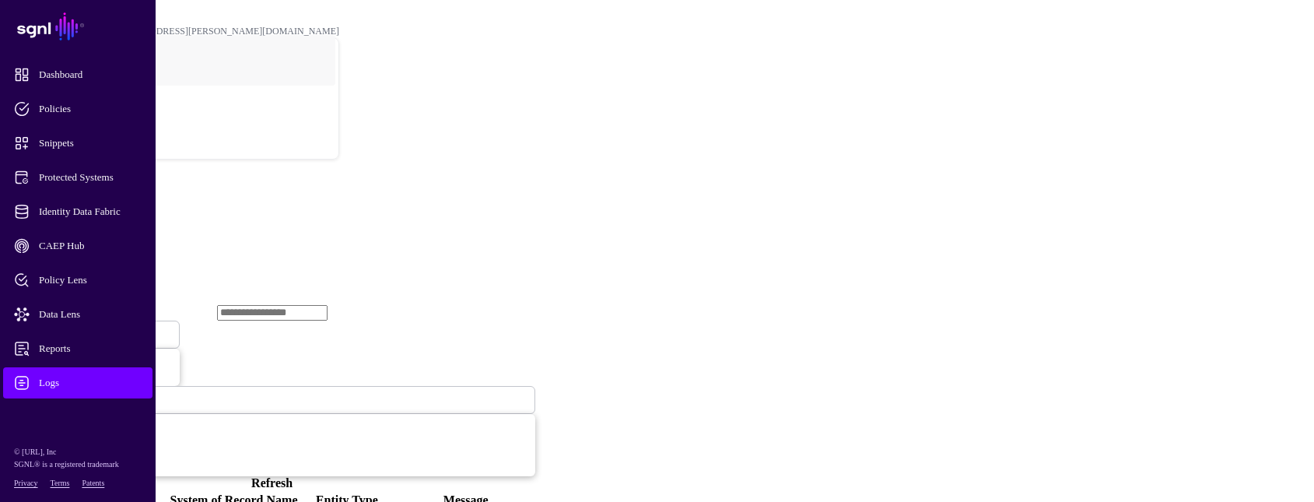
click at [293, 476] on link "Refresh" at bounding box center [271, 482] width 41 height 13
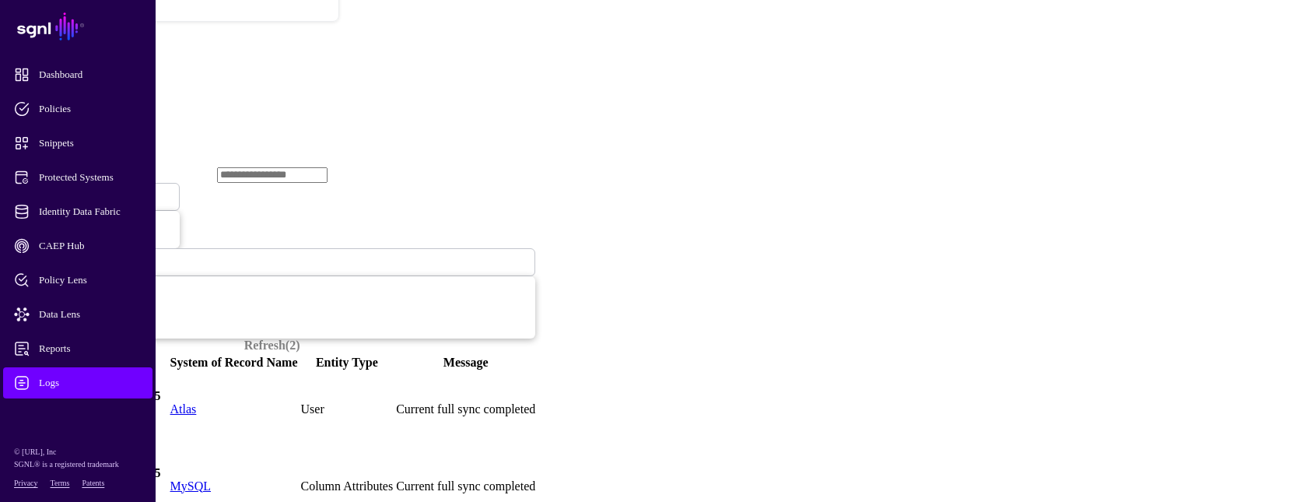
scroll to position [156, 0]
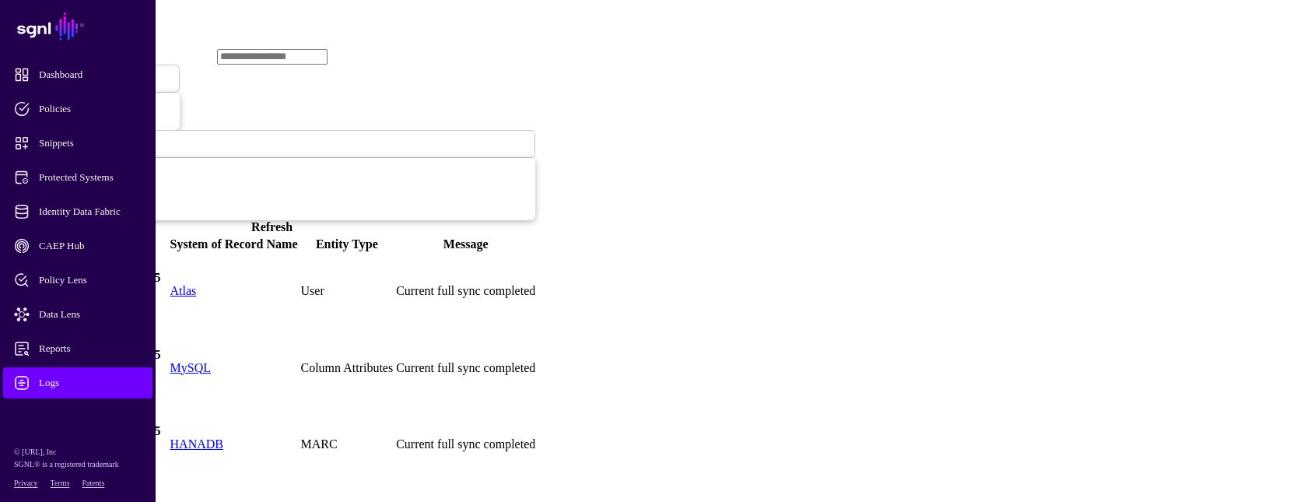
scroll to position [233, 0]
